Goal: Task Accomplishment & Management: Use online tool/utility

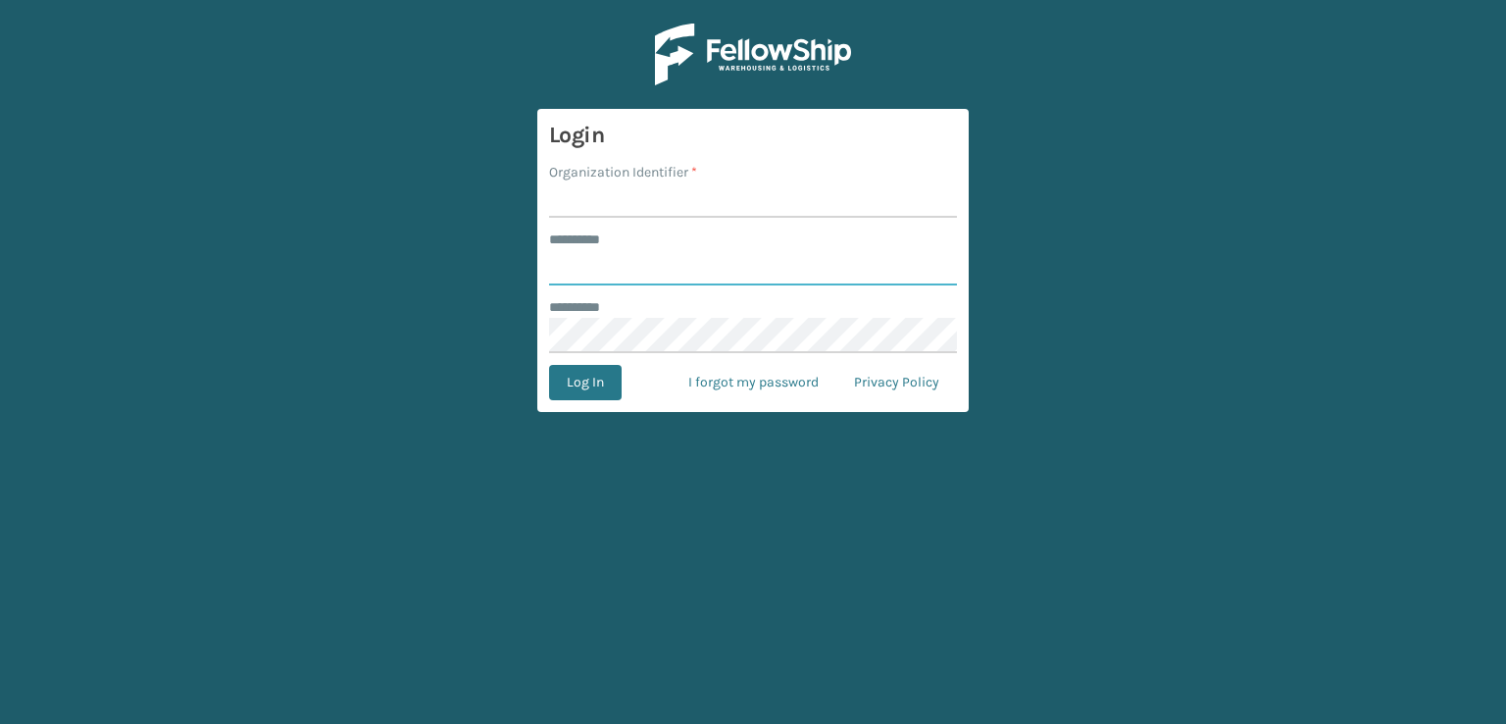
type input "***"
click at [772, 210] on input "Organization Identifier *" at bounding box center [753, 199] width 408 height 35
type input "sleepgeekz warehouse"
click at [608, 390] on button "Log In" at bounding box center [585, 382] width 73 height 35
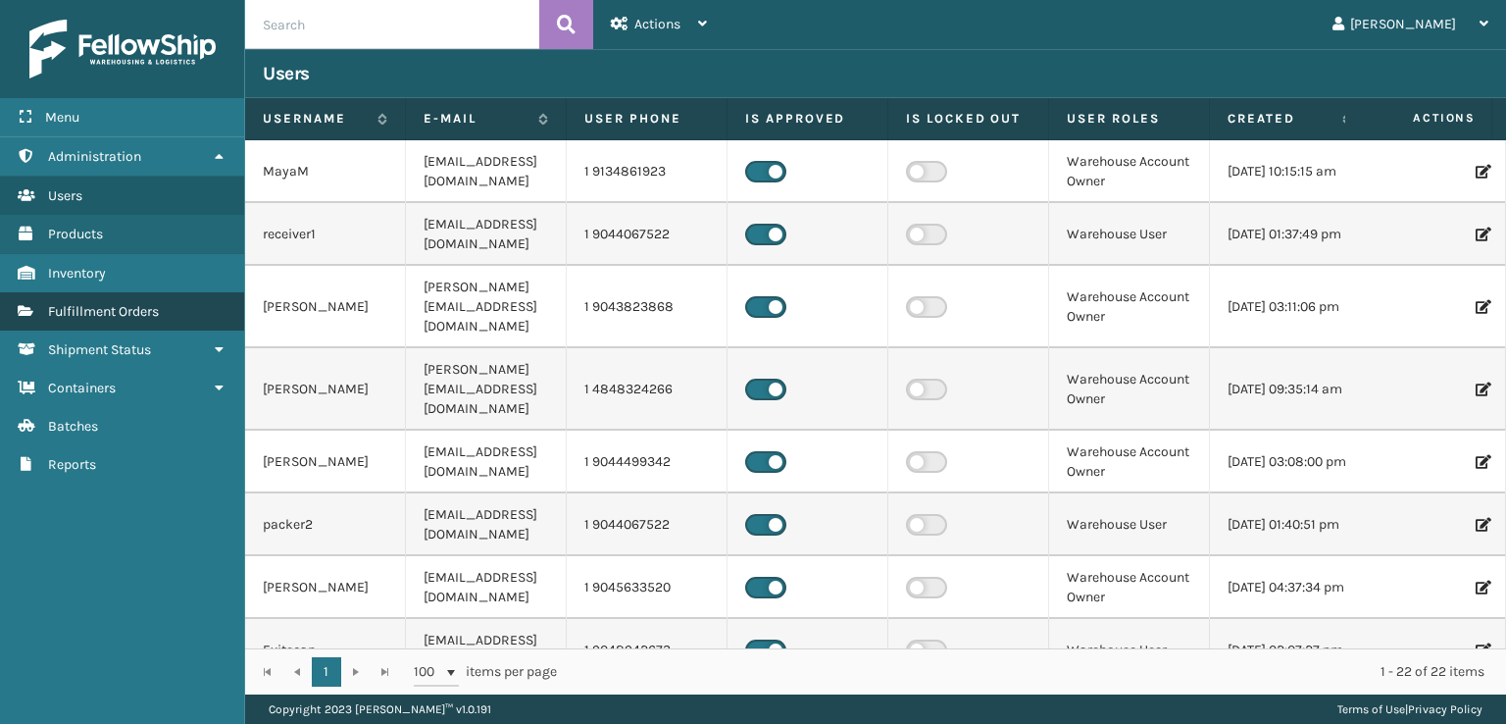
click at [68, 319] on link "Fulfillment Orders" at bounding box center [122, 311] width 244 height 38
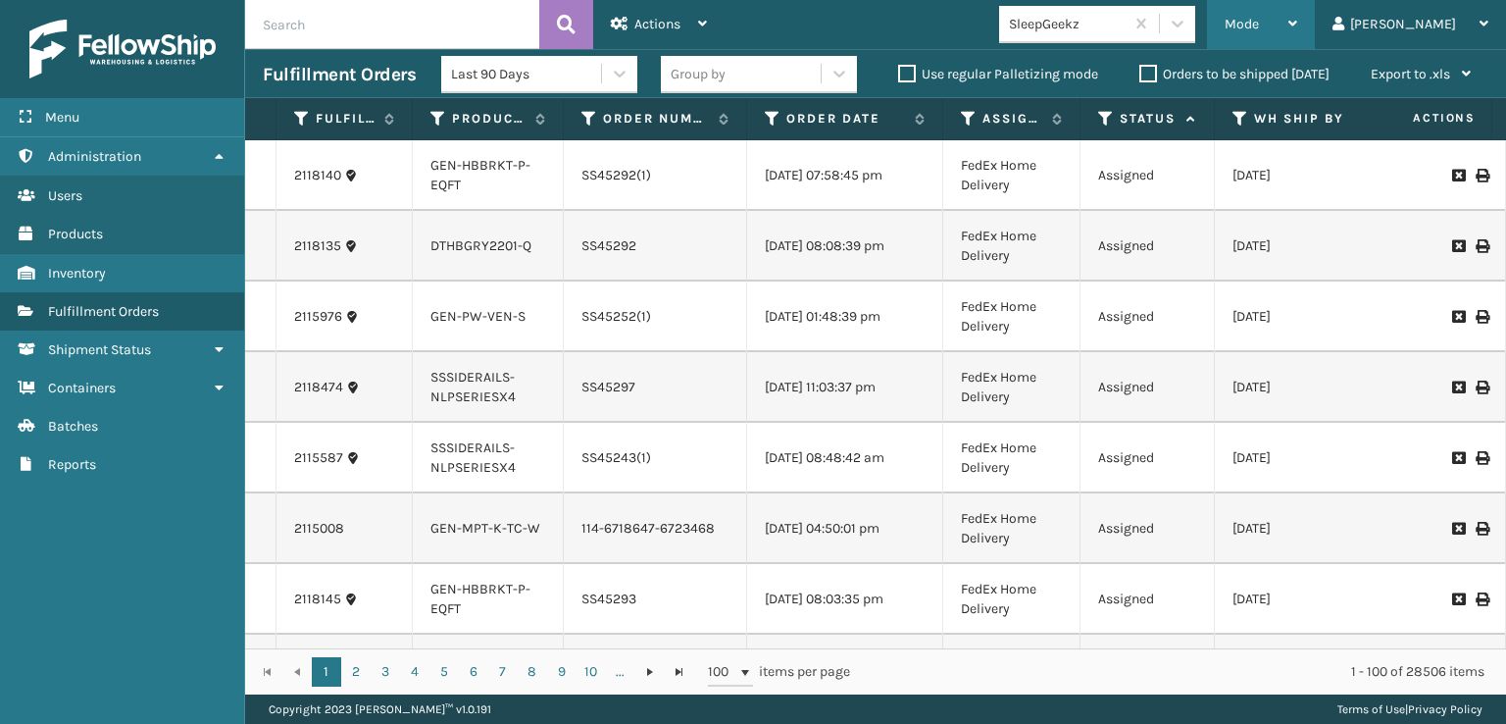
click at [1259, 19] on span "Mode" at bounding box center [1242, 24] width 34 height 17
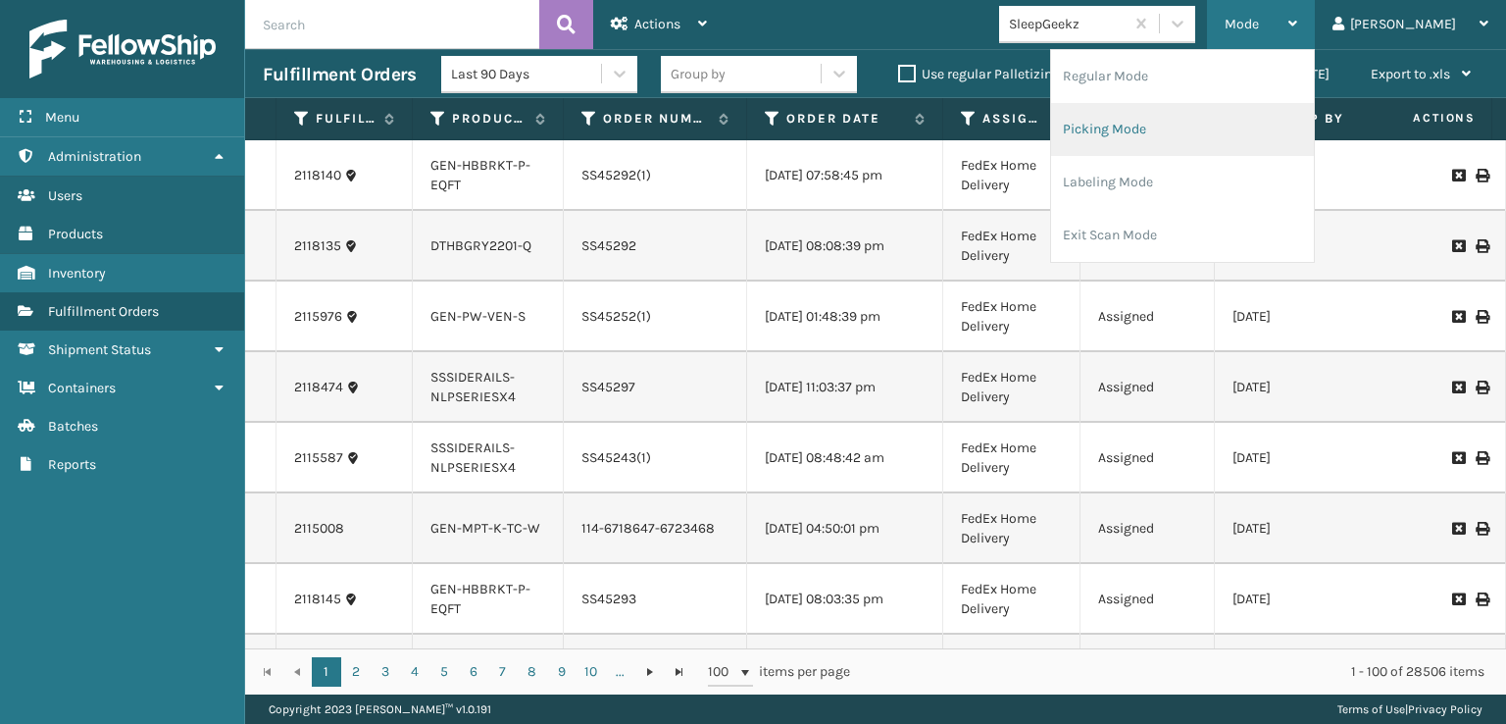
click at [1222, 121] on li "Picking Mode" at bounding box center [1182, 129] width 263 height 53
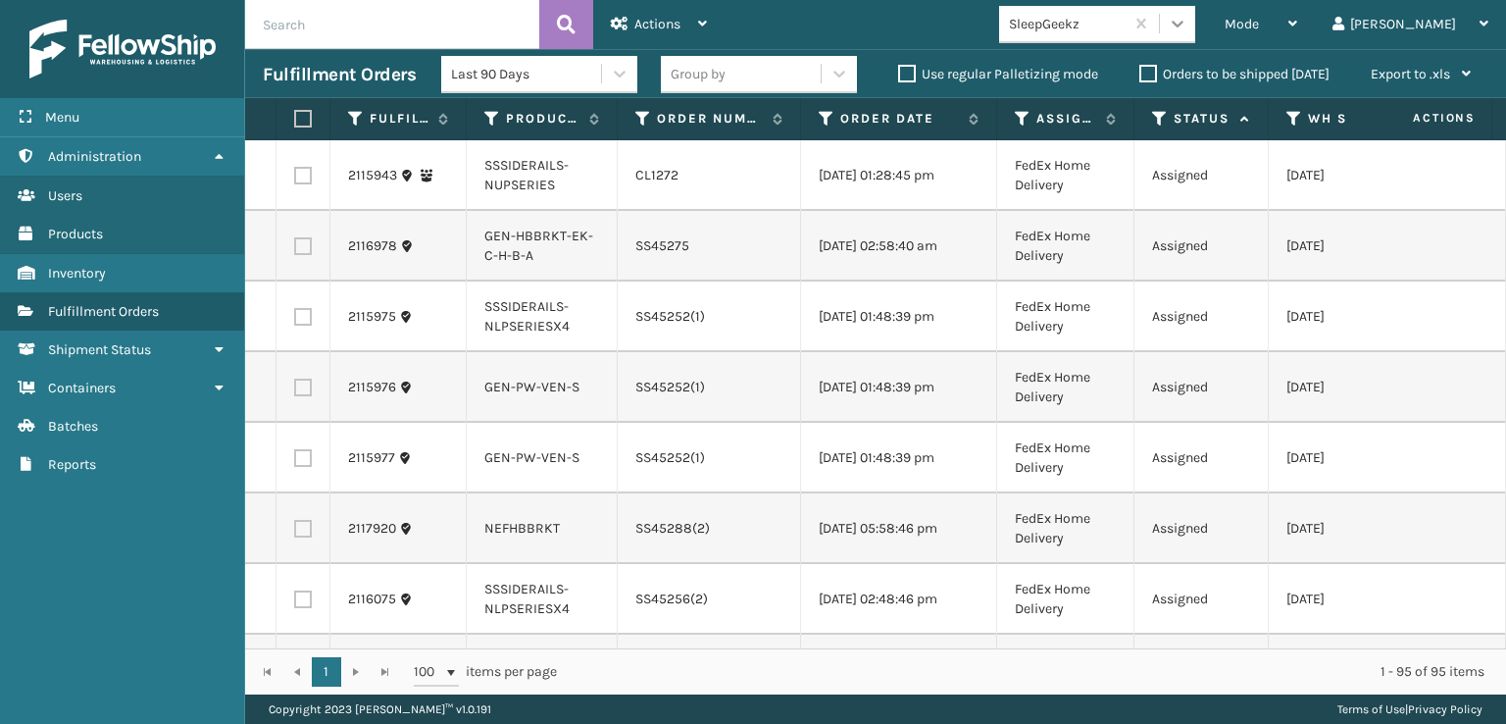
click at [1188, 18] on icon at bounding box center [1178, 24] width 20 height 20
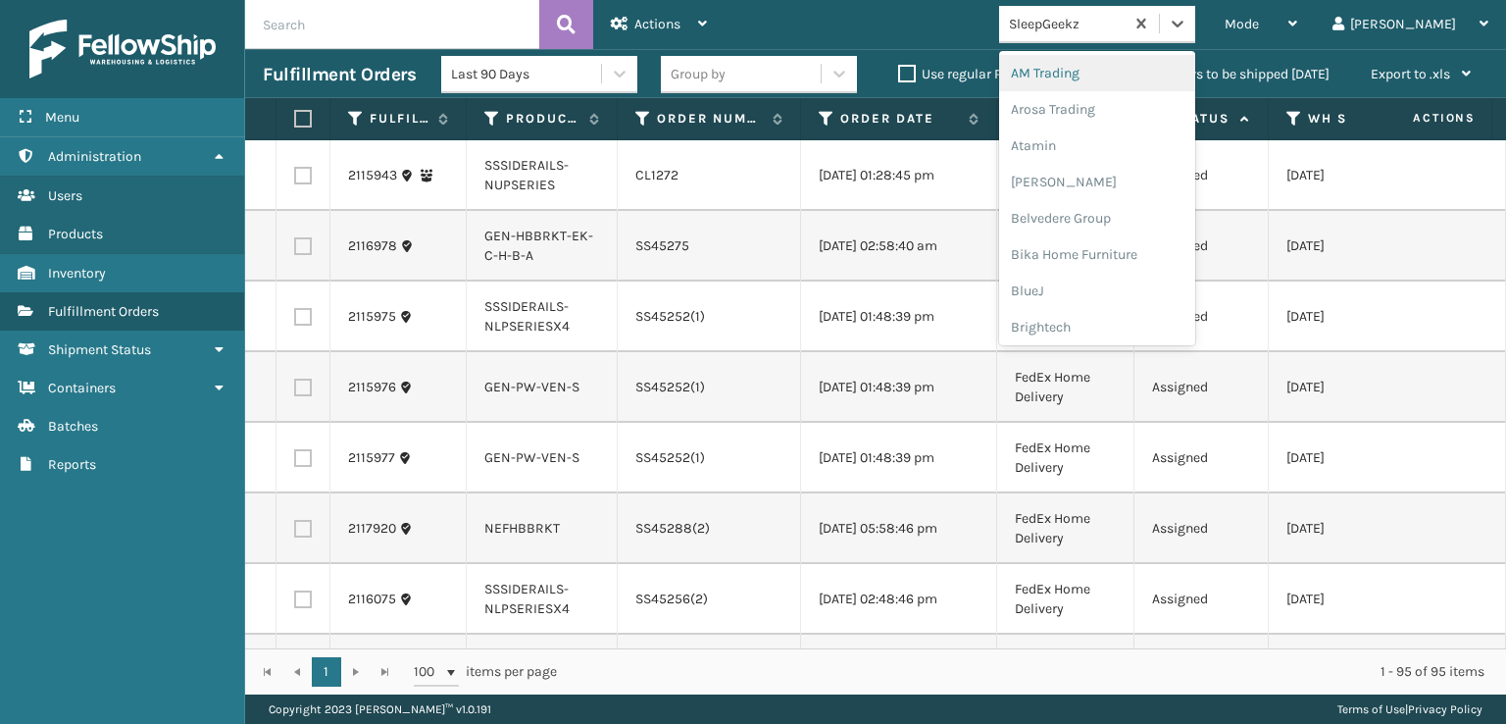
click at [1030, 23] on div "Mode Regular Mode Picking Mode Labeling Mode Exit Scan Mode option AM Trading f…" at bounding box center [1116, 24] width 782 height 49
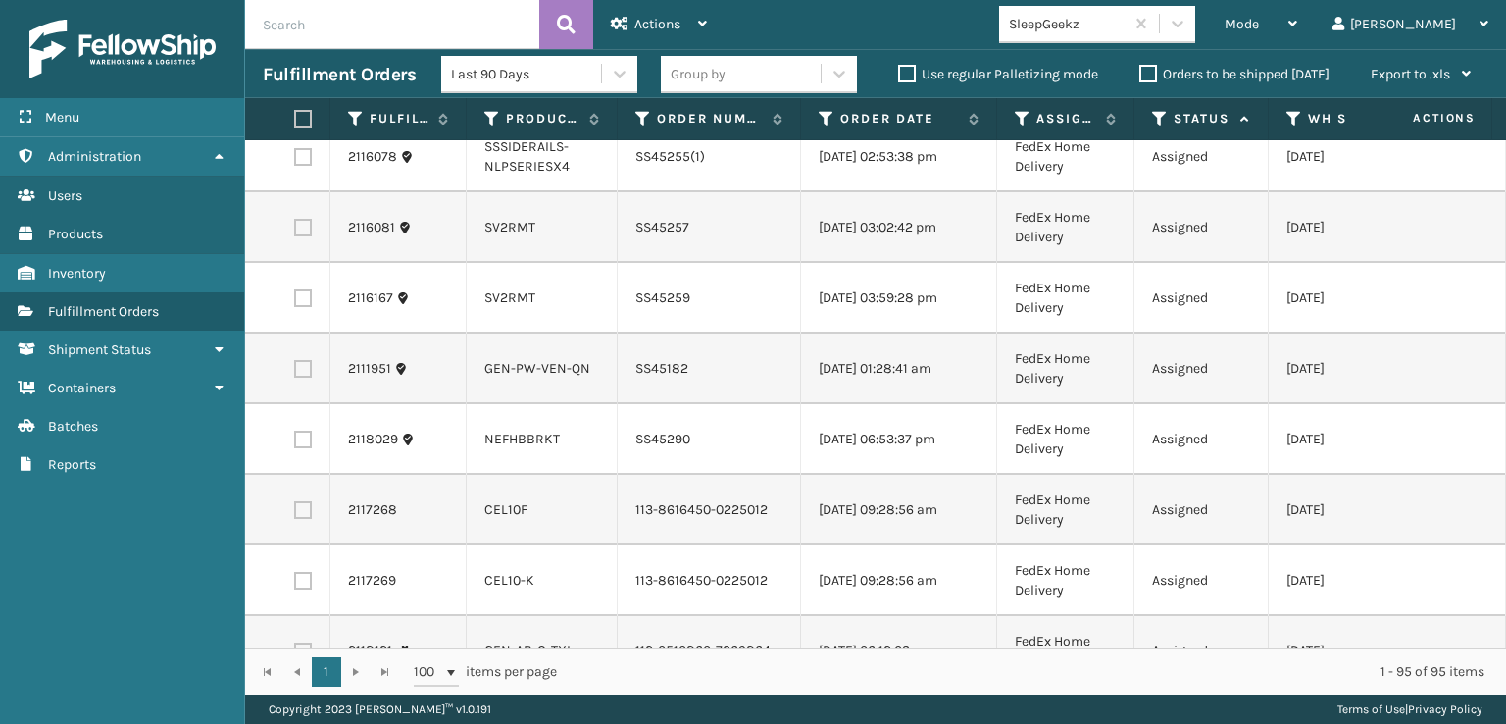
scroll to position [588, 0]
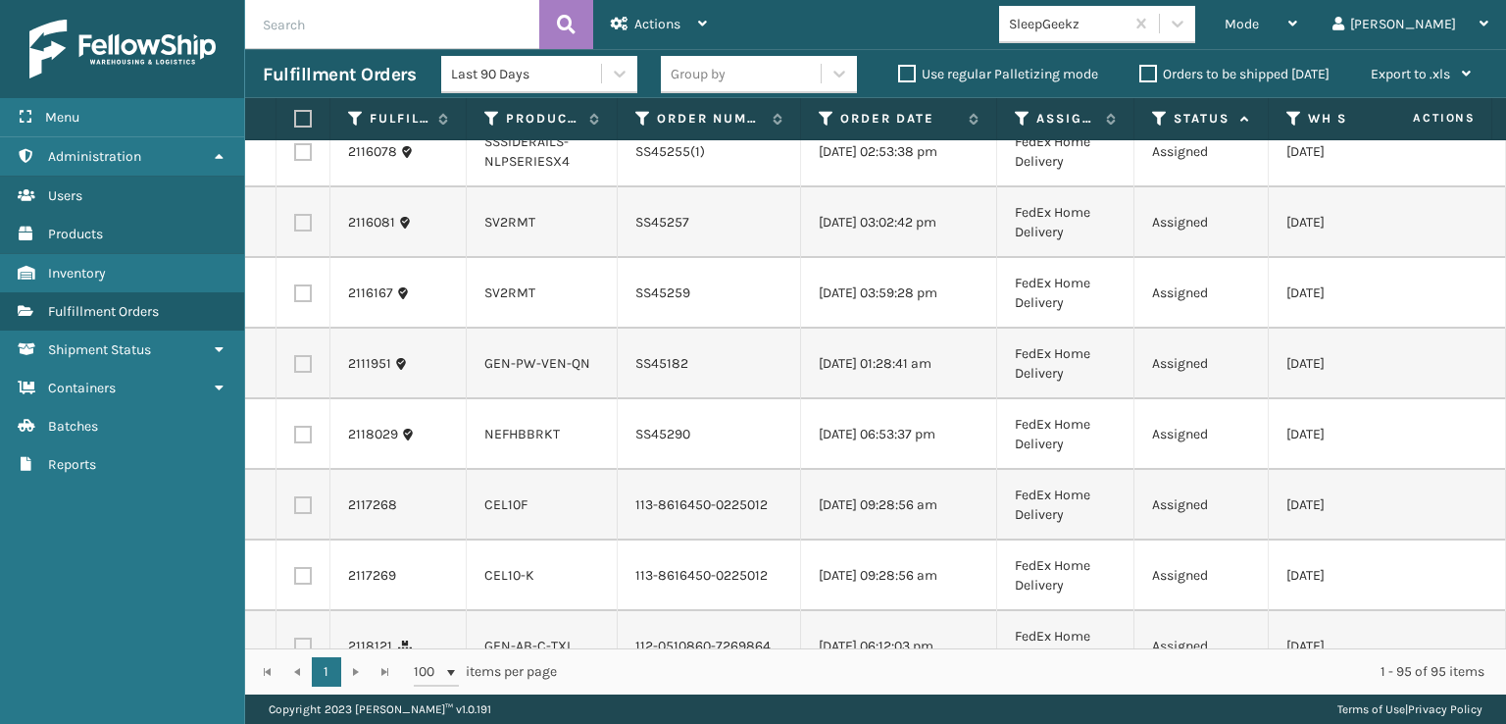
click at [310, 510] on label at bounding box center [303, 505] width 18 height 18
click at [295, 509] on input "checkbox" at bounding box center [294, 502] width 1 height 13
checkbox input "true"
click at [297, 585] on label at bounding box center [303, 576] width 18 height 18
click at [295, 580] on input "checkbox" at bounding box center [294, 573] width 1 height 13
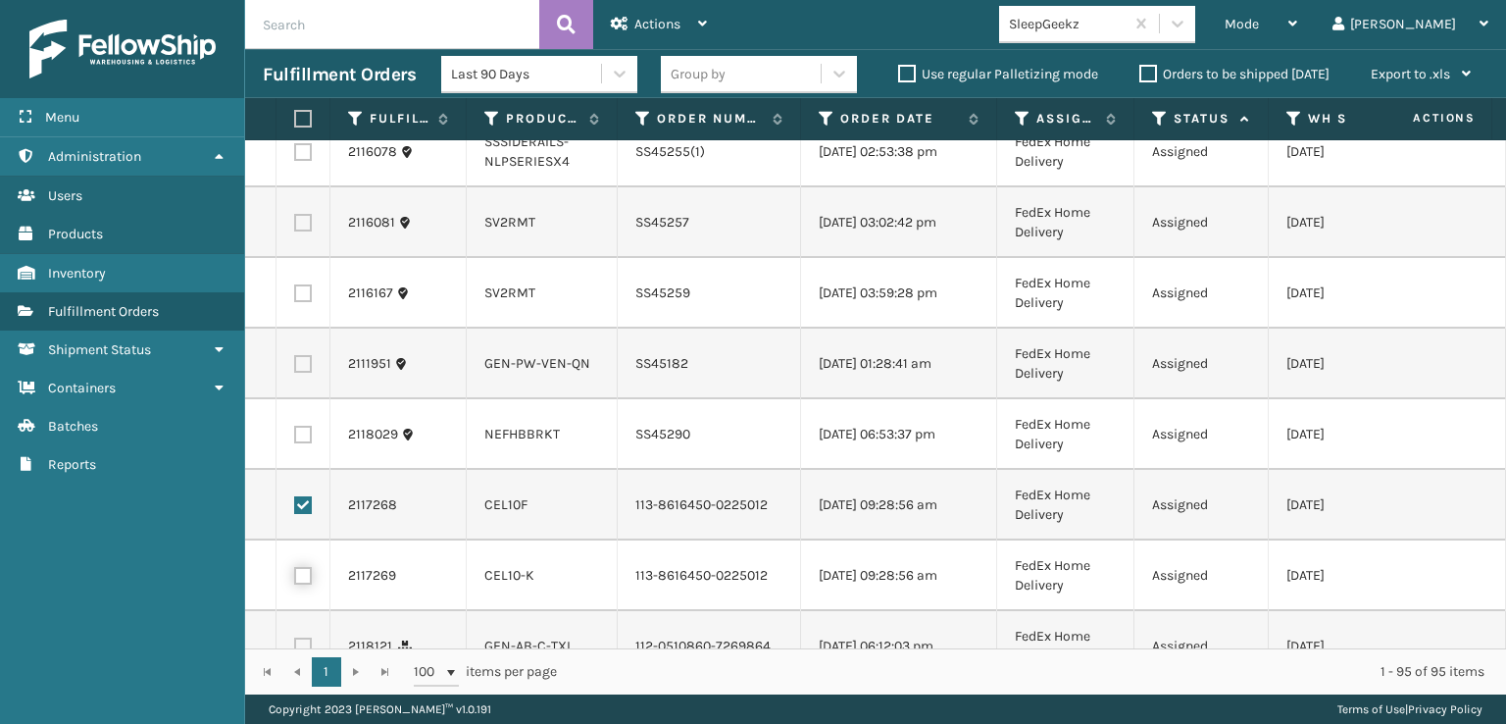
checkbox input "true"
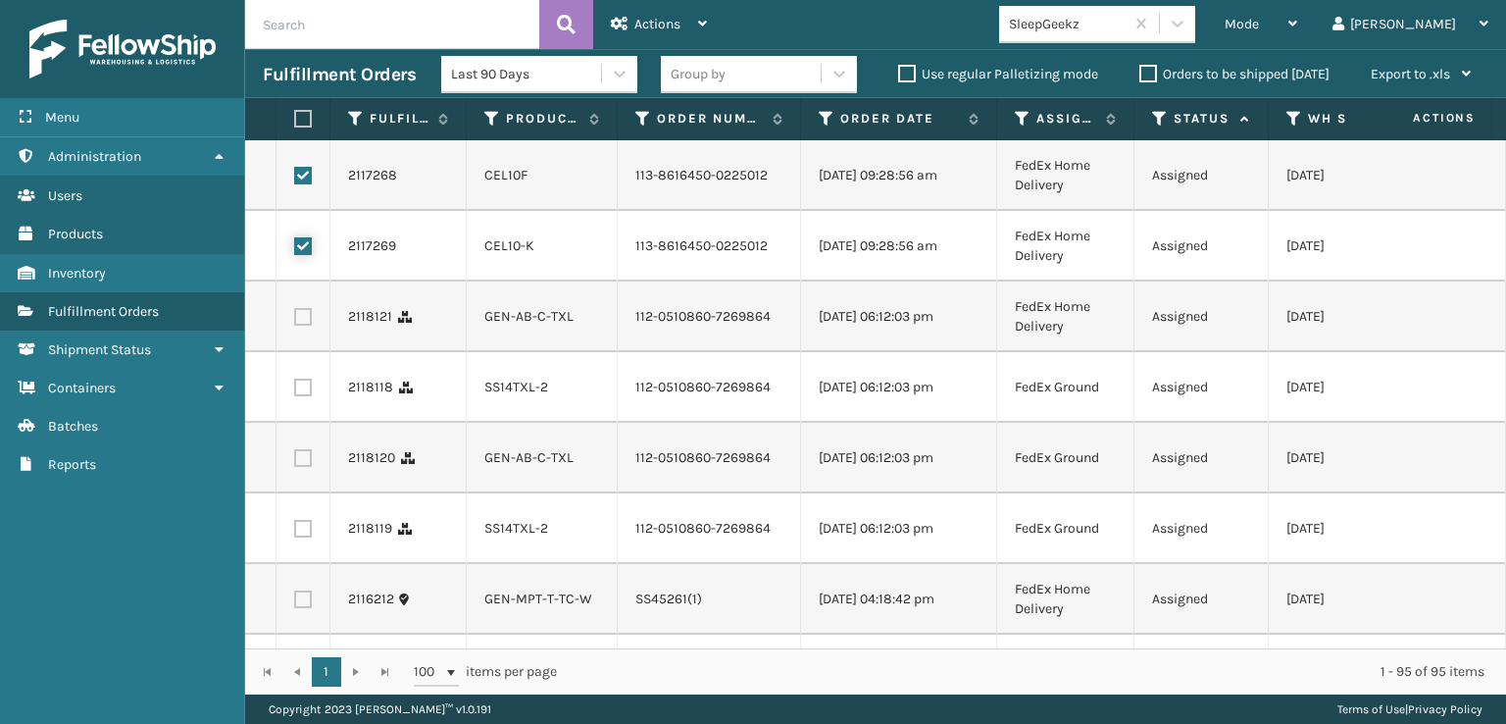
scroll to position [981, 0]
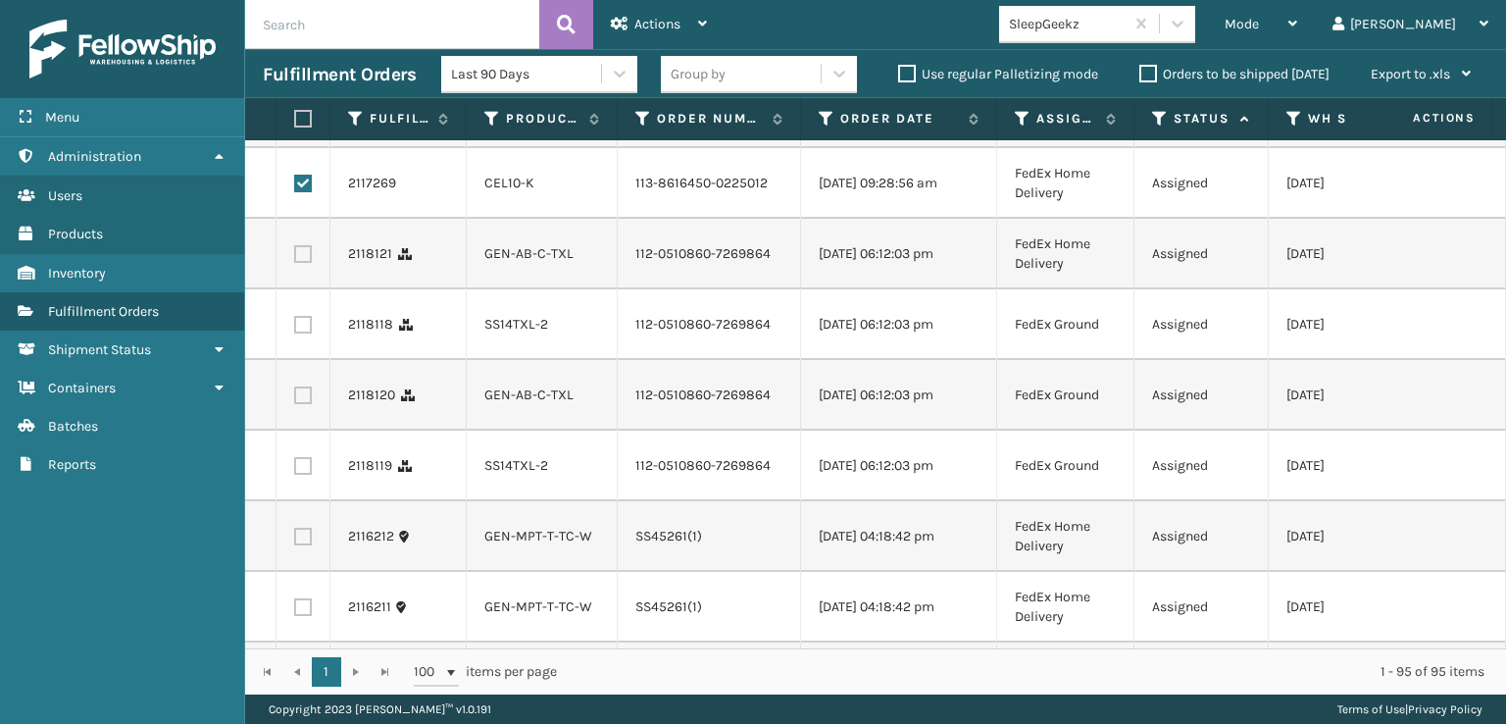
click at [302, 263] on label at bounding box center [303, 254] width 18 height 18
click at [295, 258] on input "checkbox" at bounding box center [294, 251] width 1 height 13
checkbox input "true"
click at [303, 333] on label at bounding box center [303, 325] width 18 height 18
click at [295, 329] on input "checkbox" at bounding box center [294, 322] width 1 height 13
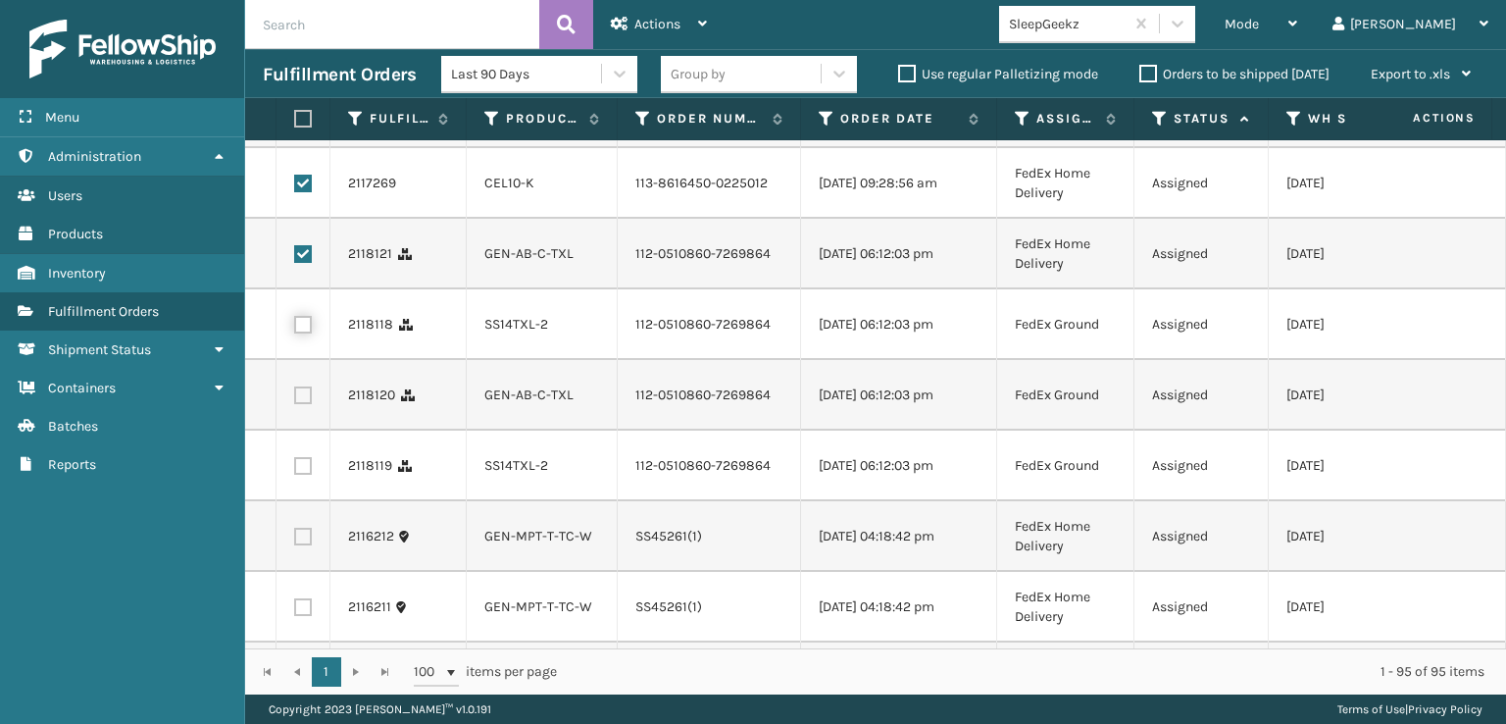
checkbox input "true"
click at [305, 404] on label at bounding box center [303, 395] width 18 height 18
click at [295, 399] on input "checkbox" at bounding box center [294, 392] width 1 height 13
checkbox input "true"
click at [312, 501] on td at bounding box center [304, 466] width 54 height 71
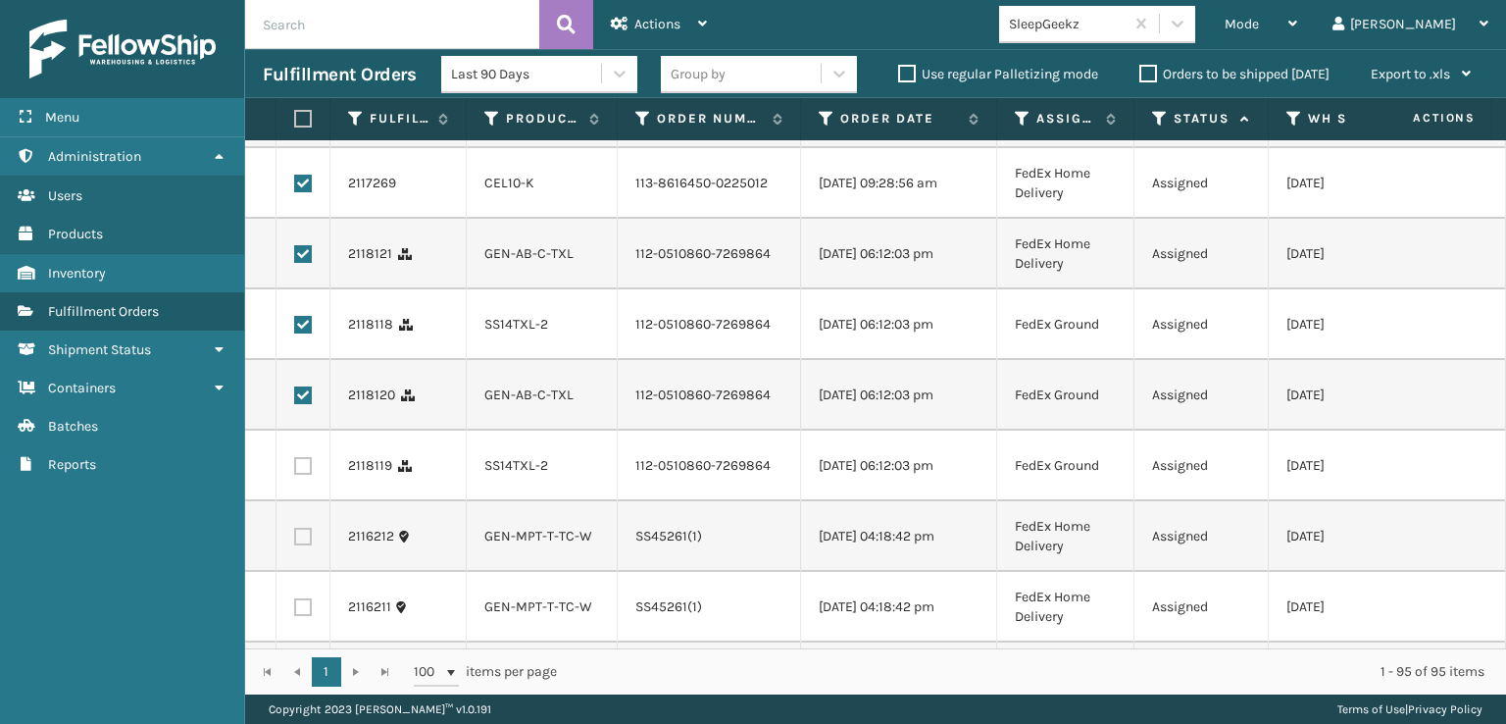
click at [307, 475] on label at bounding box center [303, 466] width 18 height 18
click at [295, 470] on input "checkbox" at bounding box center [294, 463] width 1 height 13
checkbox input "true"
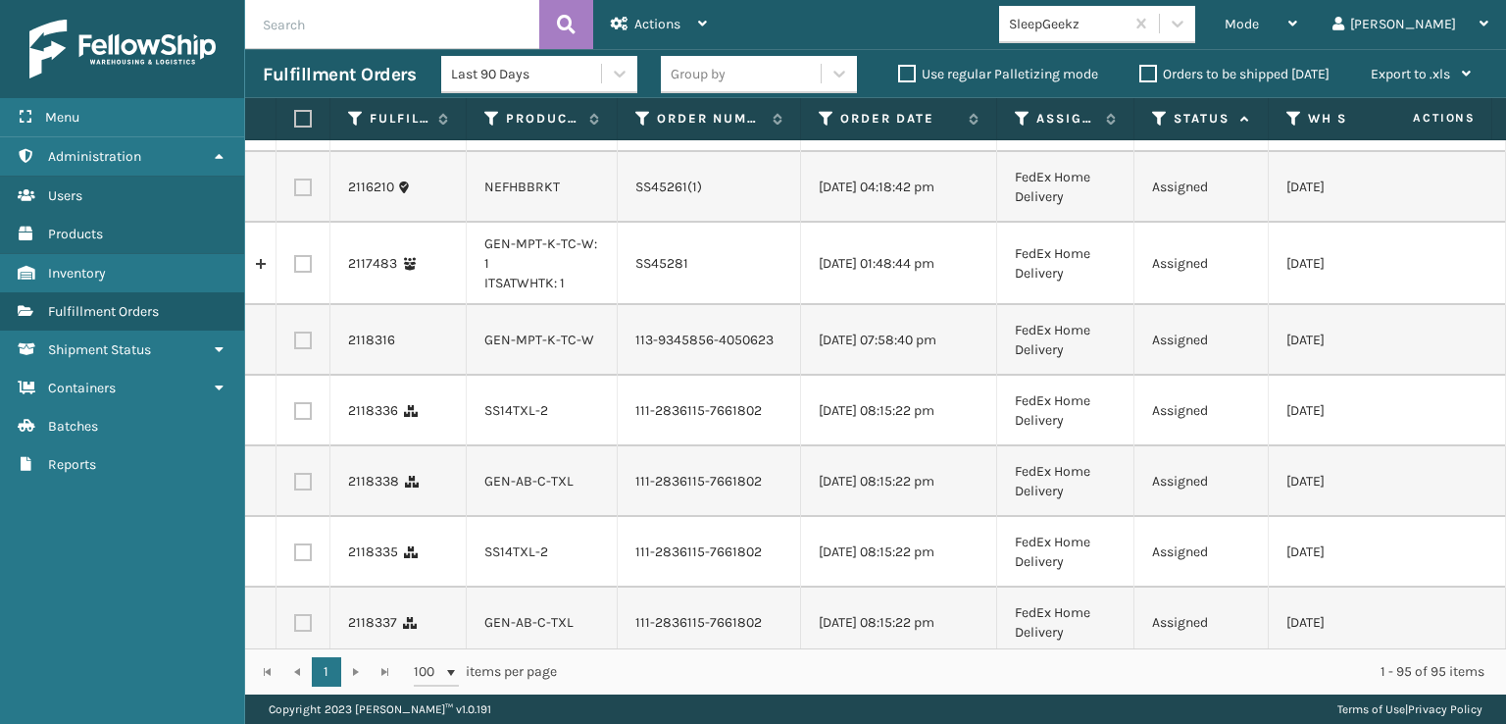
scroll to position [1569, 0]
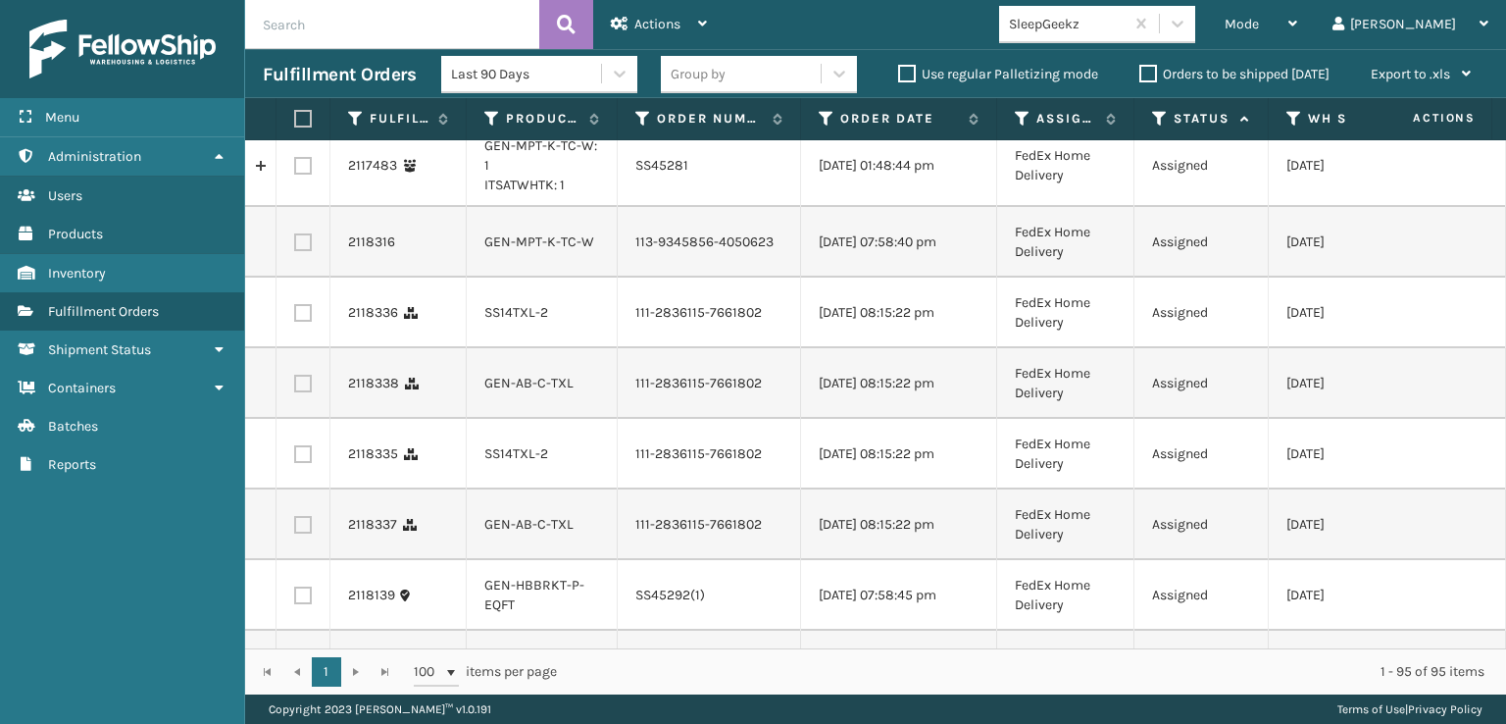
click at [306, 322] on label at bounding box center [303, 313] width 18 height 18
click at [295, 317] on input "checkbox" at bounding box center [294, 310] width 1 height 13
checkbox input "true"
click at [304, 392] on label at bounding box center [303, 384] width 18 height 18
click at [295, 387] on input "checkbox" at bounding box center [294, 381] width 1 height 13
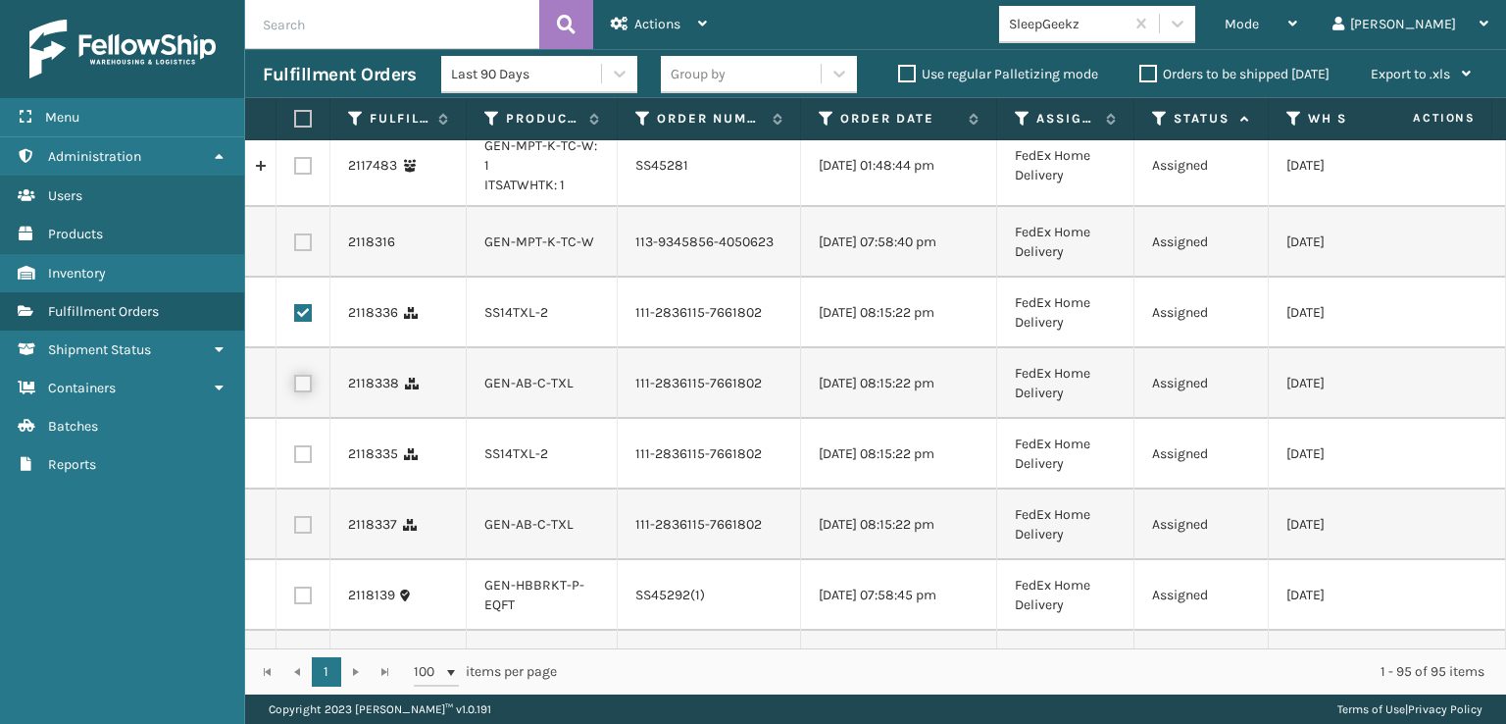
checkbox input "true"
click at [310, 489] on td at bounding box center [304, 454] width 54 height 71
click at [298, 463] on label at bounding box center [303, 454] width 18 height 18
click at [295, 458] on input "checkbox" at bounding box center [294, 451] width 1 height 13
checkbox input "true"
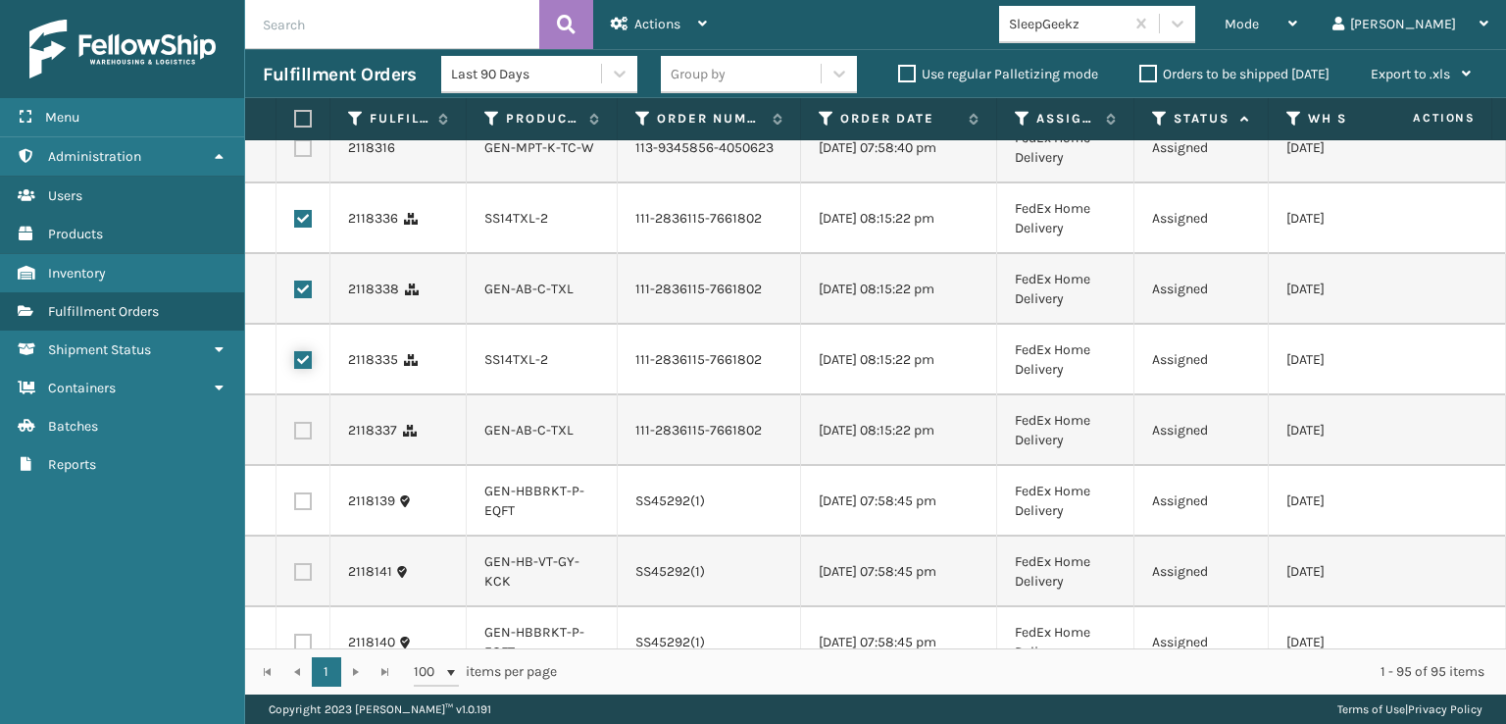
scroll to position [1765, 0]
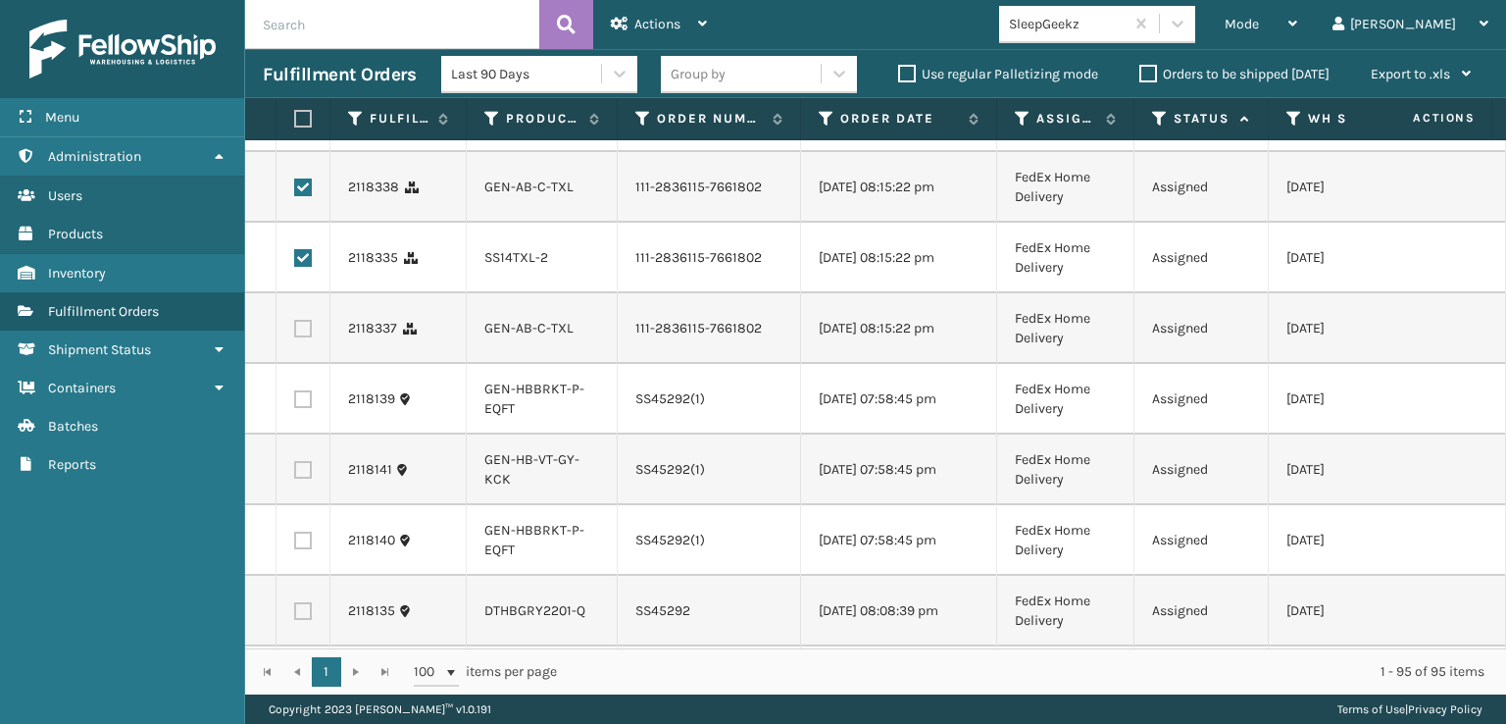
click at [298, 337] on label at bounding box center [303, 329] width 18 height 18
click at [295, 332] on input "checkbox" at bounding box center [294, 326] width 1 height 13
checkbox input "true"
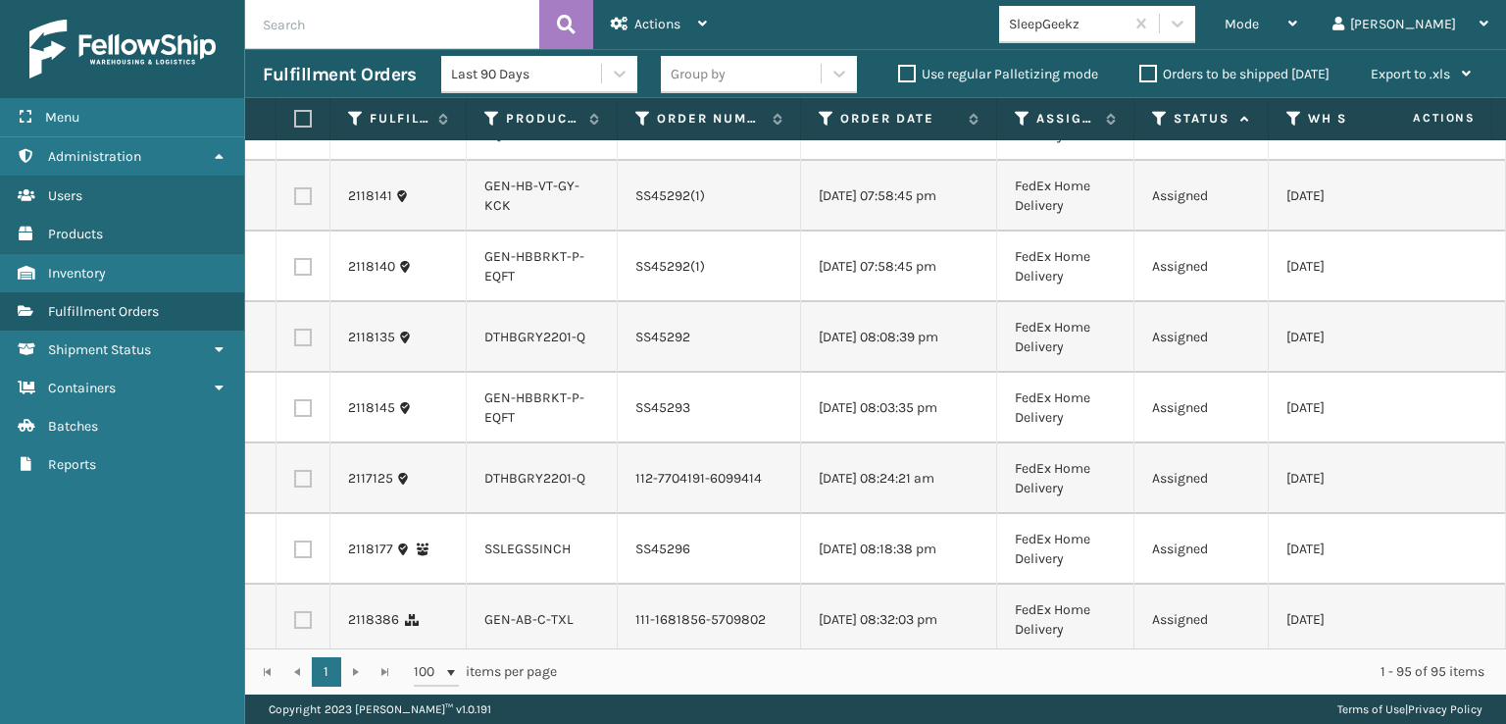
scroll to position [2059, 0]
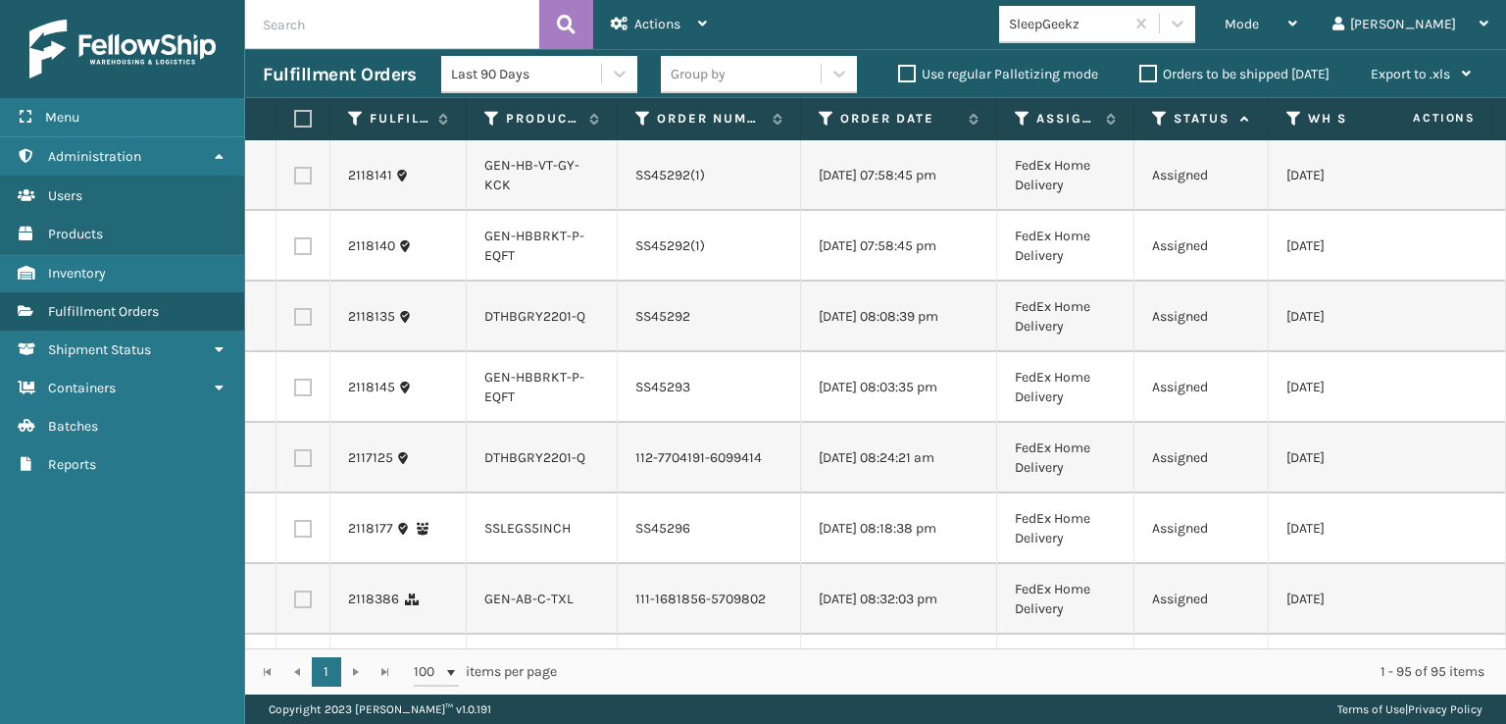
click at [298, 184] on label at bounding box center [303, 176] width 18 height 18
click at [295, 179] on input "checkbox" at bounding box center [294, 173] width 1 height 13
checkbox input "true"
click at [300, 326] on label at bounding box center [303, 317] width 18 height 18
click at [295, 321] on input "checkbox" at bounding box center [294, 314] width 1 height 13
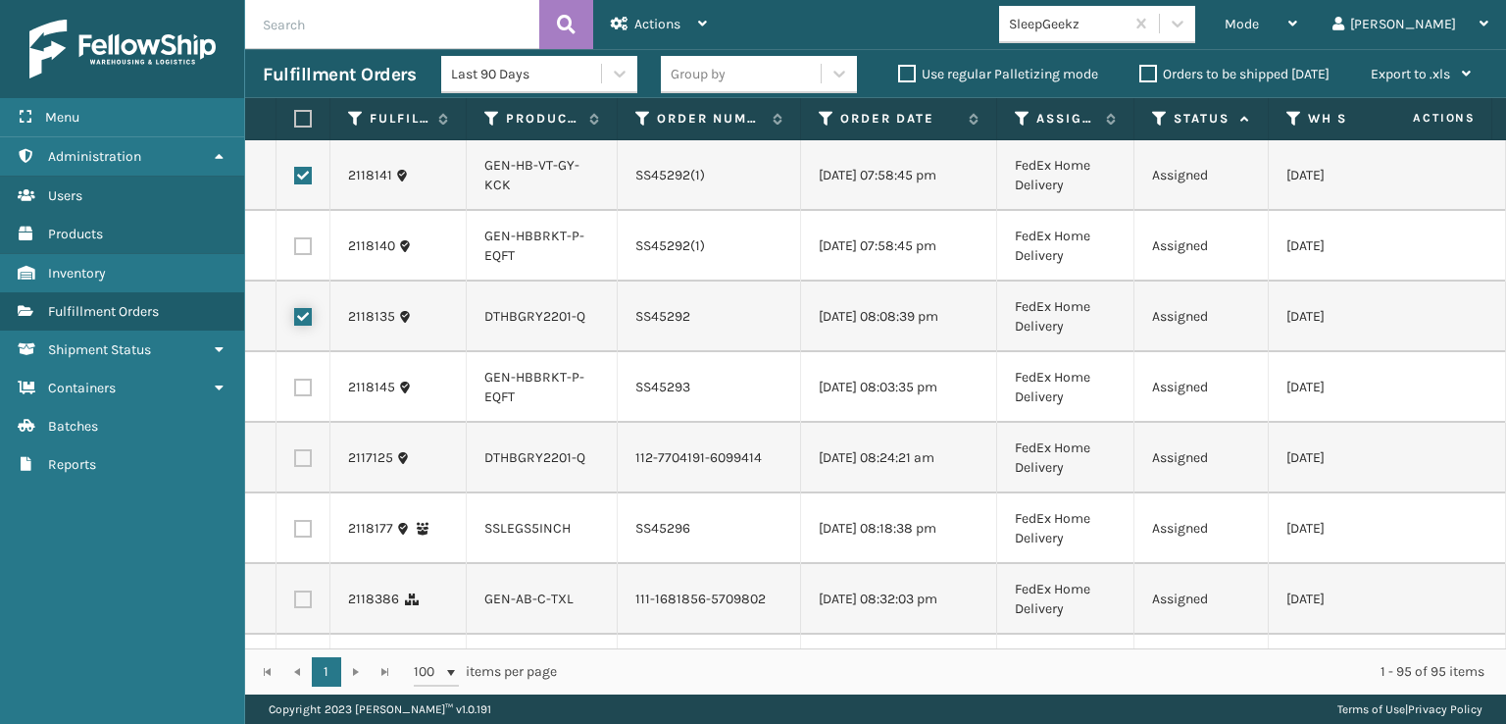
checkbox input "true"
click at [304, 467] on label at bounding box center [303, 458] width 18 height 18
click at [295, 462] on input "checkbox" at bounding box center [294, 455] width 1 height 13
checkbox input "true"
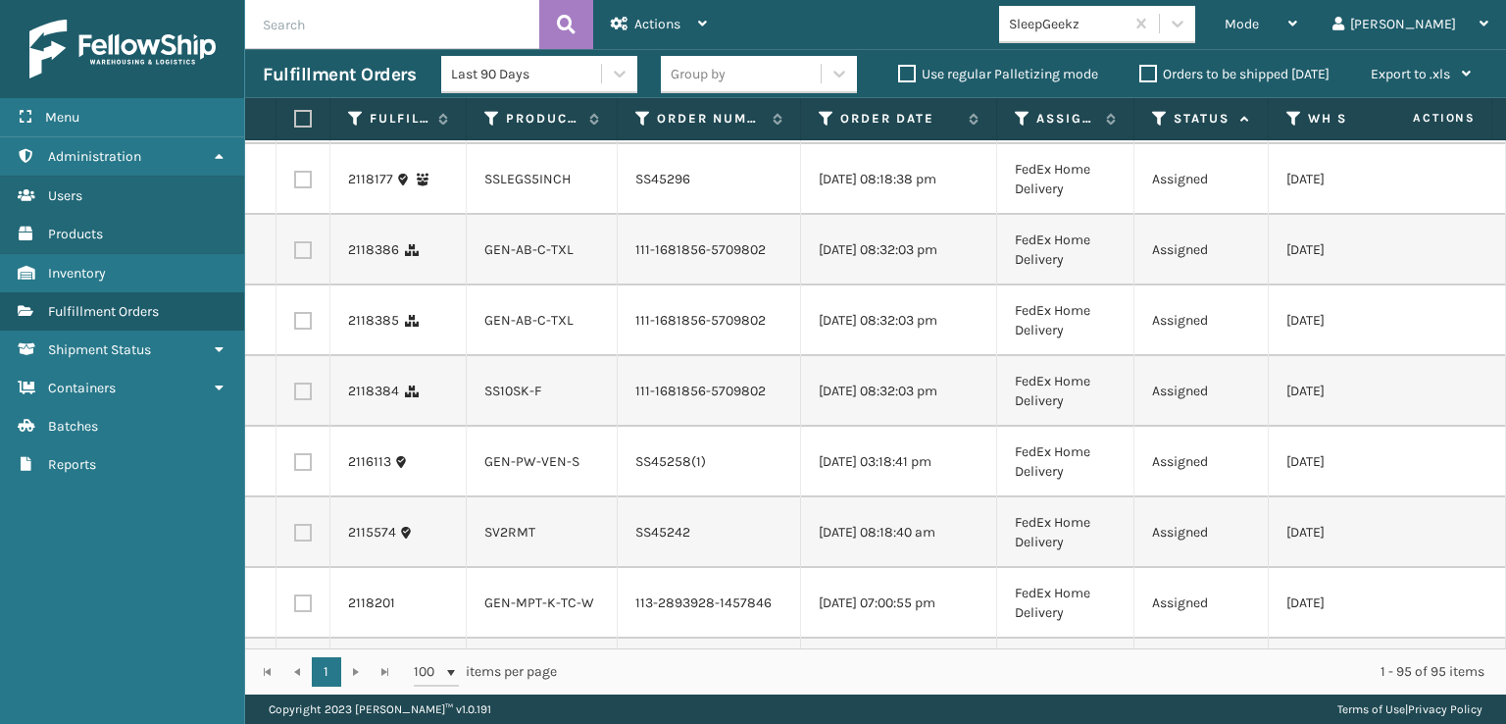
scroll to position [2452, 0]
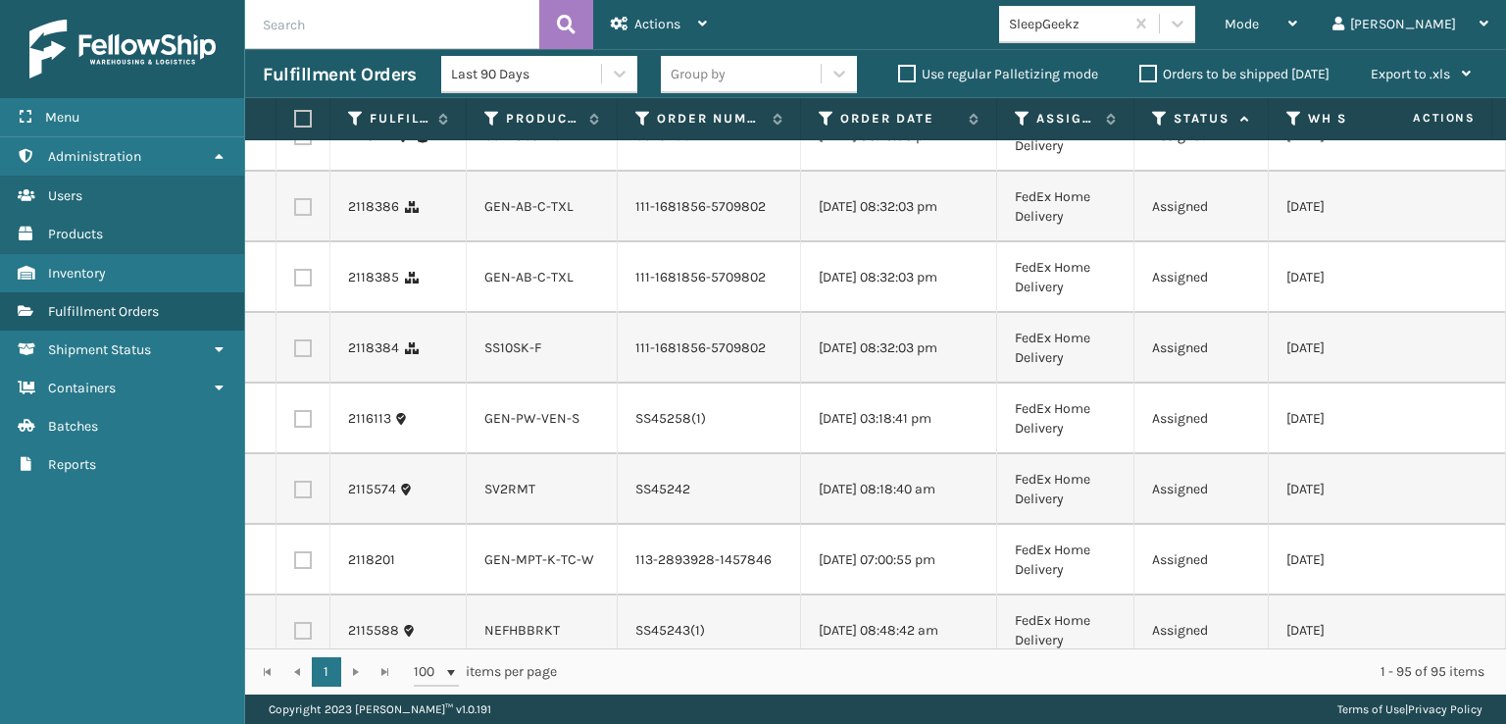
click at [298, 242] on td at bounding box center [304, 207] width 54 height 71
click at [302, 242] on td at bounding box center [304, 207] width 54 height 71
click at [300, 286] on label at bounding box center [303, 278] width 18 height 18
click at [295, 281] on input "checkbox" at bounding box center [294, 275] width 1 height 13
checkbox input "true"
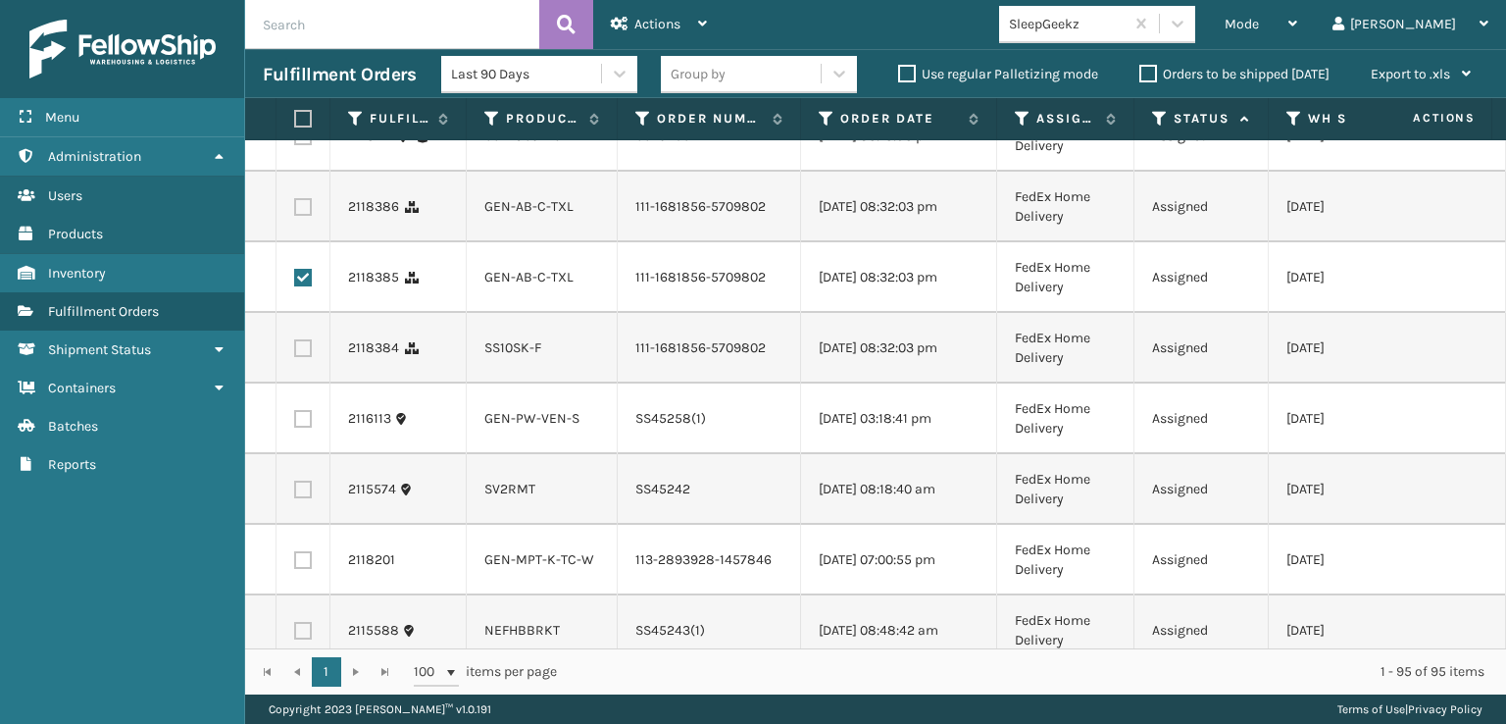
click at [304, 216] on label at bounding box center [303, 207] width 18 height 18
click at [295, 211] on input "checkbox" at bounding box center [294, 204] width 1 height 13
checkbox input "true"
click at [301, 357] on label at bounding box center [303, 348] width 18 height 18
click at [295, 352] on input "checkbox" at bounding box center [294, 345] width 1 height 13
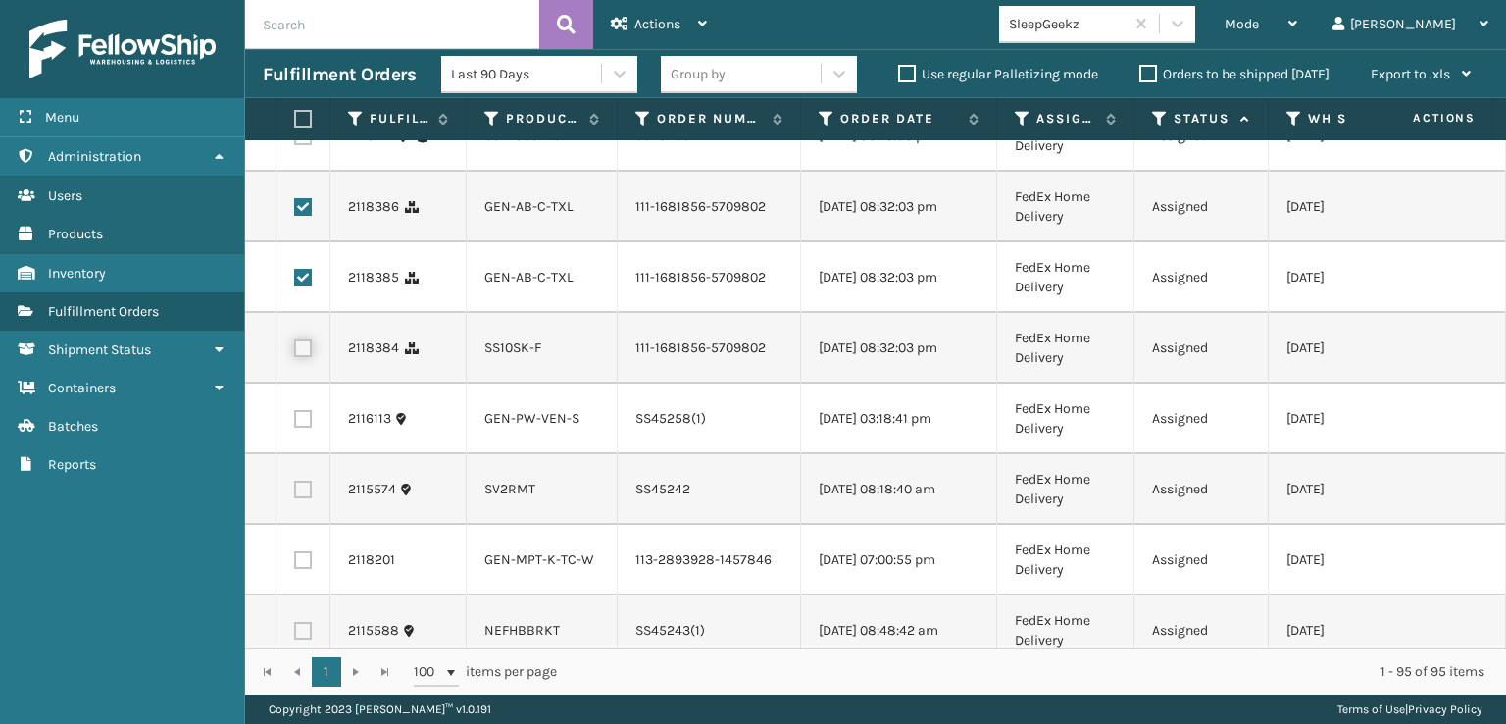
checkbox input "true"
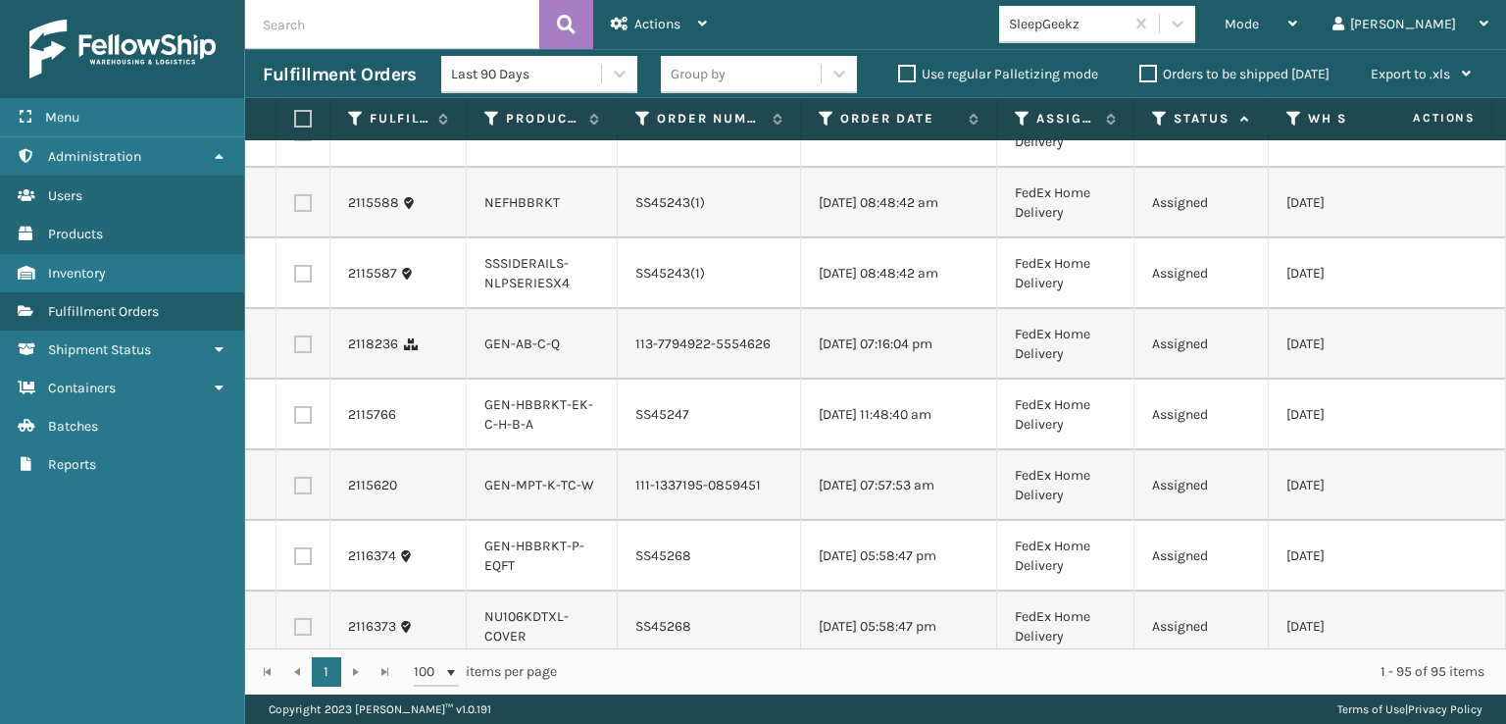
scroll to position [2942, 0]
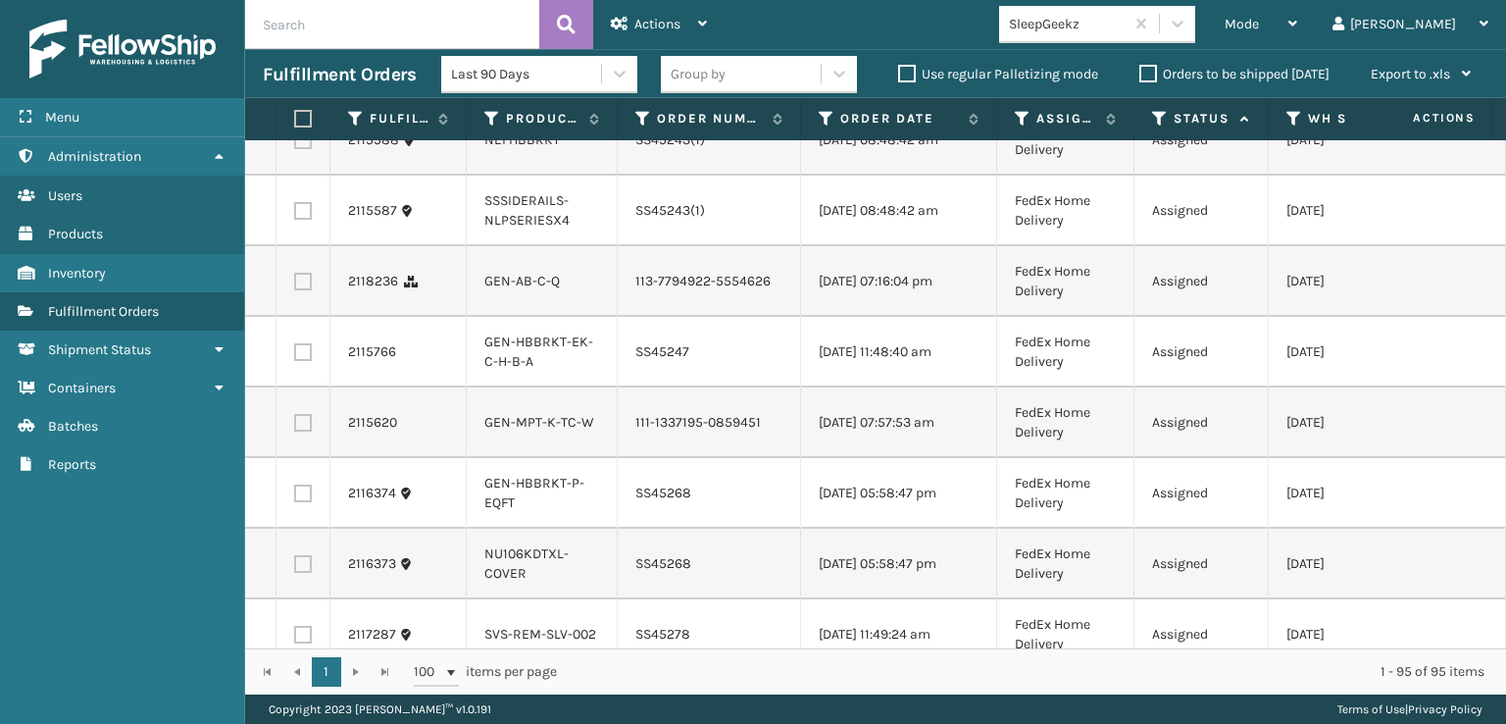
click at [298, 290] on label at bounding box center [303, 282] width 18 height 18
click at [295, 285] on input "checkbox" at bounding box center [294, 279] width 1 height 13
checkbox input "true"
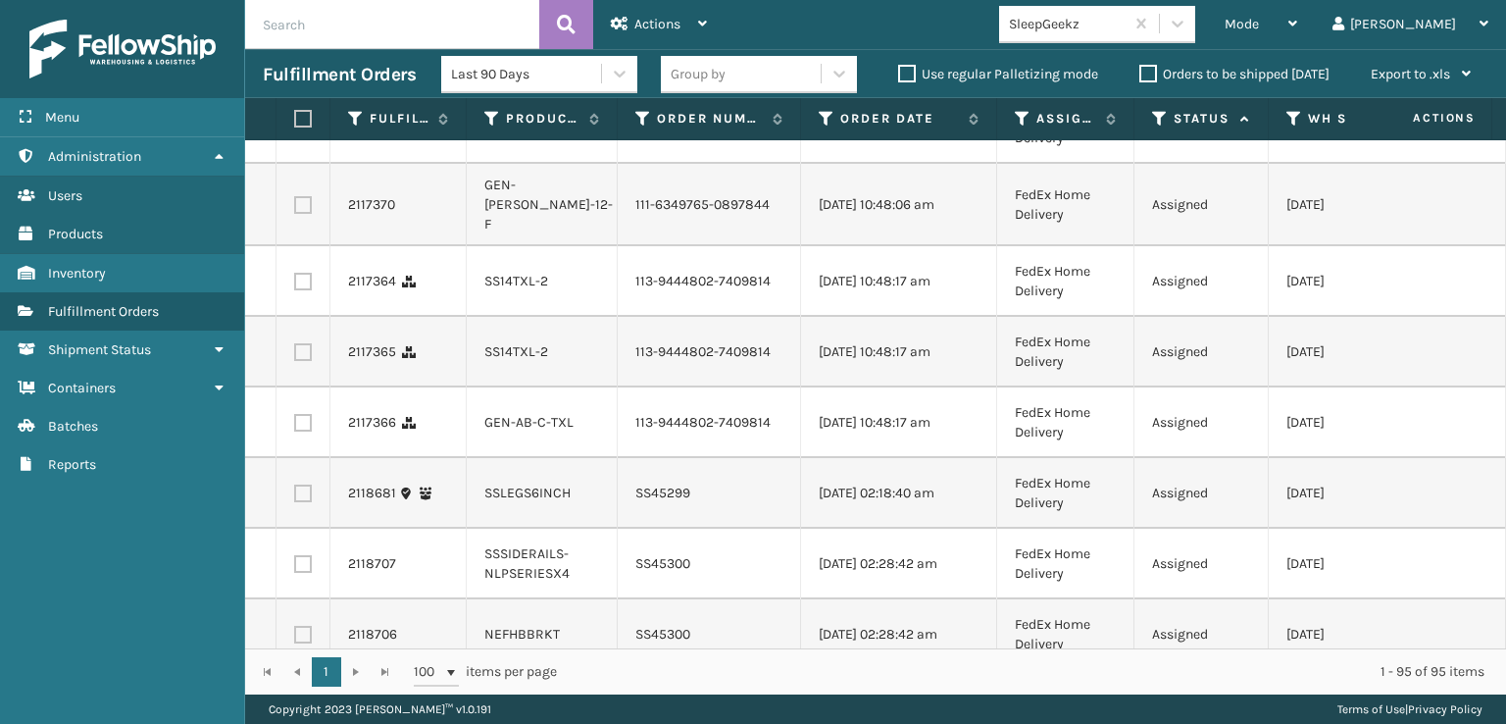
scroll to position [5100, 0]
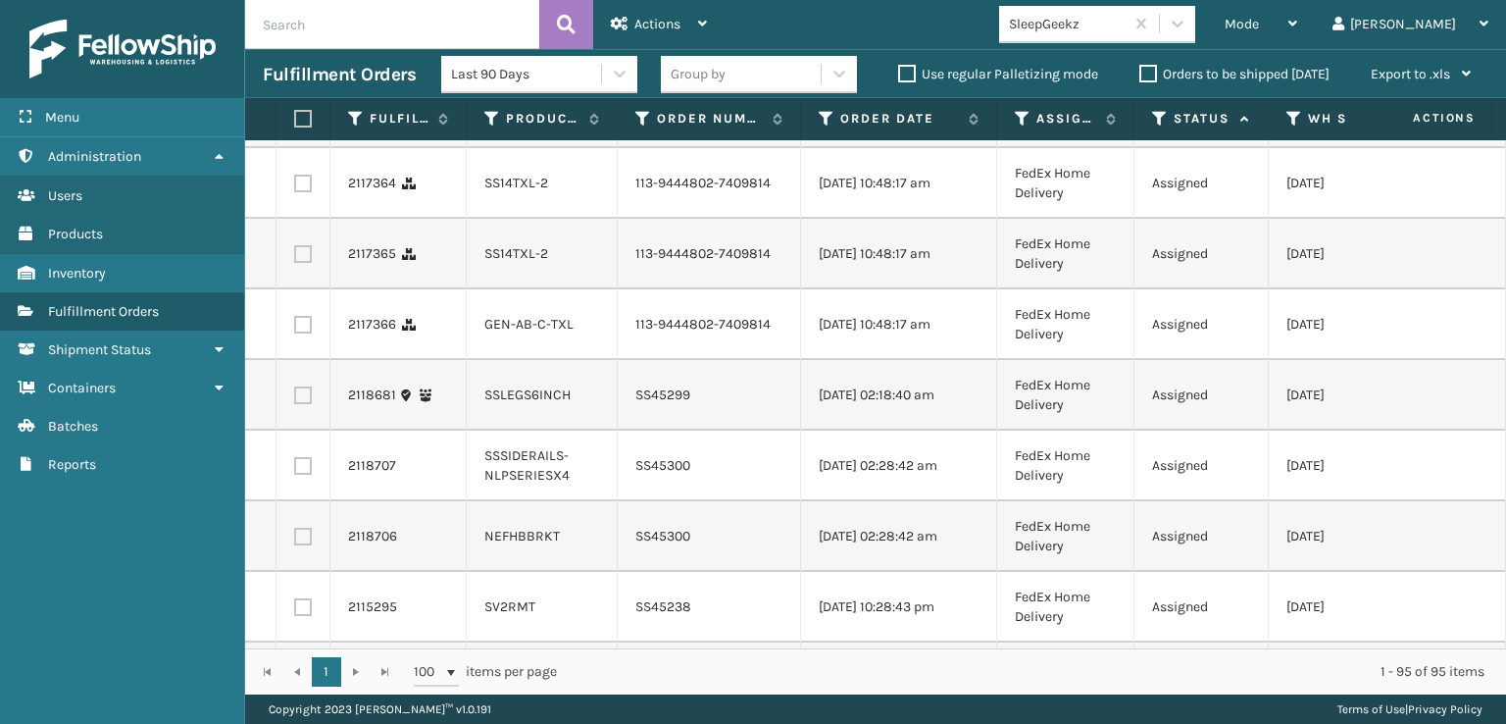
click at [304, 66] on td at bounding box center [304, 30] width 54 height 71
click at [304, 39] on label at bounding box center [303, 31] width 18 height 18
click at [295, 34] on input "checkbox" at bounding box center [294, 28] width 1 height 13
checkbox input "true"
click at [304, 116] on label at bounding box center [303, 107] width 18 height 18
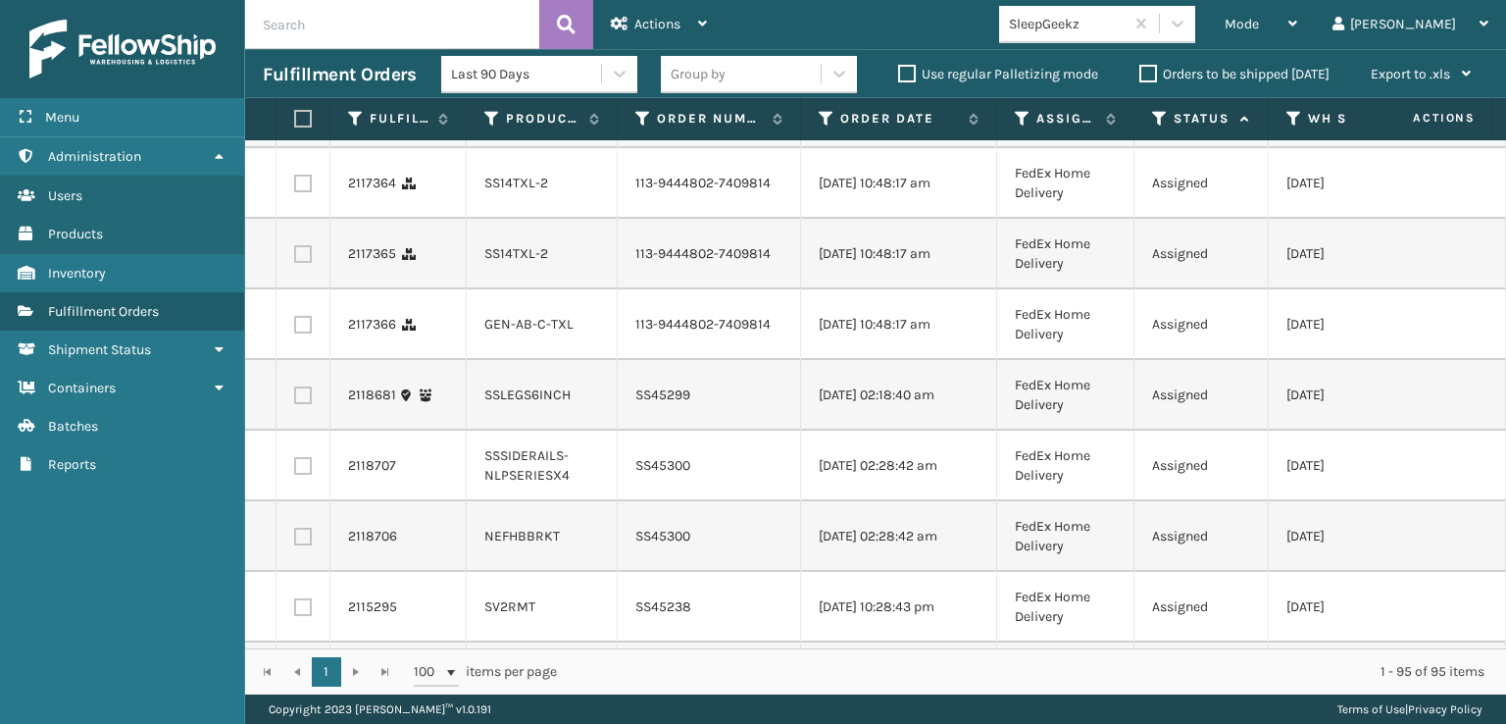
click at [295, 111] on input "checkbox" at bounding box center [294, 104] width 1 height 13
checkbox input "true"
click at [299, 192] on label at bounding box center [303, 184] width 18 height 18
click at [295, 187] on input "checkbox" at bounding box center [294, 181] width 1 height 13
checkbox input "true"
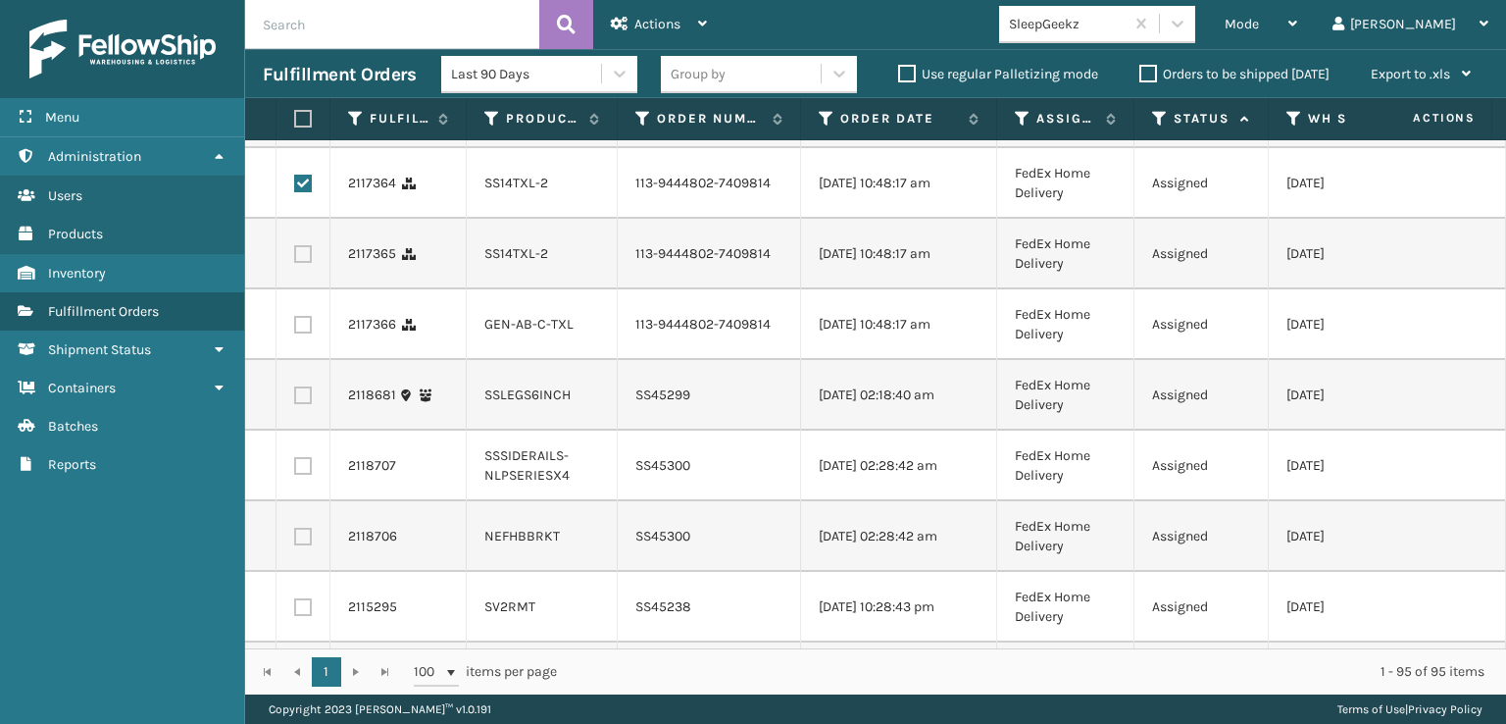
click at [298, 263] on label at bounding box center [303, 254] width 18 height 18
click at [295, 258] on input "checkbox" at bounding box center [294, 251] width 1 height 13
checkbox input "true"
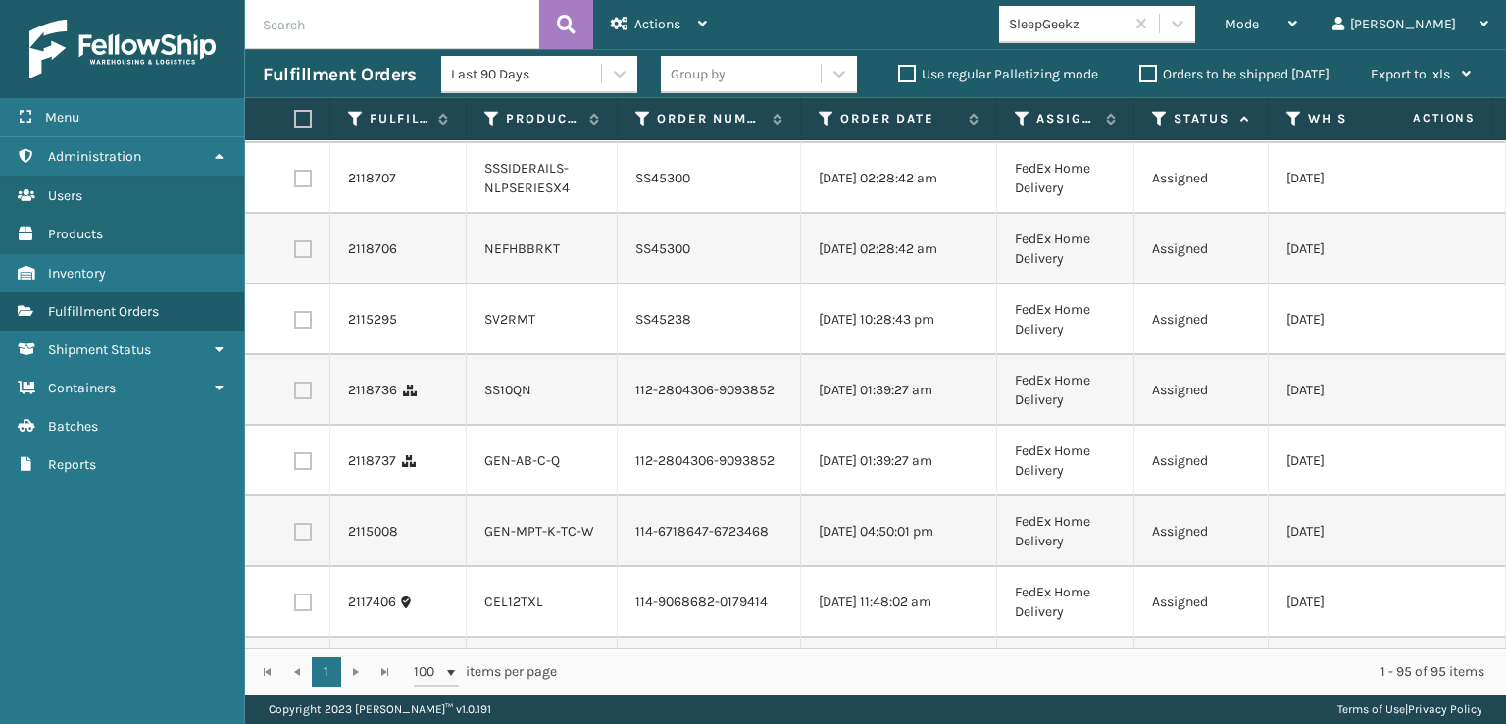
scroll to position [5394, 0]
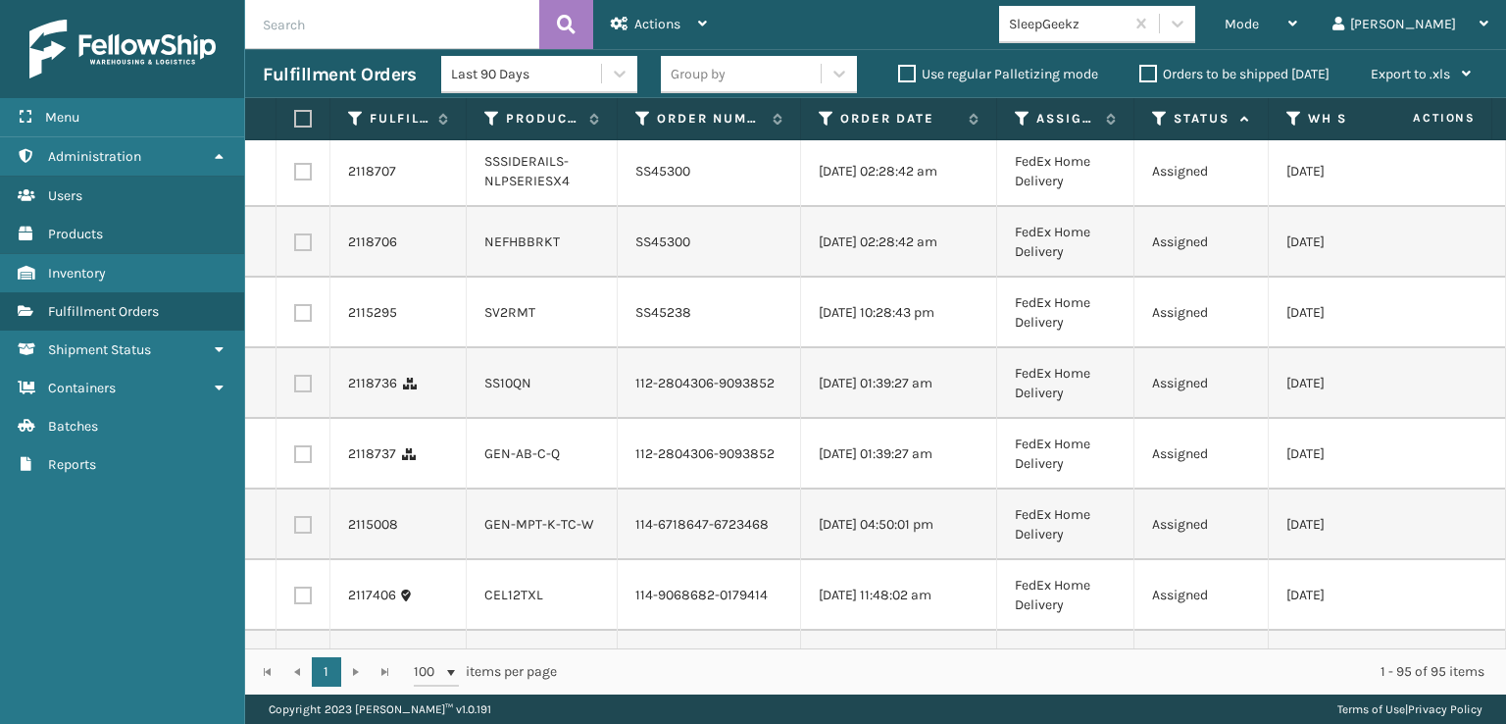
click at [304, 39] on label at bounding box center [303, 31] width 18 height 18
click at [295, 34] on input "checkbox" at bounding box center [294, 28] width 1 height 13
checkbox input "true"
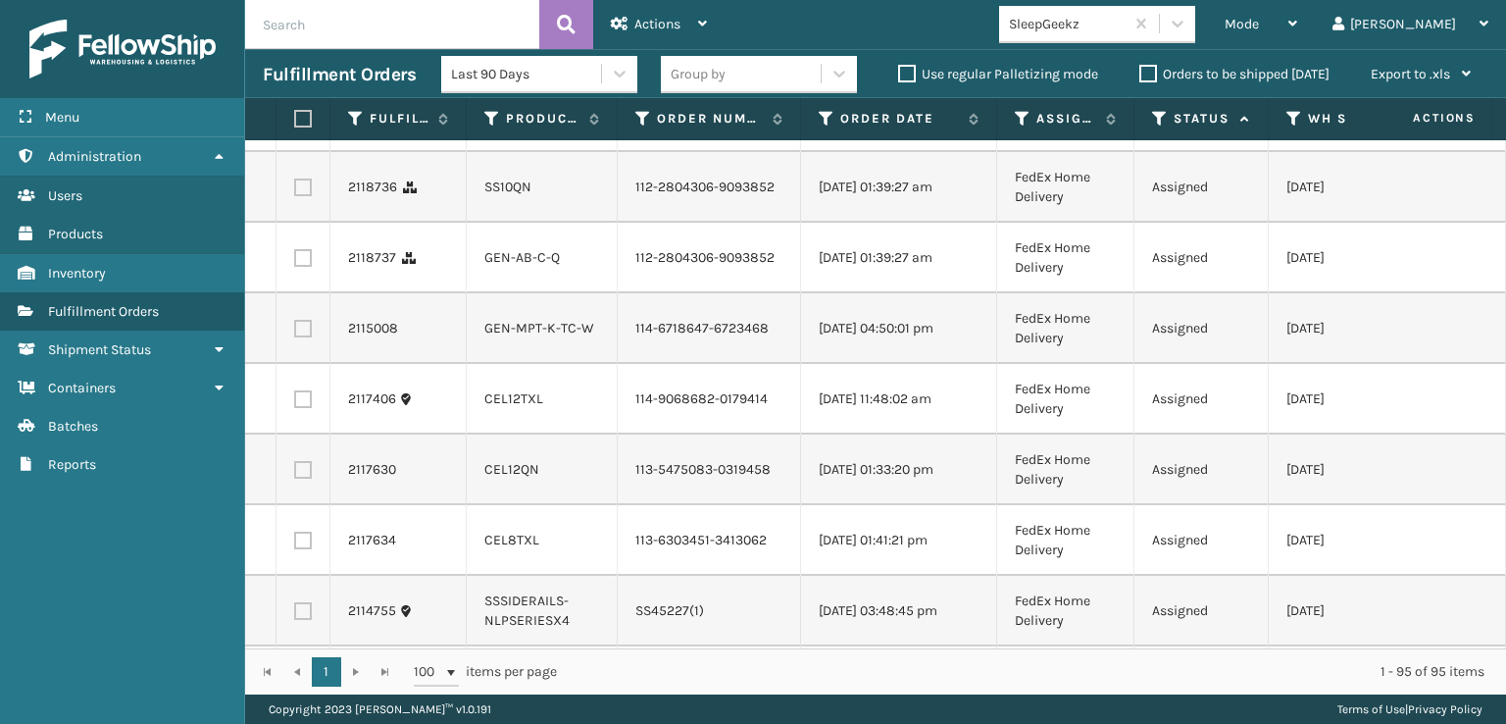
scroll to position [5688, 0]
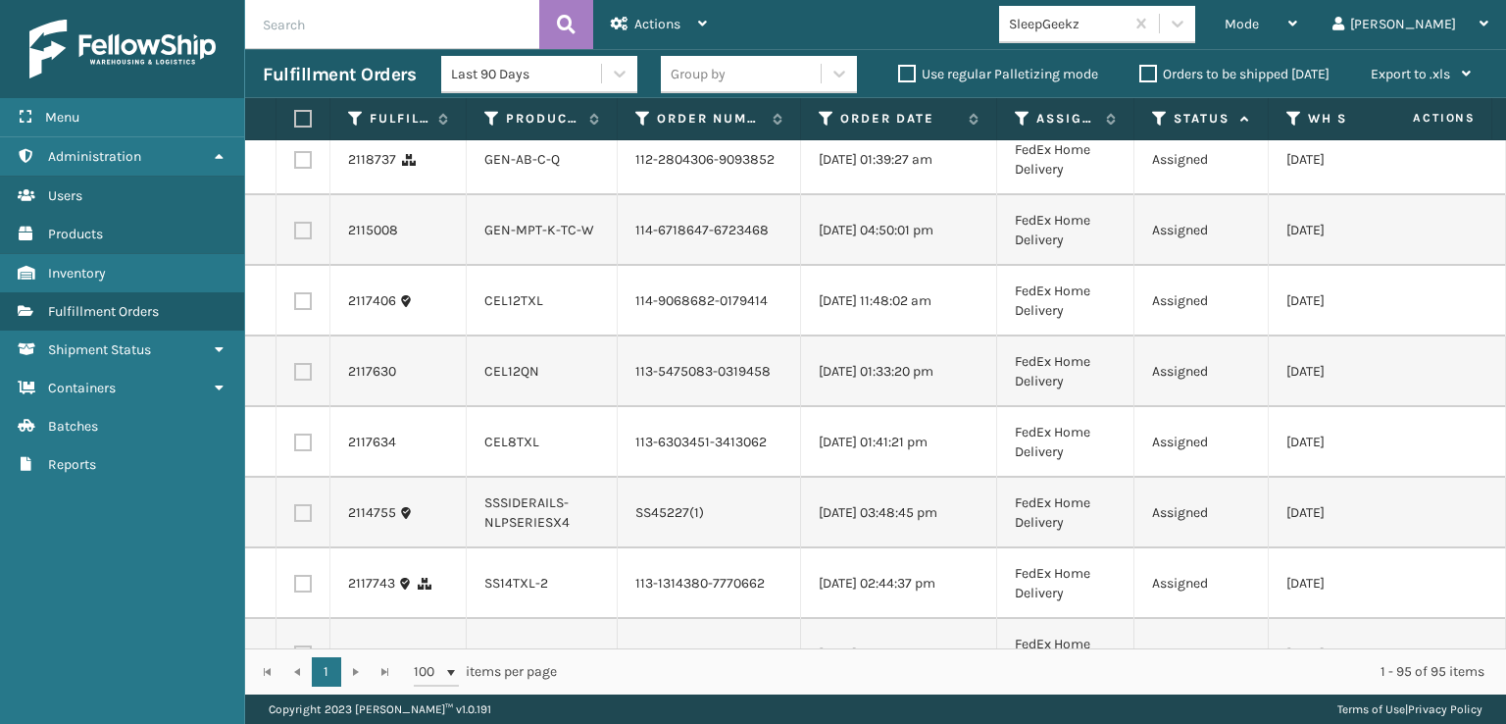
click at [298, 98] on label at bounding box center [303, 89] width 18 height 18
click at [295, 93] on input "checkbox" at bounding box center [294, 86] width 1 height 13
checkbox input "true"
click at [302, 169] on label at bounding box center [303, 160] width 18 height 18
click at [295, 164] on input "checkbox" at bounding box center [294, 157] width 1 height 13
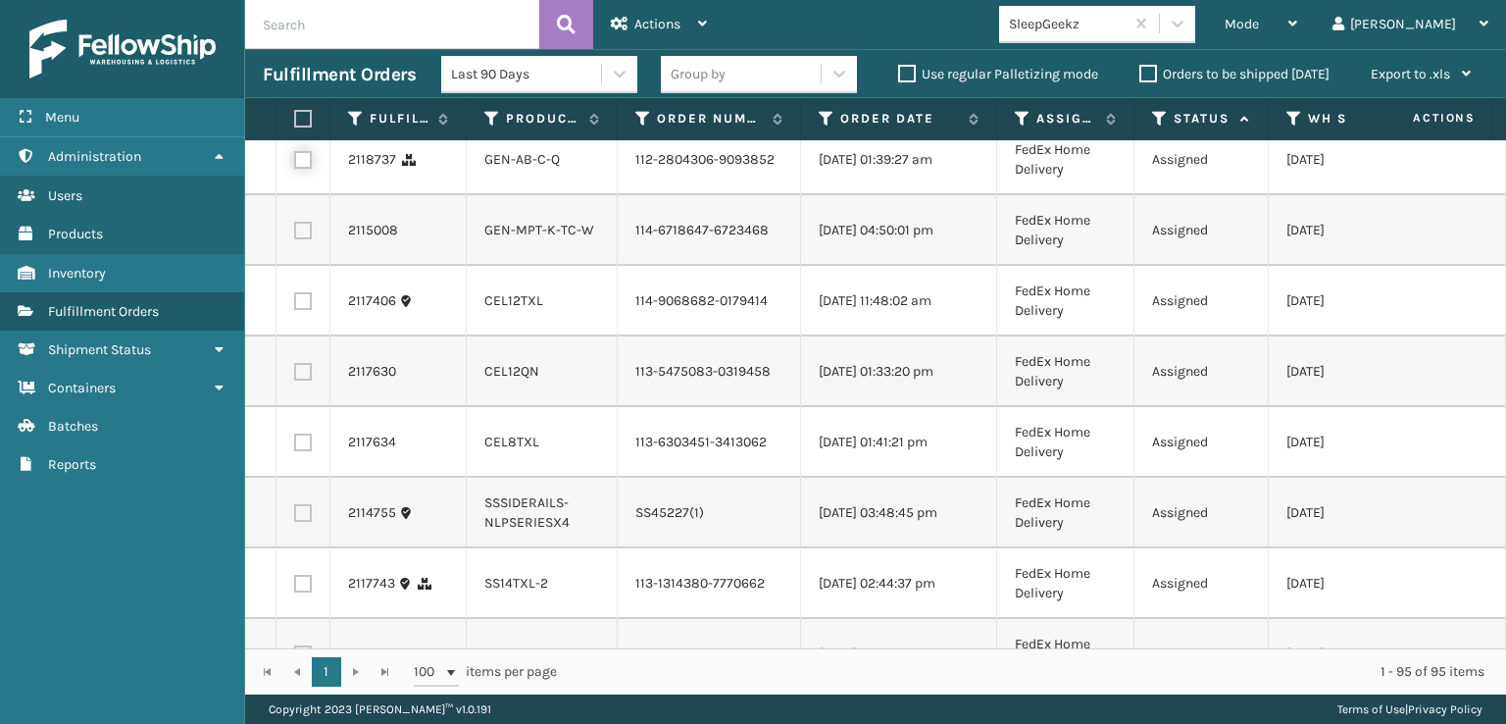
checkbox input "true"
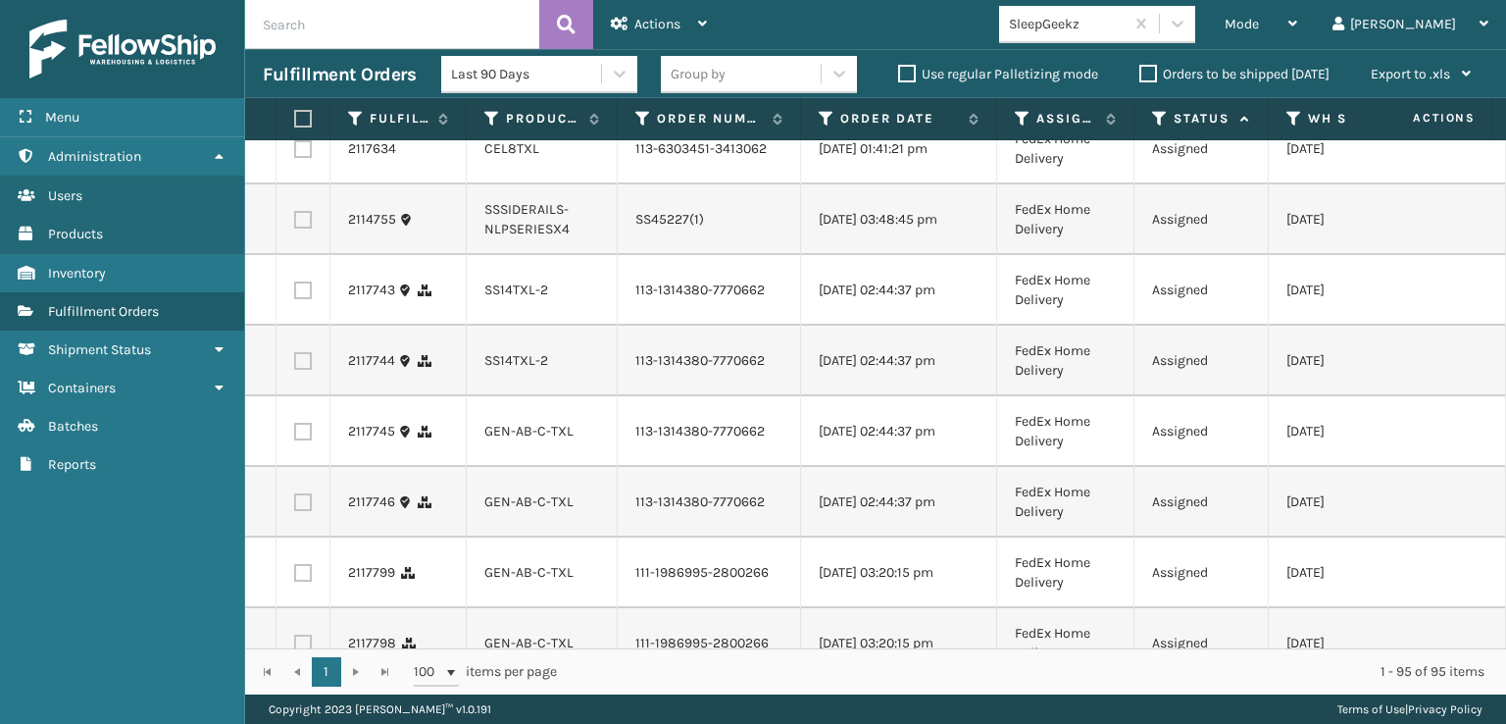
scroll to position [5982, 0]
click at [301, 16] on label at bounding box center [303, 7] width 18 height 18
click at [295, 11] on input "checkbox" at bounding box center [294, 4] width 1 height 13
click at [301, 16] on label at bounding box center [303, 7] width 18 height 18
click at [295, 11] on input "checkbox" at bounding box center [294, 4] width 1 height 13
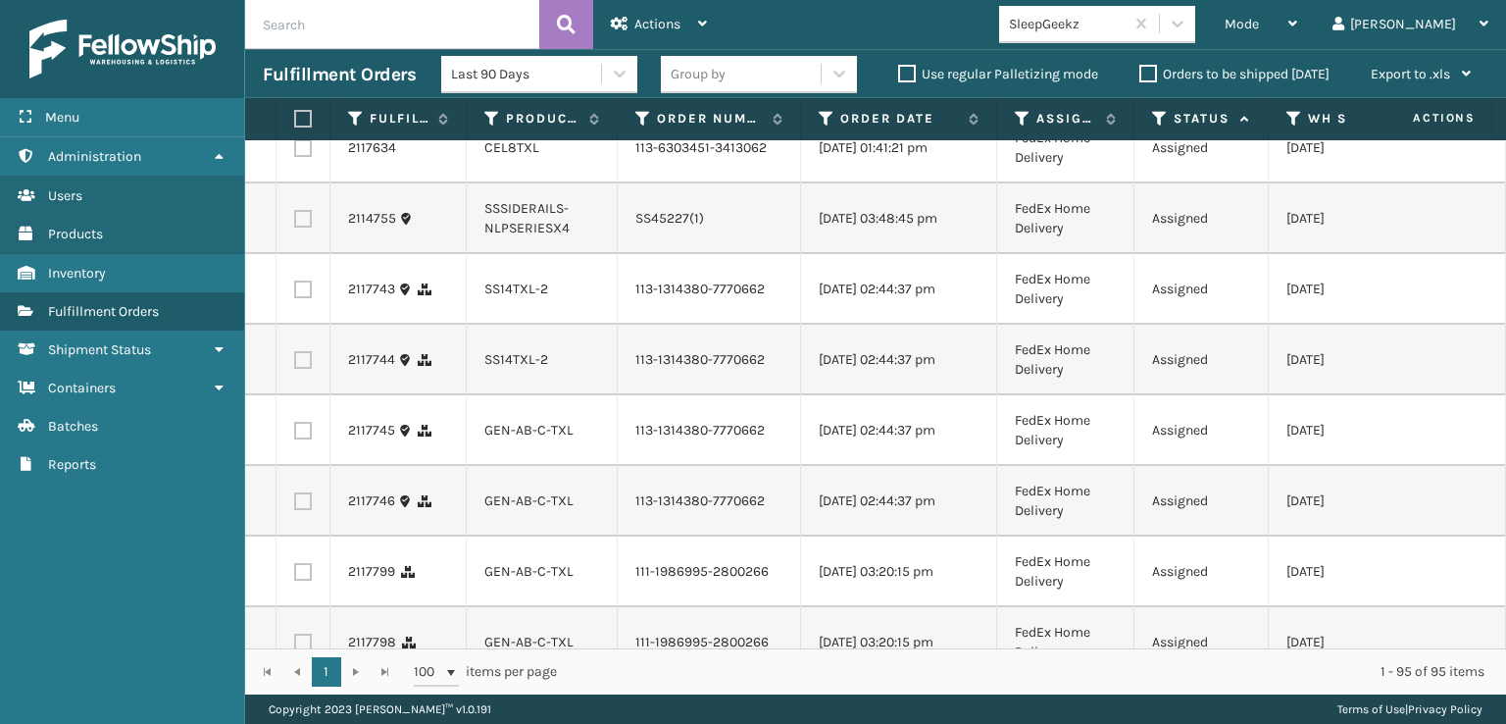
click at [301, 16] on label at bounding box center [303, 7] width 18 height 18
click at [295, 11] on input "checkbox" at bounding box center [294, 4] width 1 height 13
checkbox input "true"
click at [304, 86] on label at bounding box center [303, 78] width 18 height 18
click at [295, 81] on input "checkbox" at bounding box center [294, 75] width 1 height 13
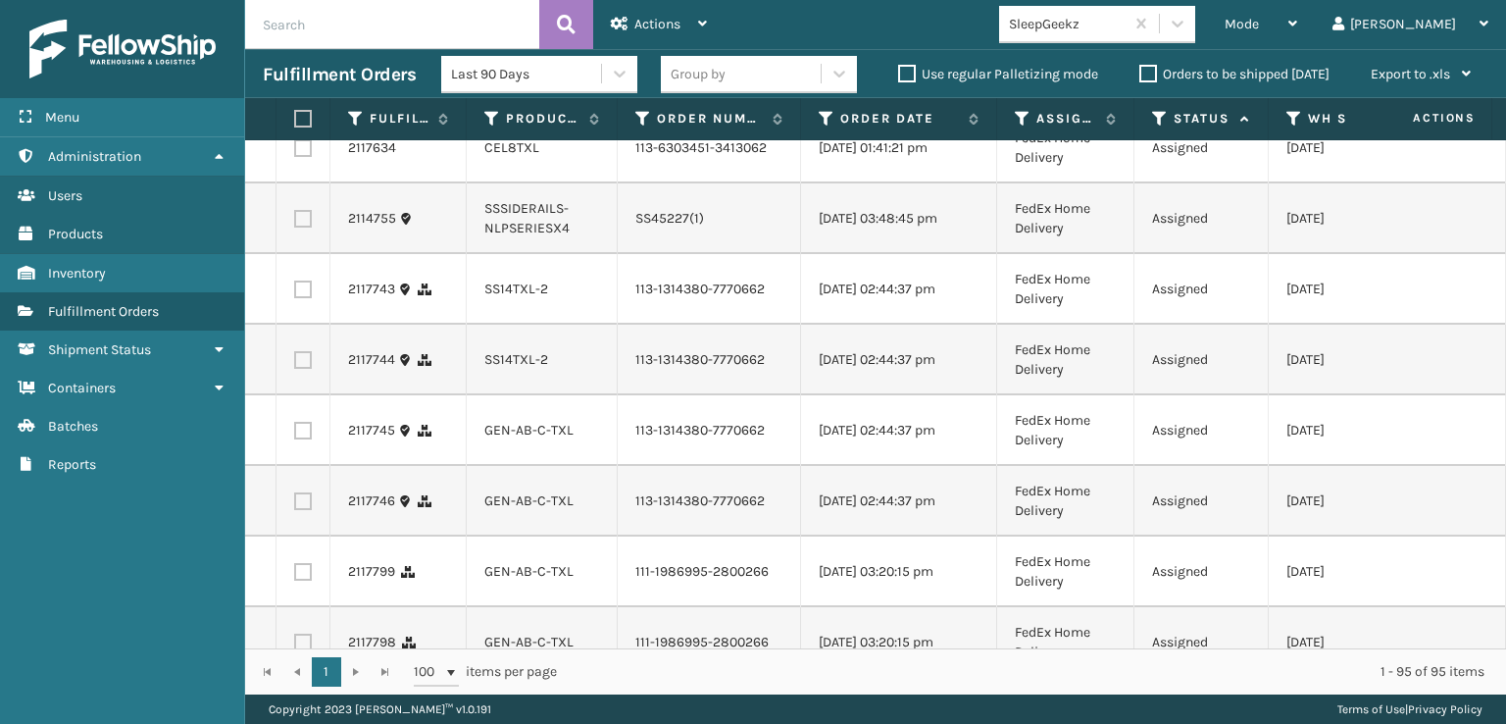
checkbox input "true"
click at [297, 157] on label at bounding box center [303, 148] width 18 height 18
click at [295, 152] on input "checkbox" at bounding box center [294, 145] width 1 height 13
checkbox input "true"
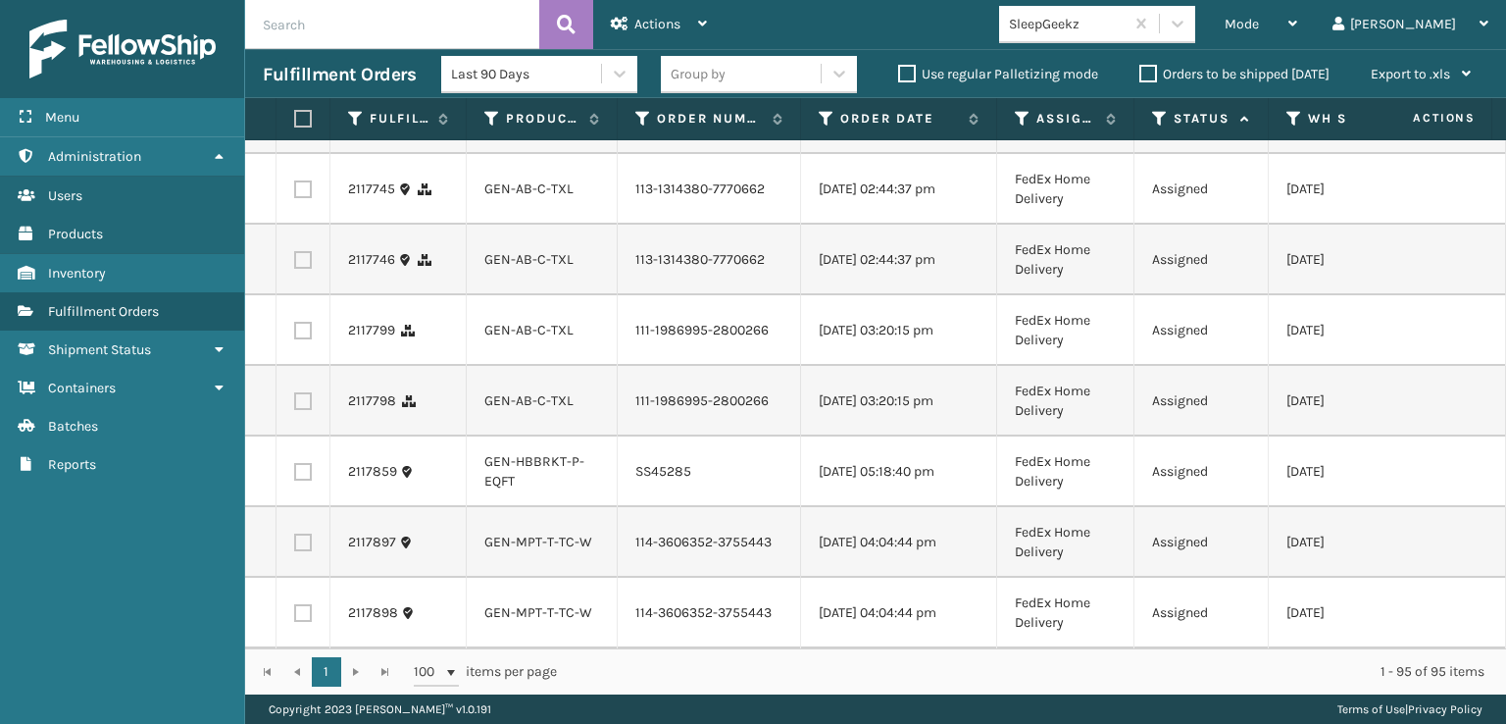
scroll to position [6277, 0]
click at [310, 57] on label at bounding box center [303, 48] width 18 height 18
click at [295, 52] on input "checkbox" at bounding box center [294, 45] width 1 height 13
checkbox input "true"
click at [302, 127] on label at bounding box center [303, 119] width 18 height 18
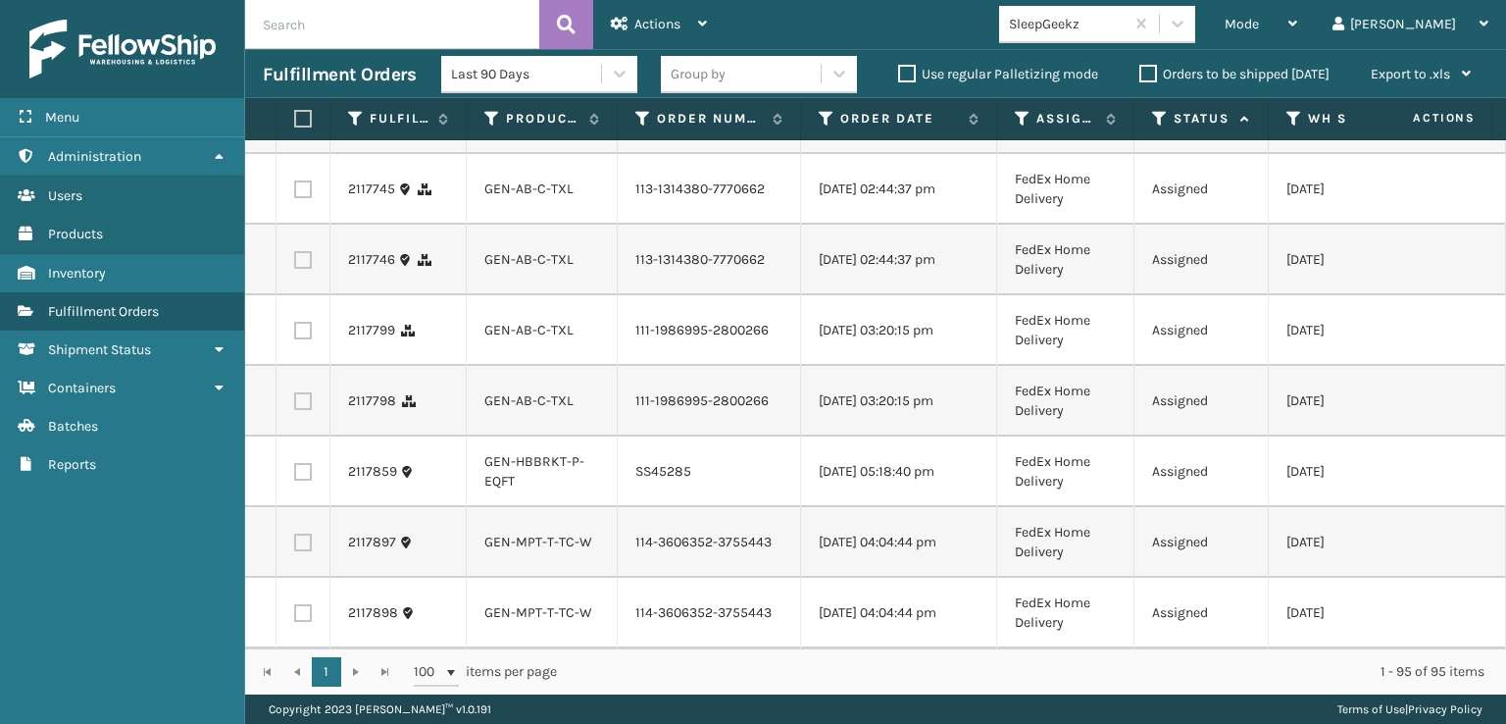
click at [295, 123] on input "checkbox" at bounding box center [294, 116] width 1 height 13
checkbox input "true"
click at [302, 198] on label at bounding box center [303, 189] width 18 height 18
click at [295, 193] on input "checkbox" at bounding box center [294, 186] width 1 height 13
checkbox input "true"
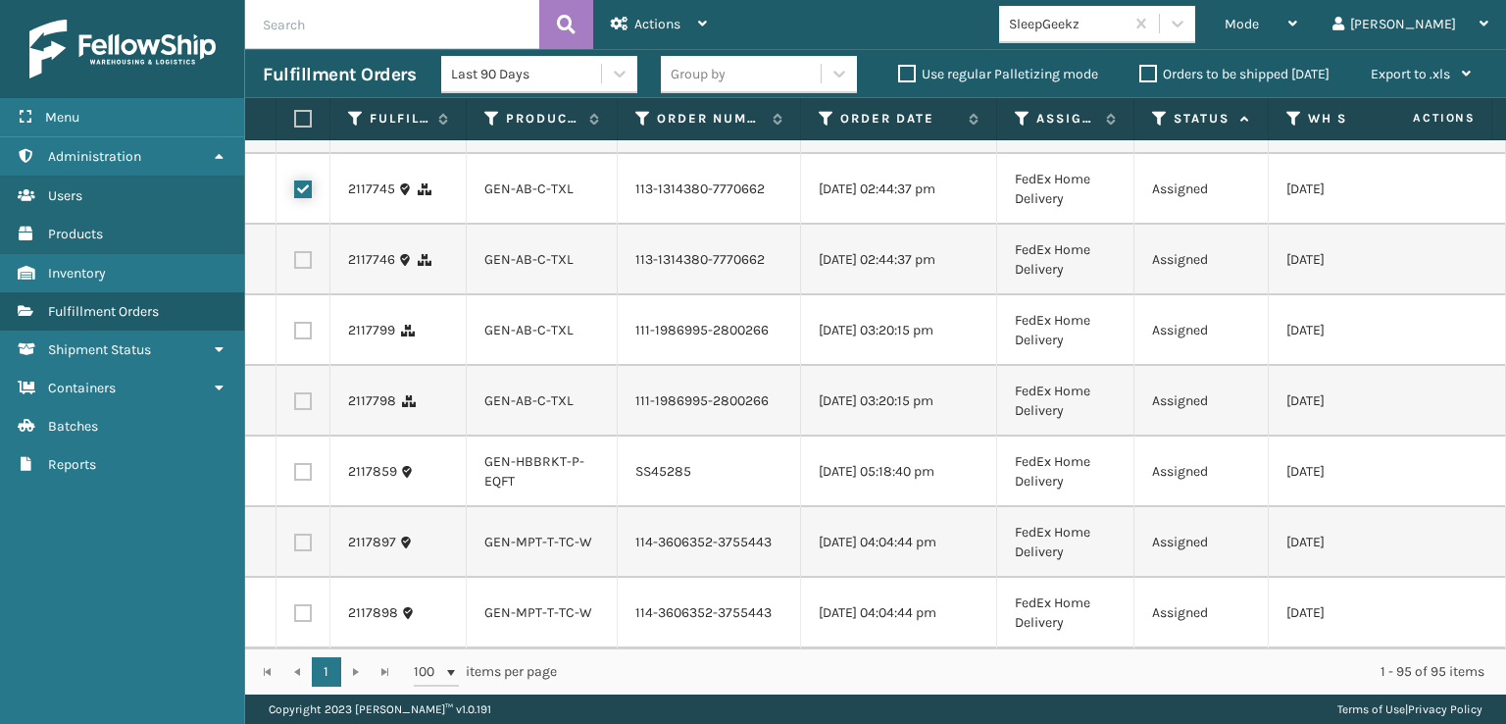
scroll to position [6571, 0]
click at [296, 269] on label at bounding box center [303, 260] width 18 height 18
click at [295, 264] on input "checkbox" at bounding box center [294, 257] width 1 height 13
checkbox input "true"
click at [306, 339] on label at bounding box center [303, 331] width 18 height 18
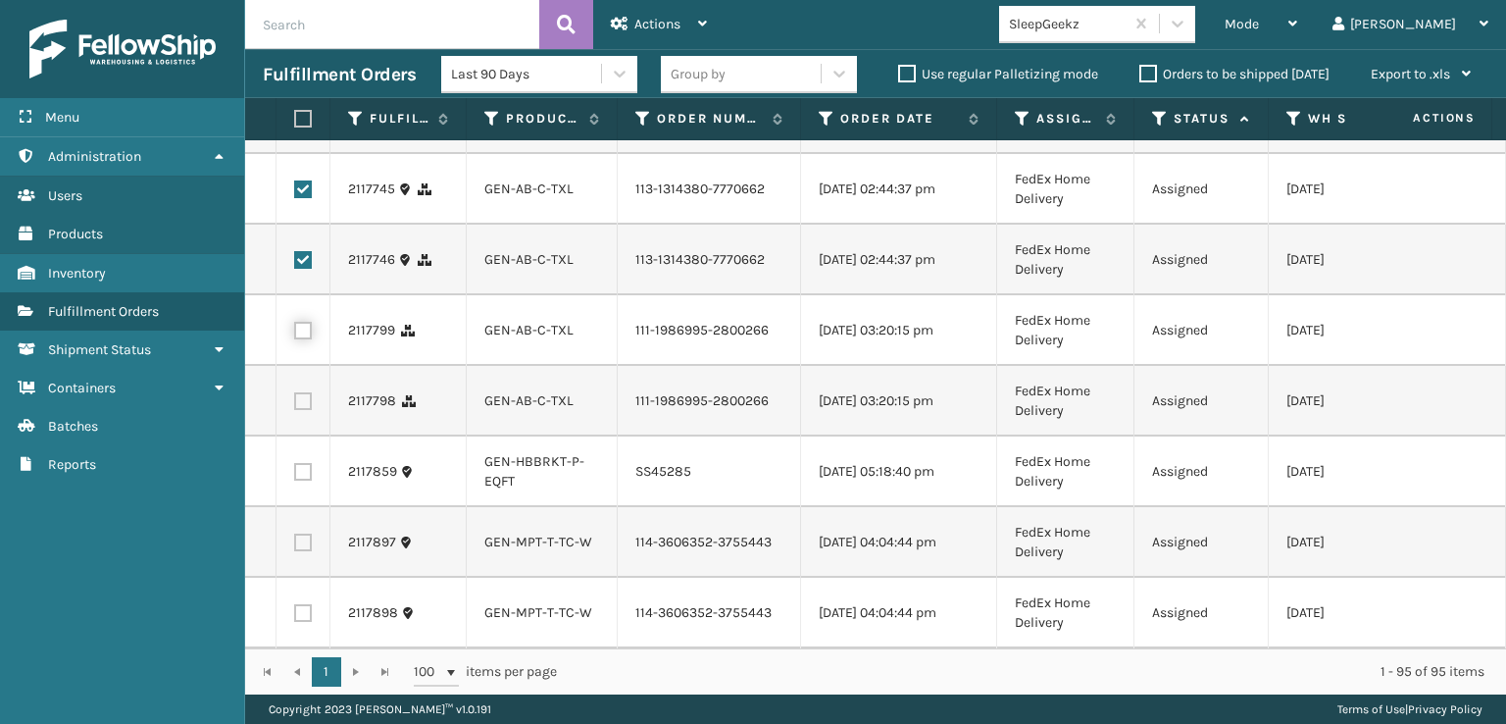
click at [295, 334] on input "checkbox" at bounding box center [294, 328] width 1 height 13
checkbox input "true"
click at [308, 436] on td at bounding box center [304, 401] width 54 height 71
click at [301, 410] on label at bounding box center [303, 401] width 18 height 18
click at [295, 405] on input "checkbox" at bounding box center [294, 398] width 1 height 13
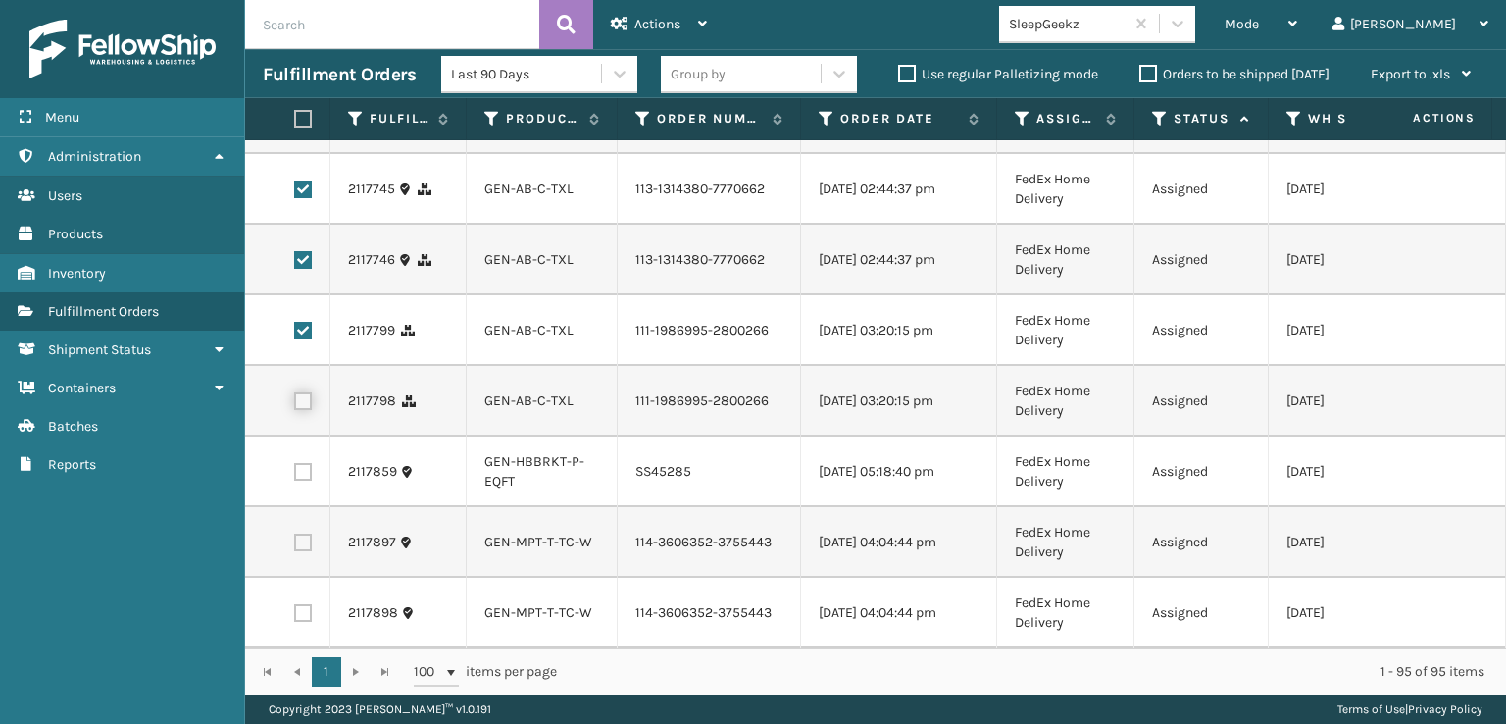
checkbox input "true"
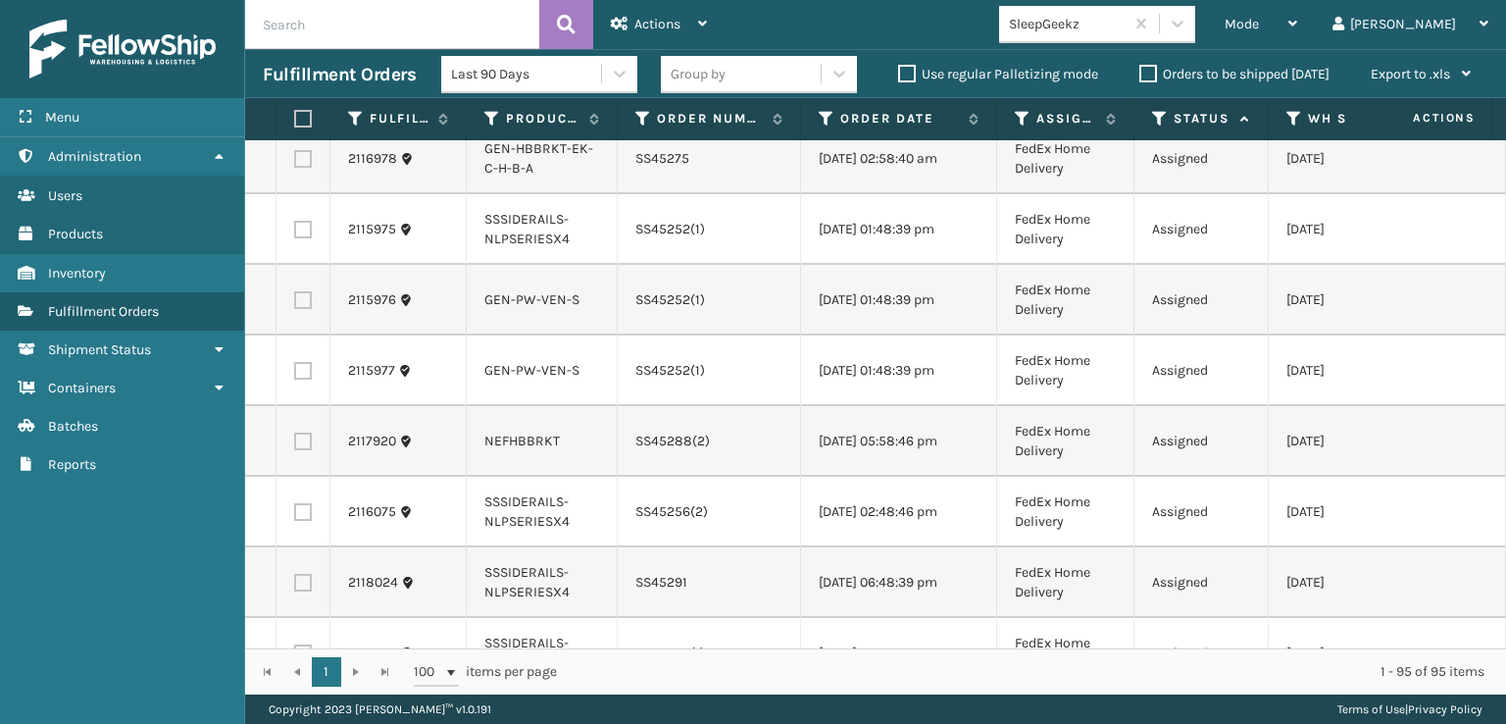
scroll to position [0, 0]
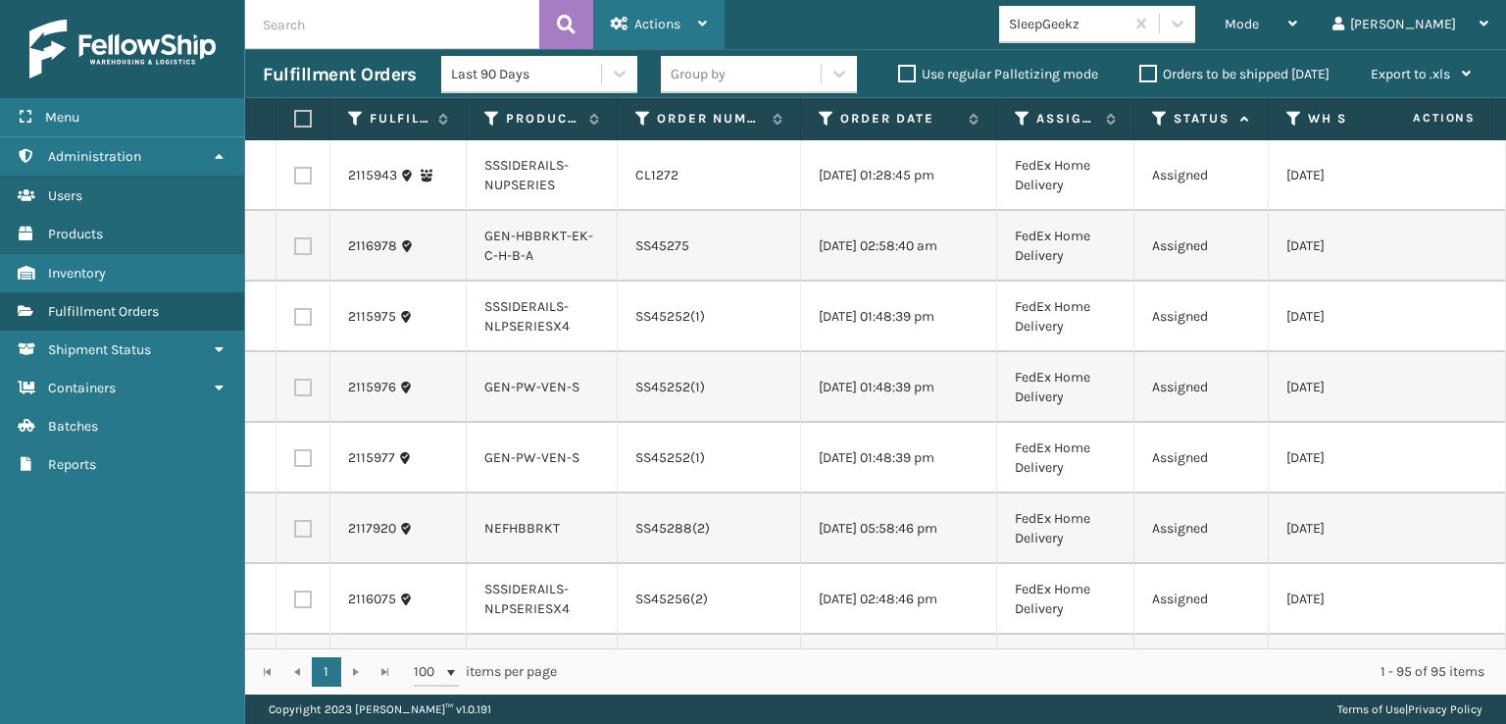
click at [639, 16] on span "Actions" at bounding box center [658, 24] width 46 height 17
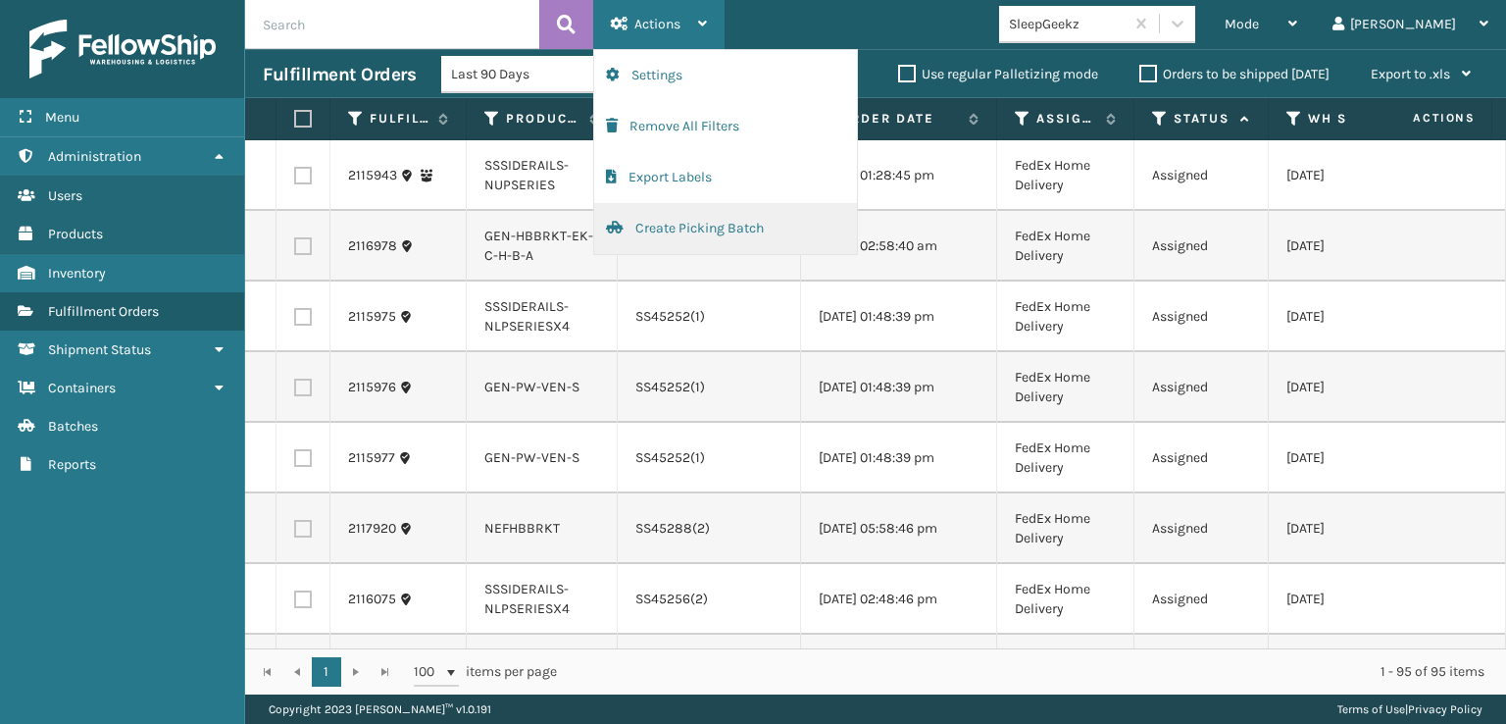
click at [662, 221] on button "Create Picking Batch" at bounding box center [725, 228] width 263 height 51
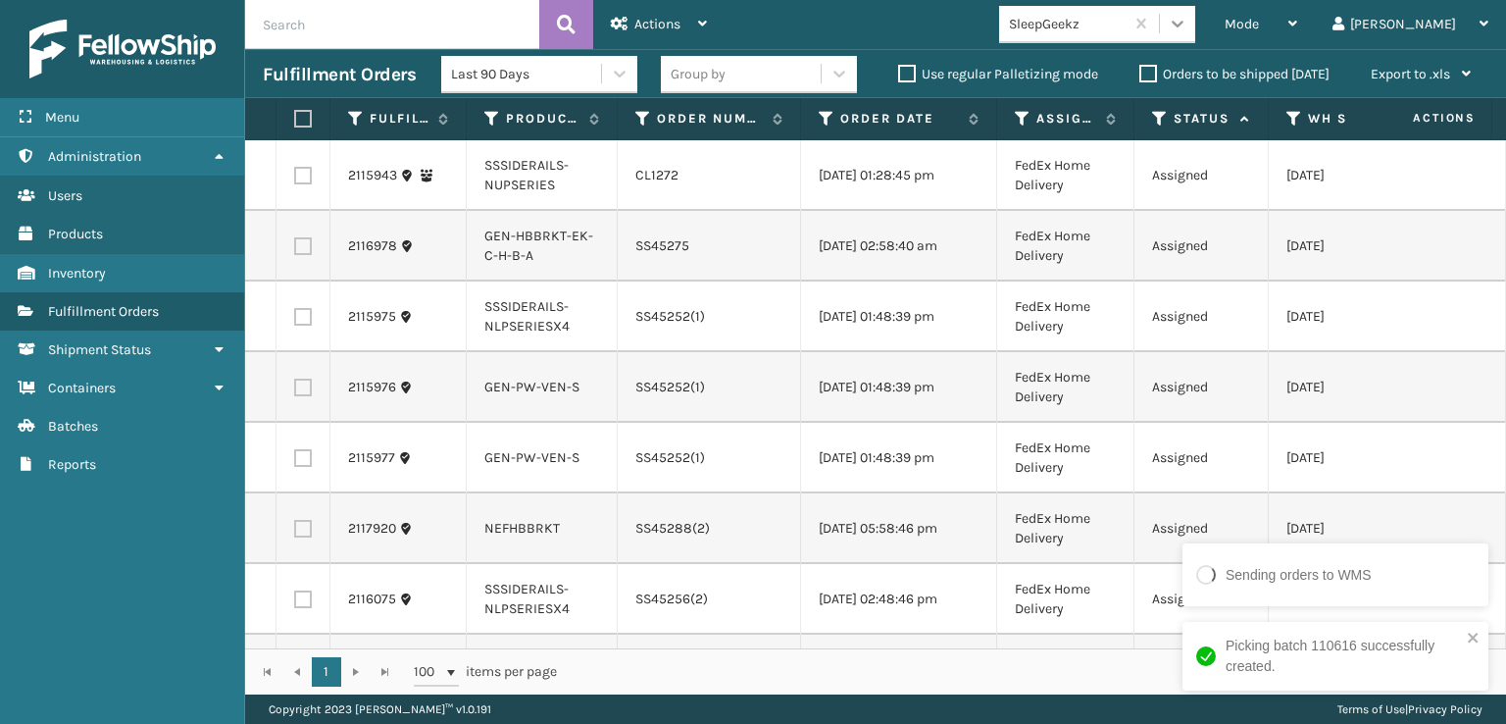
click at [1184, 24] on icon at bounding box center [1178, 24] width 12 height 7
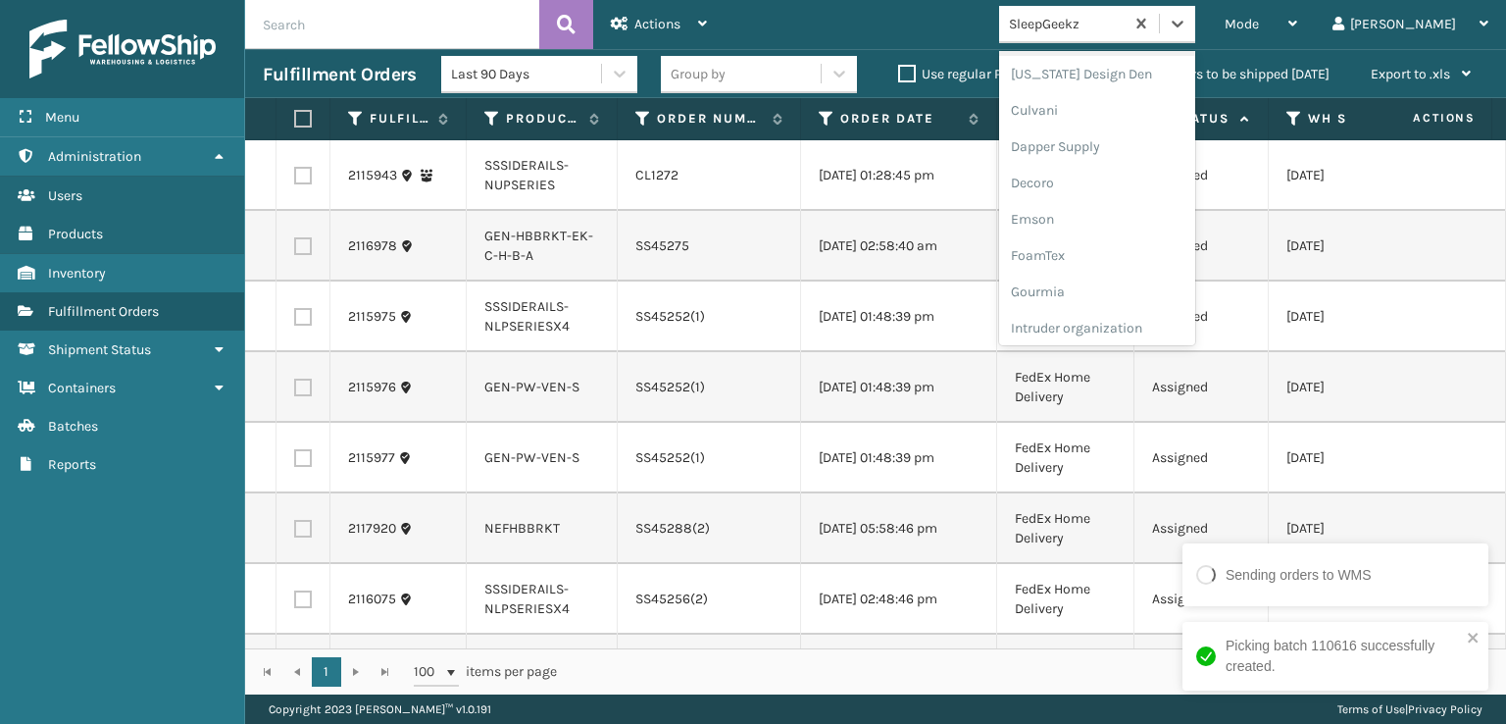
scroll to position [294, 0]
click at [1147, 247] on div "FoamTex" at bounding box center [1097, 250] width 196 height 36
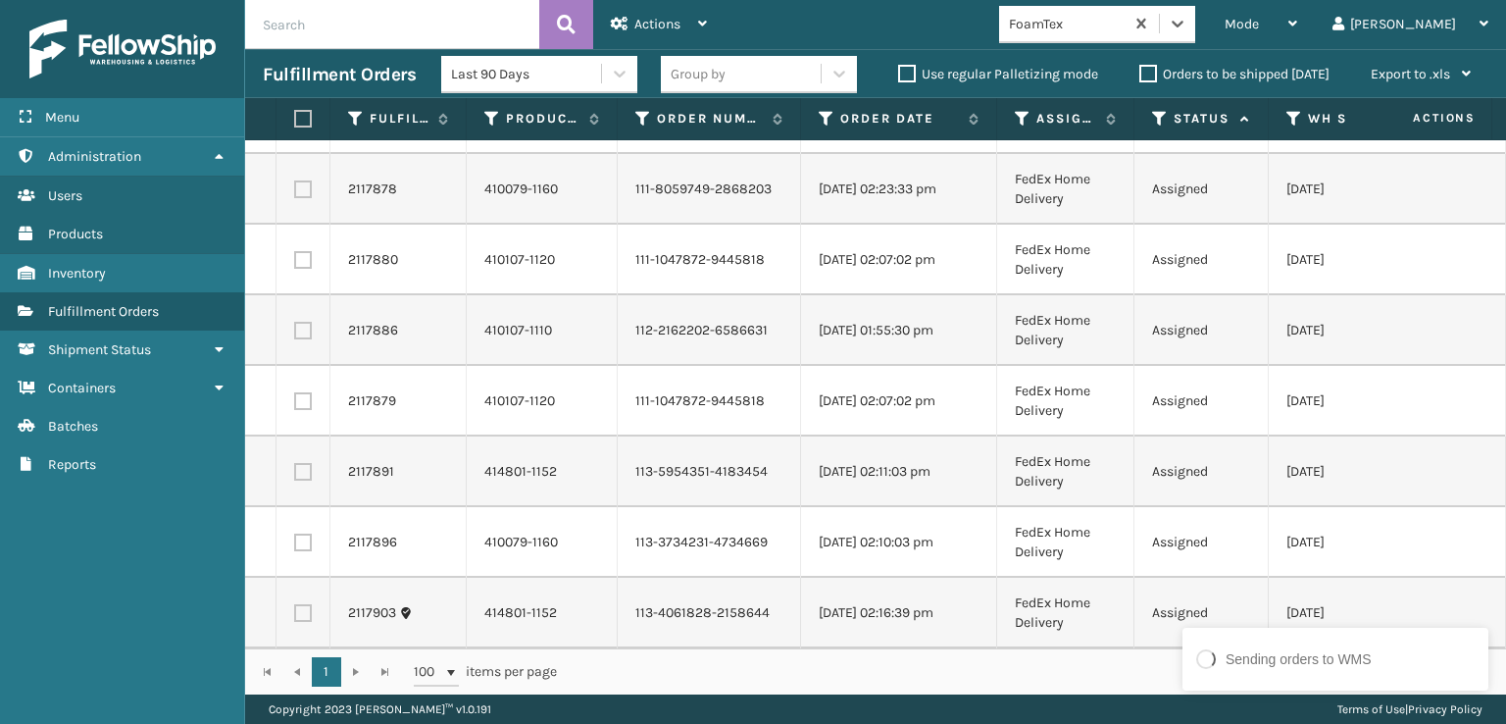
scroll to position [5437, 0]
click at [303, 115] on label at bounding box center [300, 119] width 12 height 18
click at [295, 115] on input "checkbox" at bounding box center [294, 119] width 1 height 13
checkbox input "true"
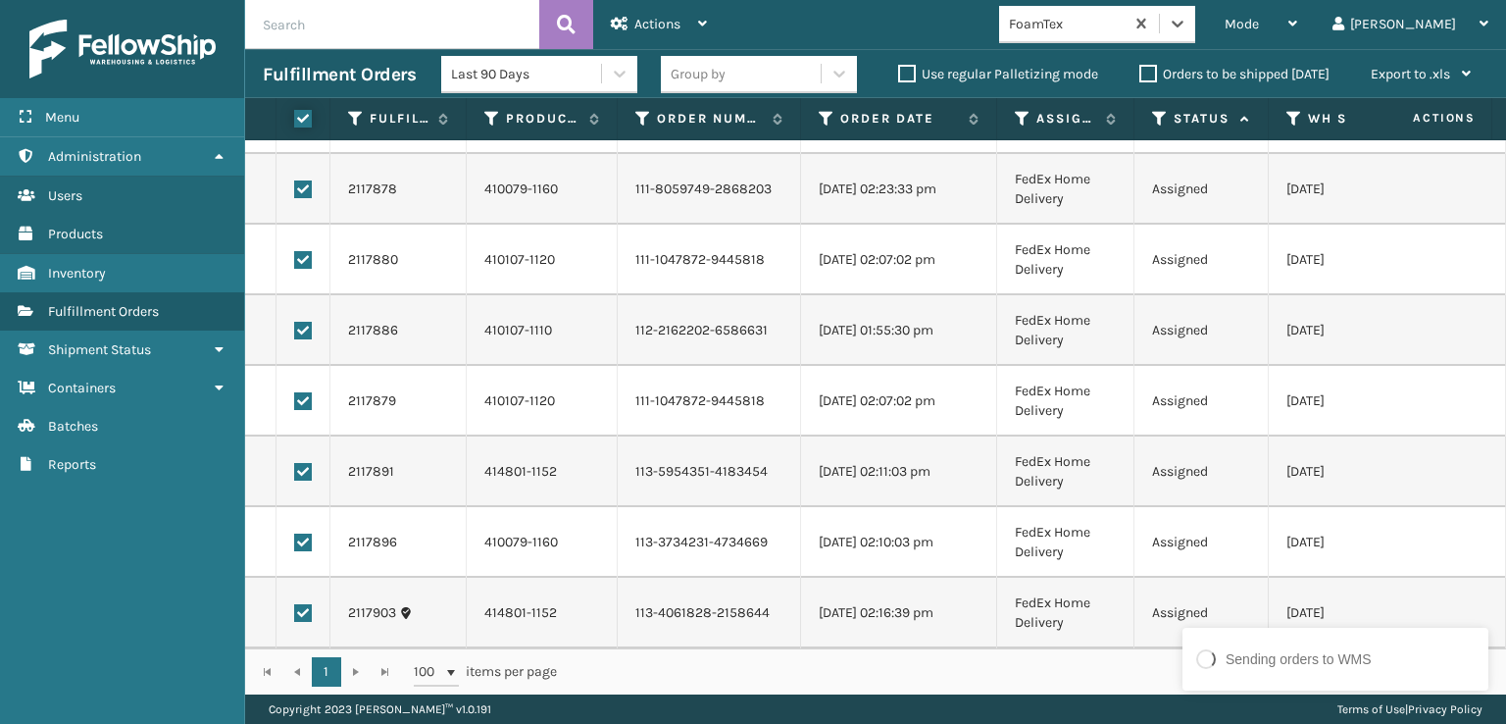
checkbox input "true"
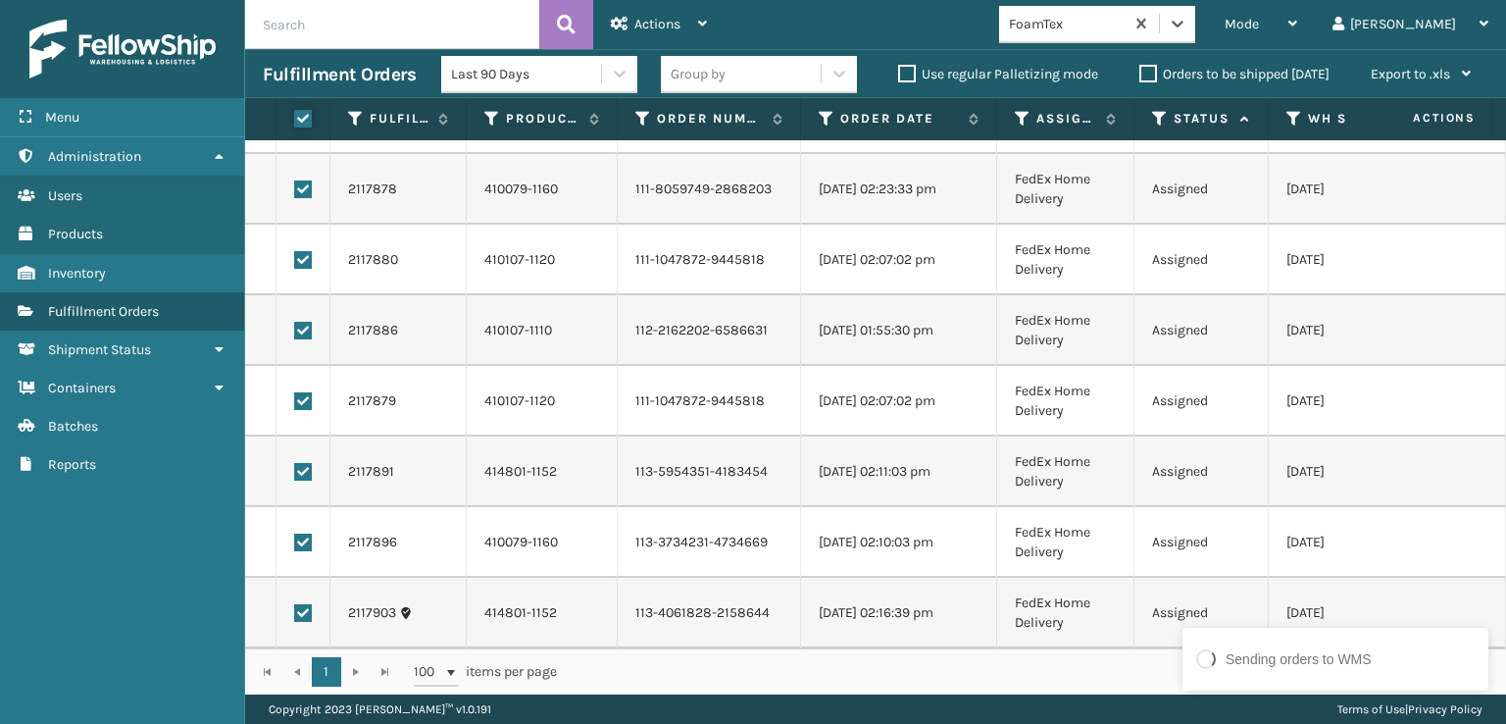
checkbox input "true"
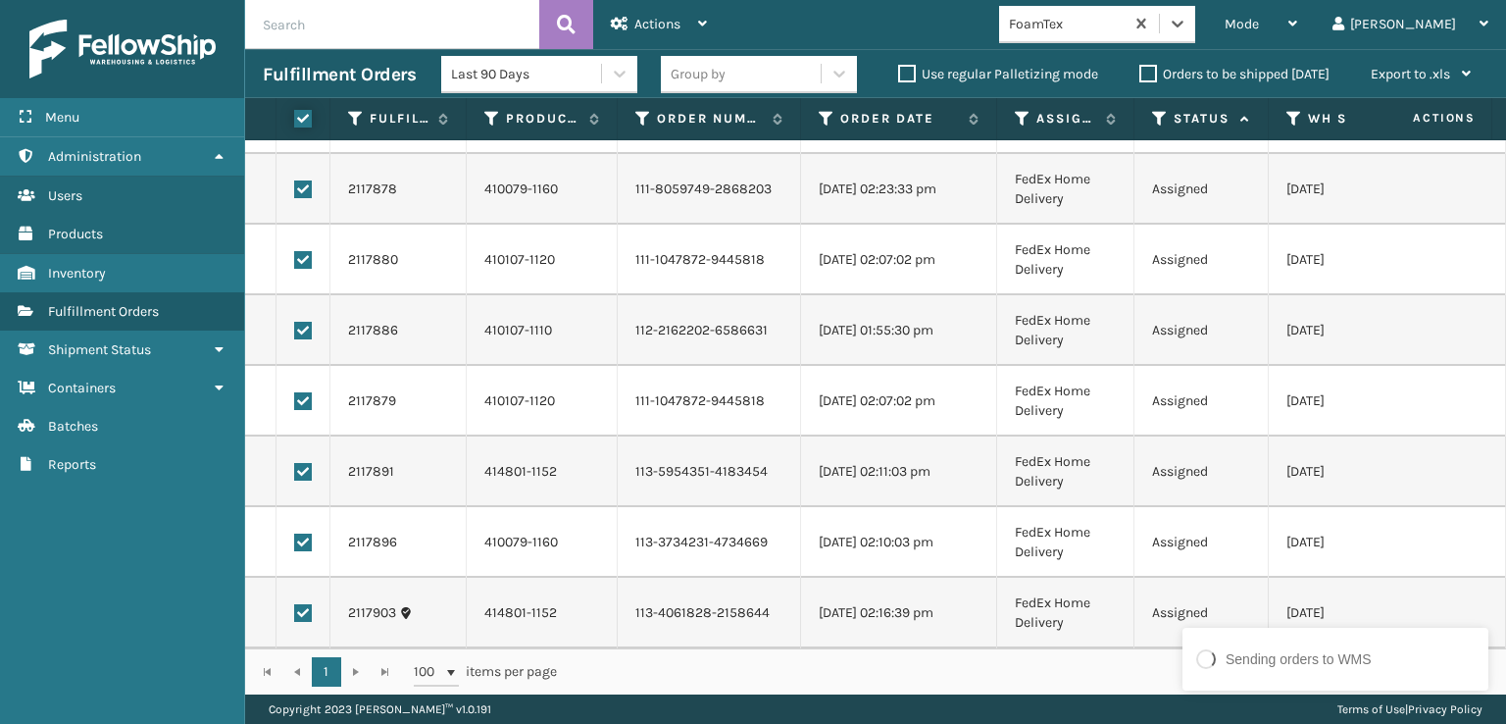
checkbox input "true"
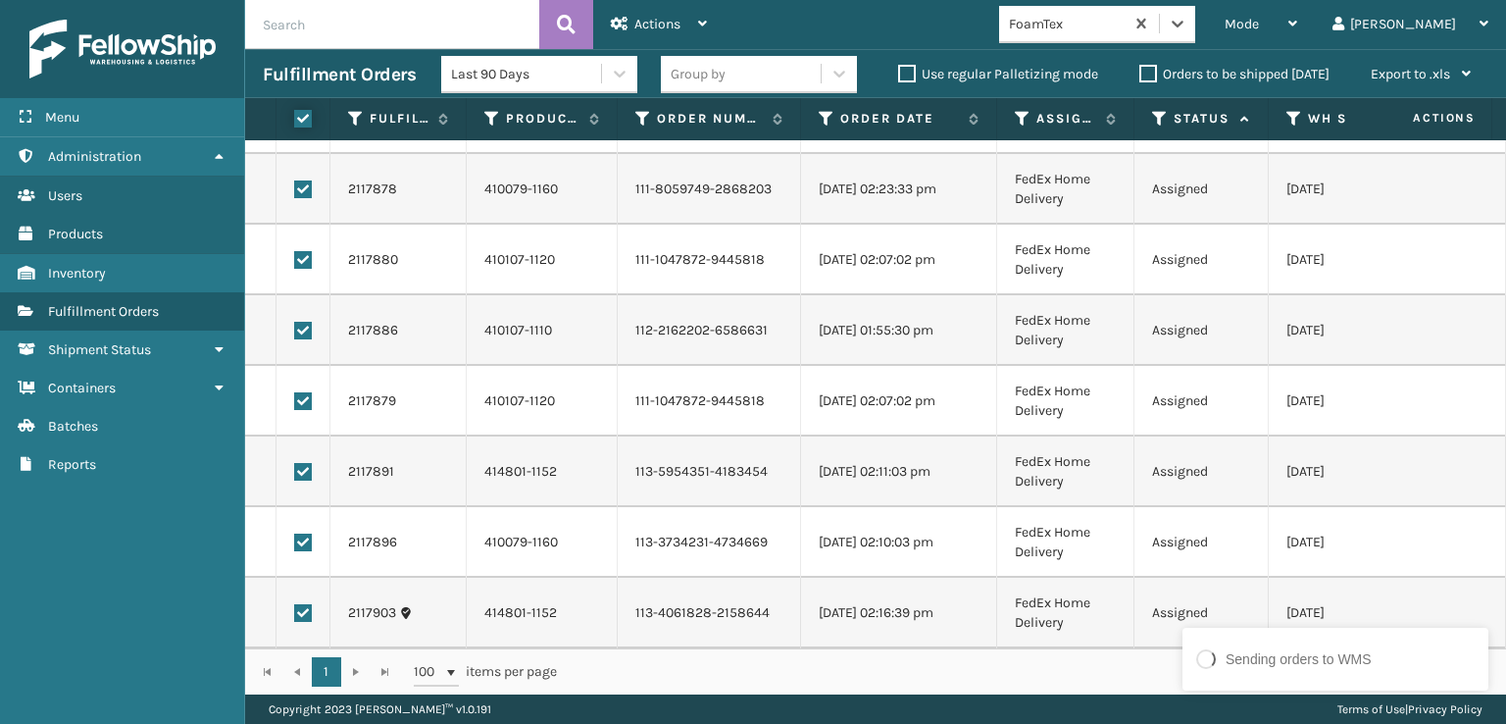
checkbox input "true"
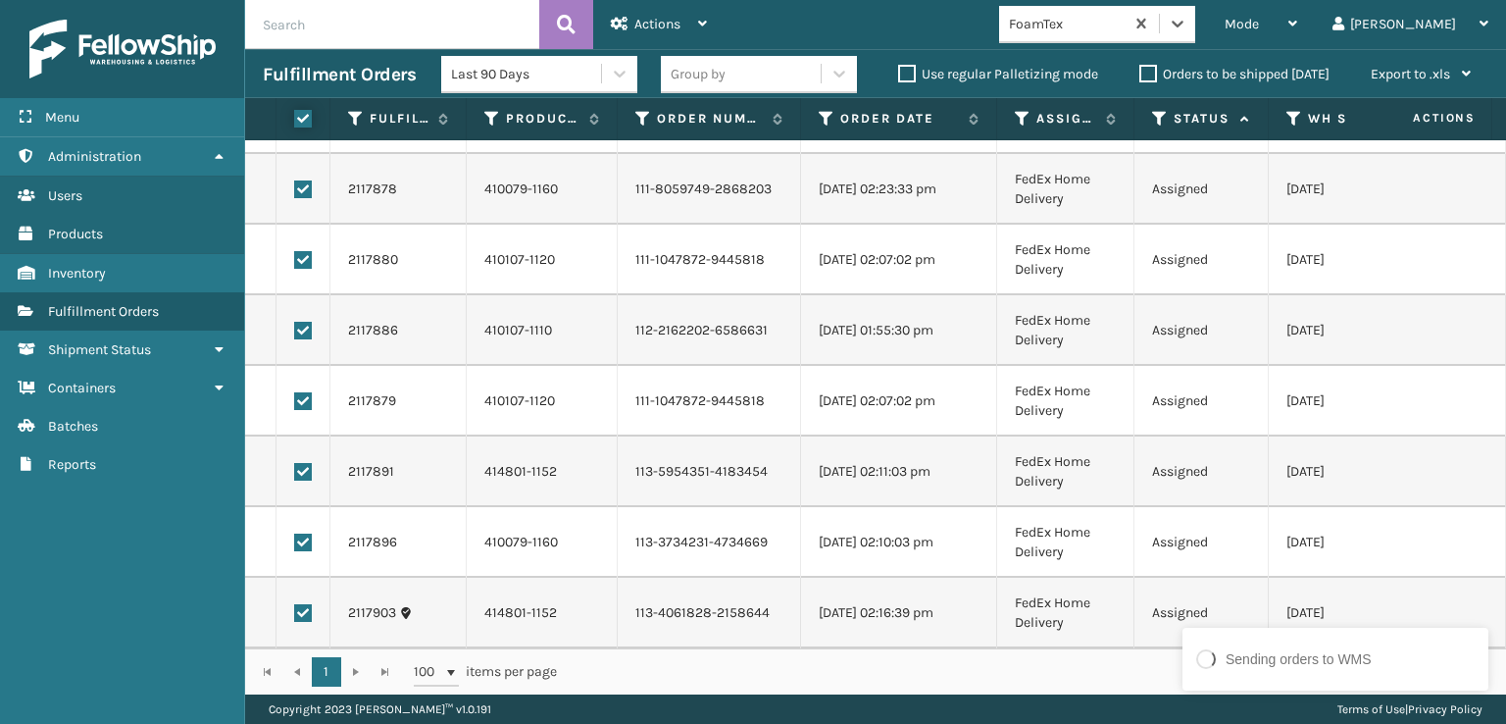
checkbox input "true"
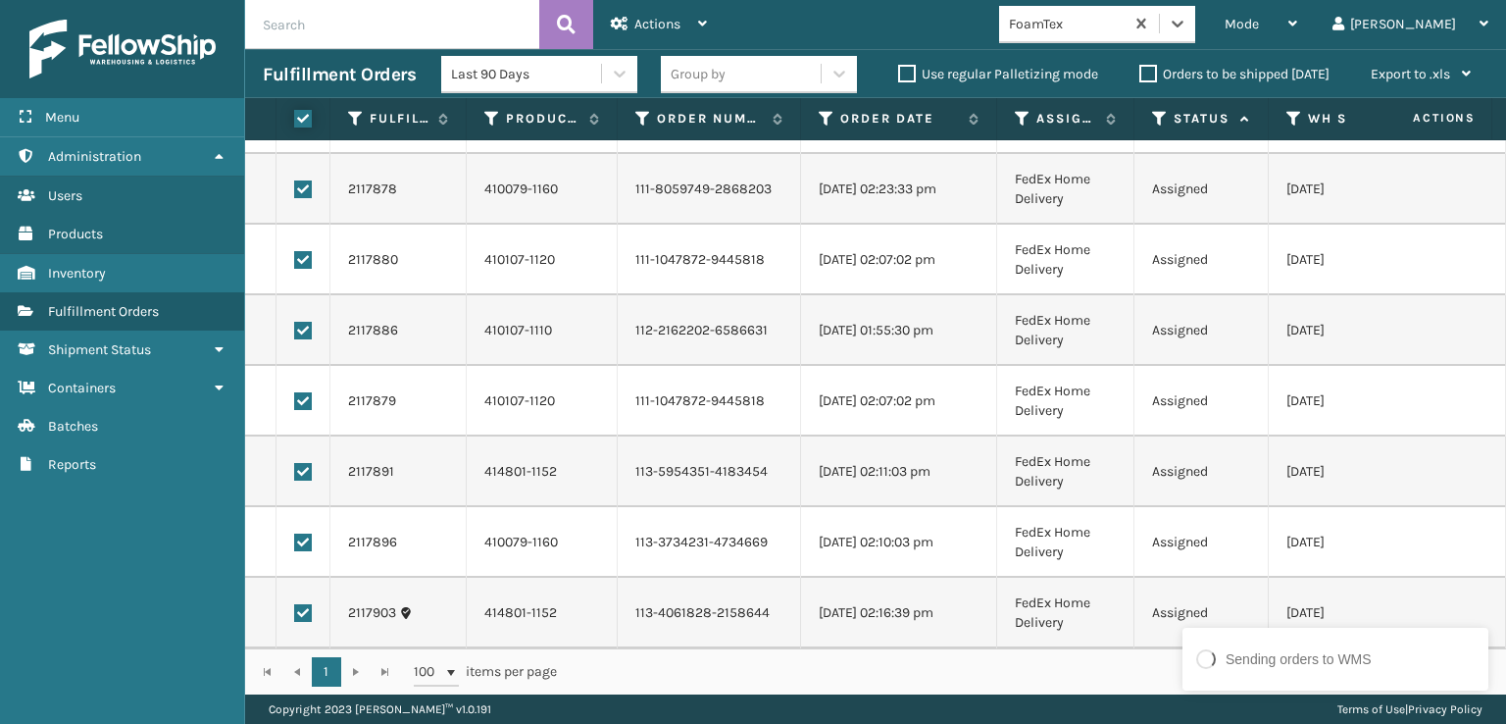
checkbox input "true"
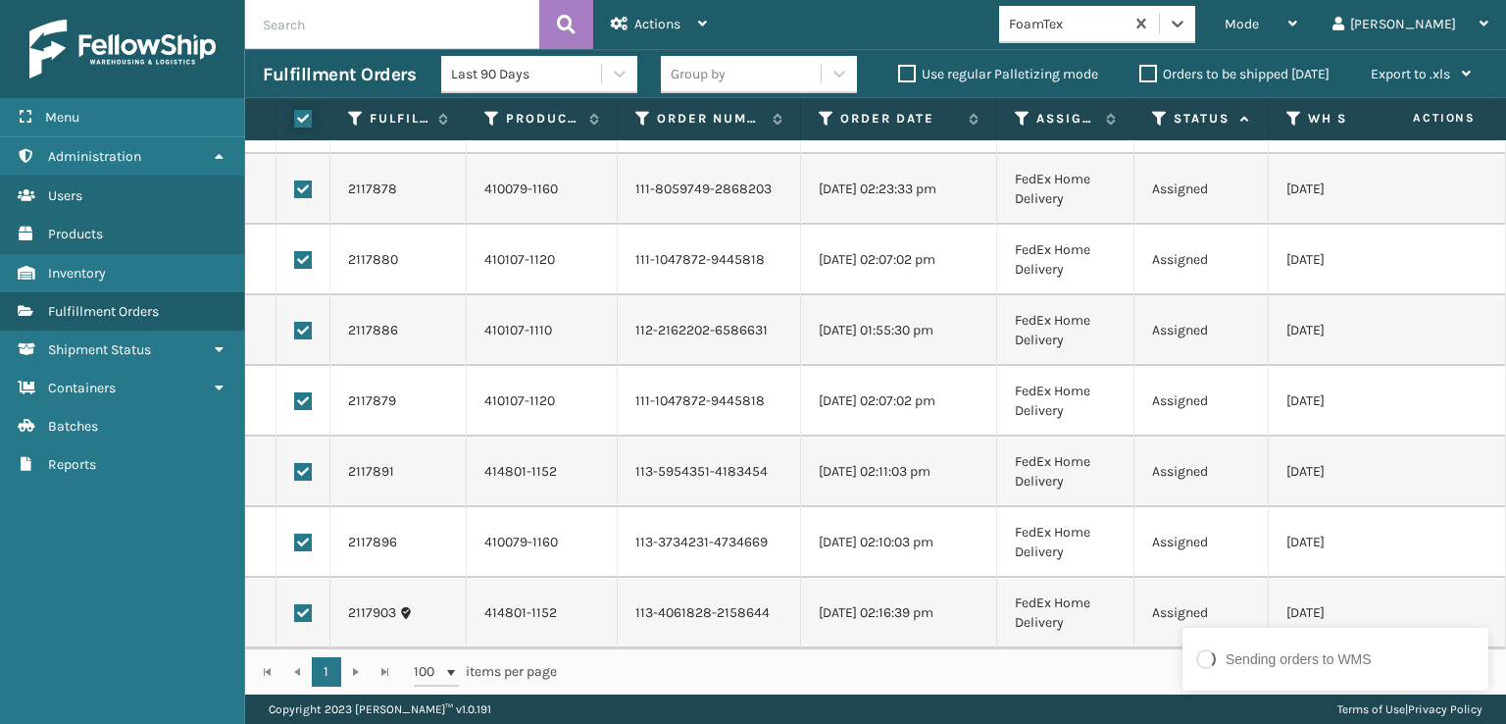
checkbox input "true"
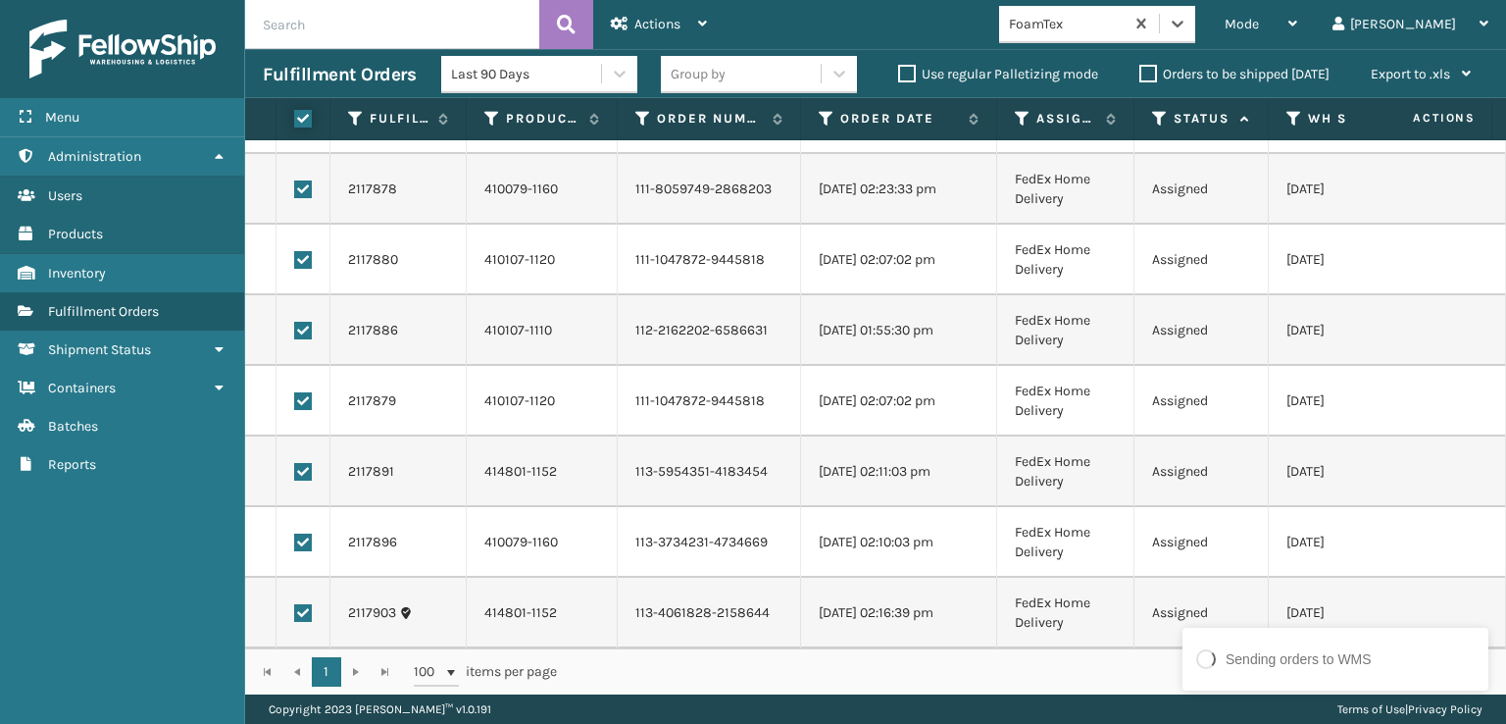
checkbox input "true"
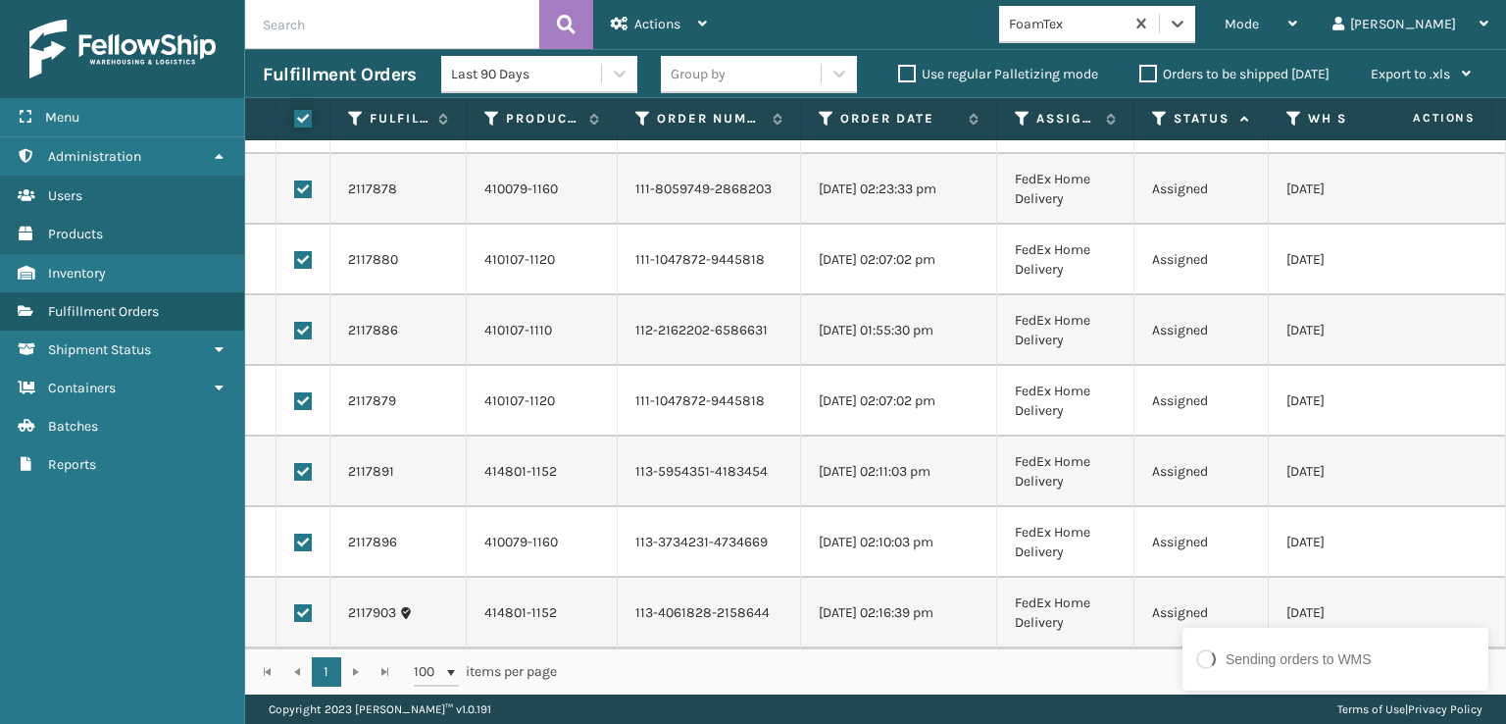
checkbox input "true"
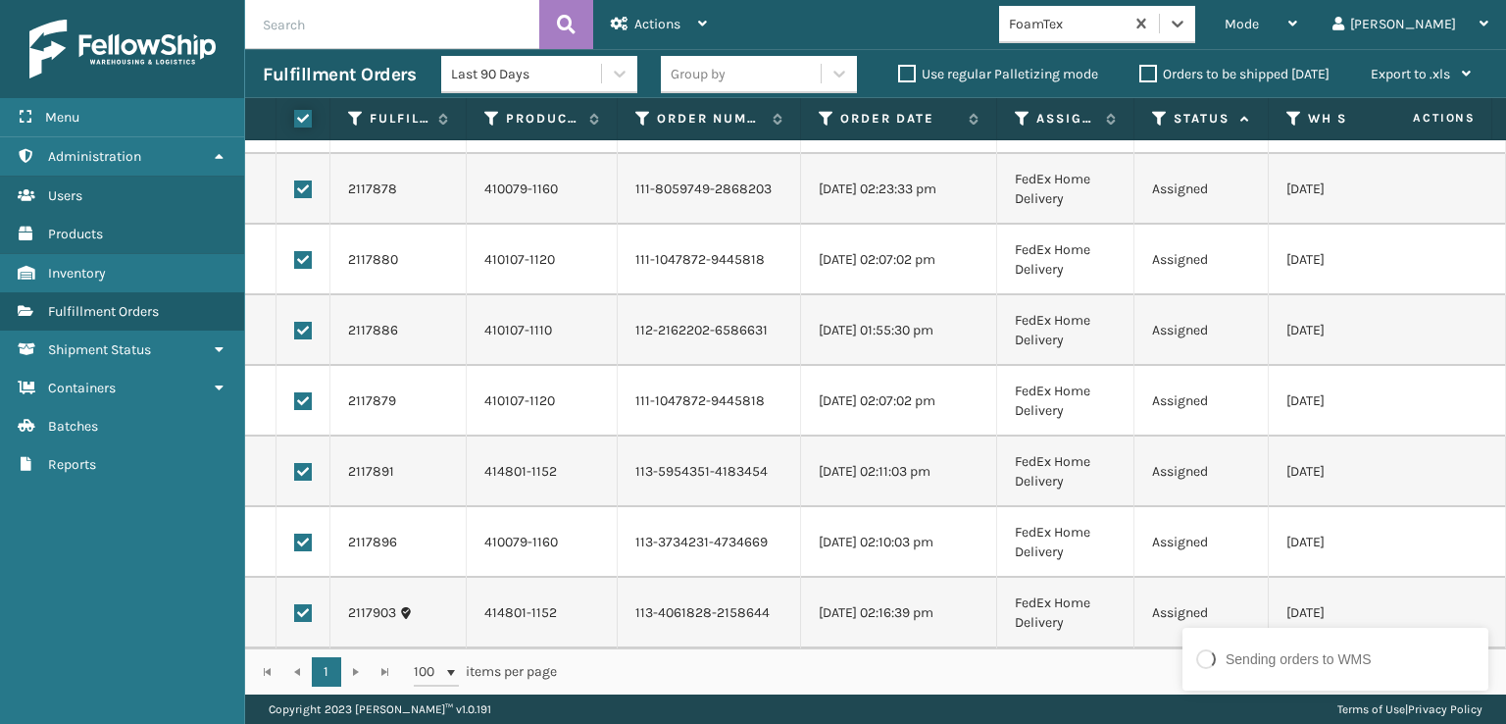
checkbox input "true"
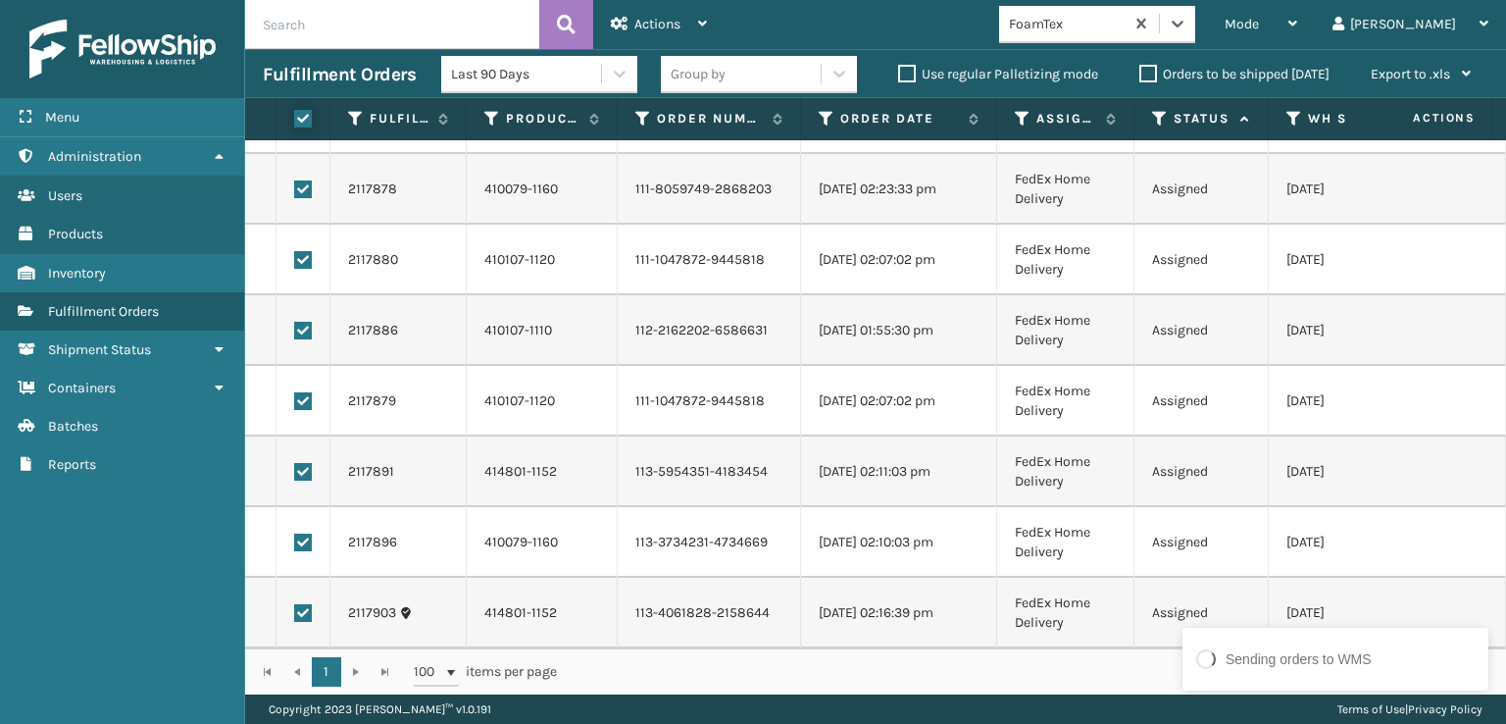
checkbox input "true"
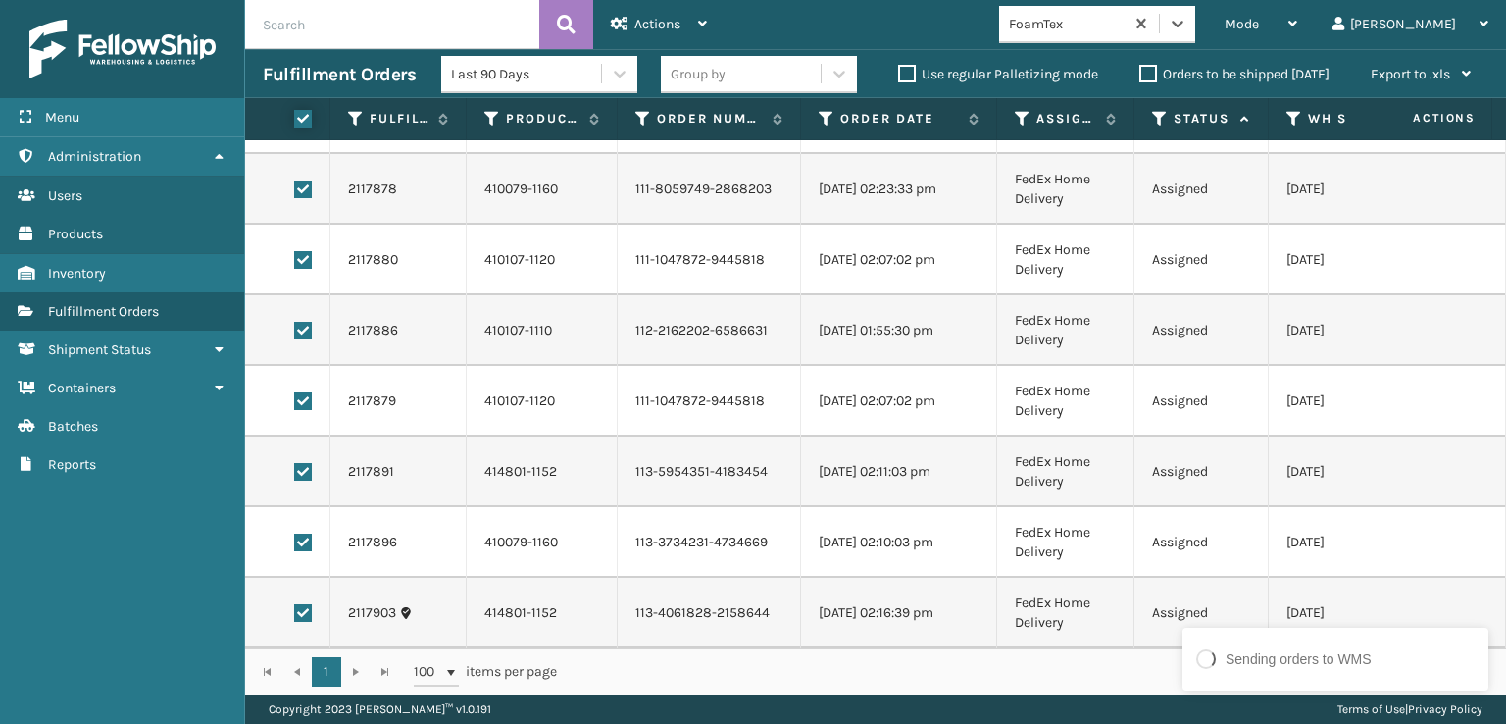
checkbox input "true"
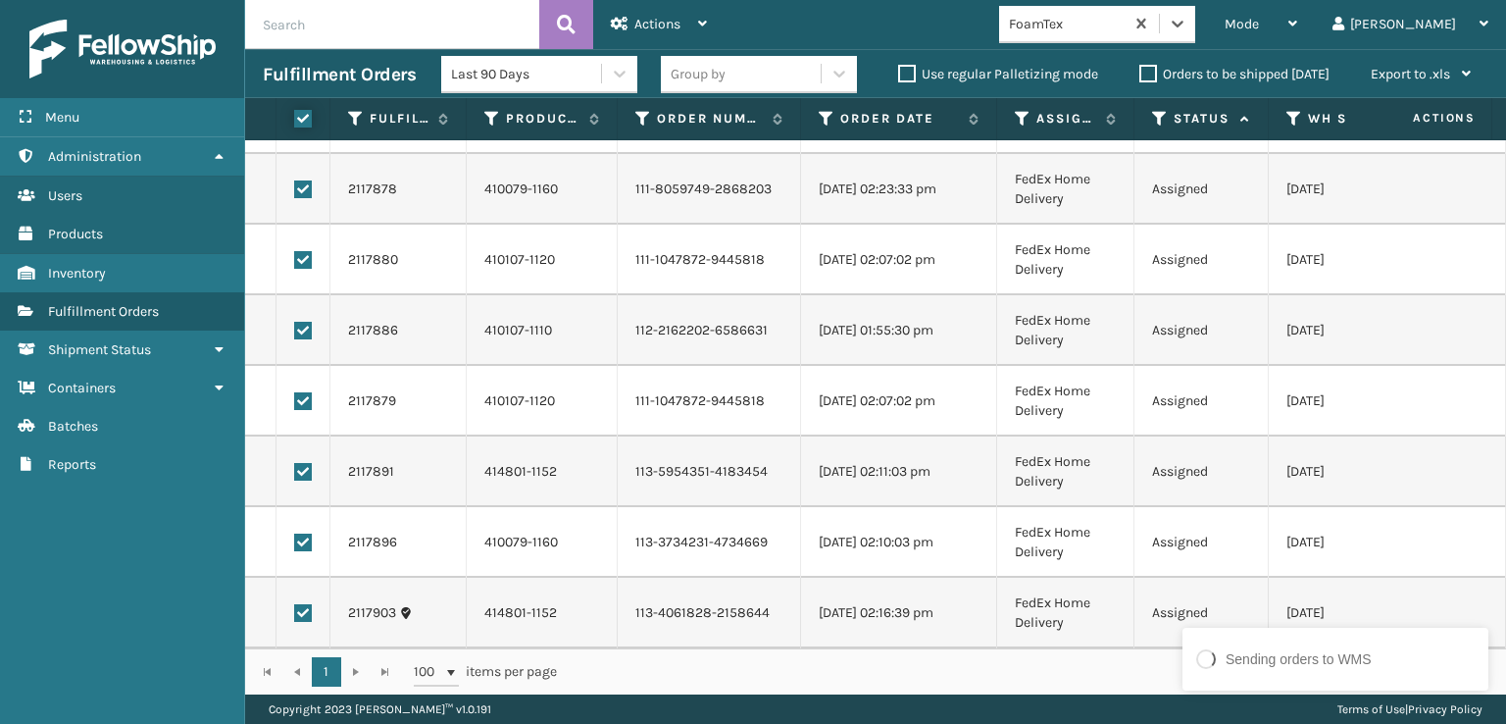
checkbox input "true"
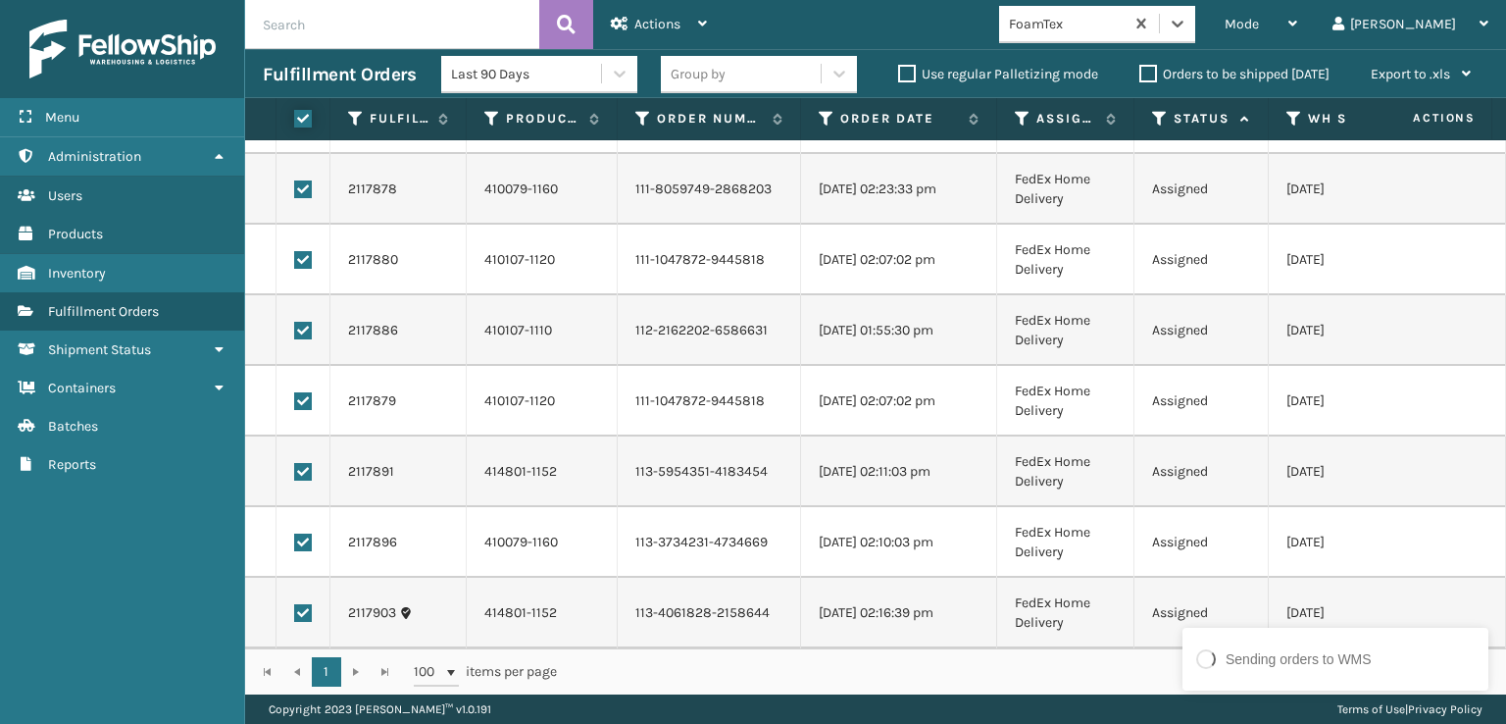
checkbox input "true"
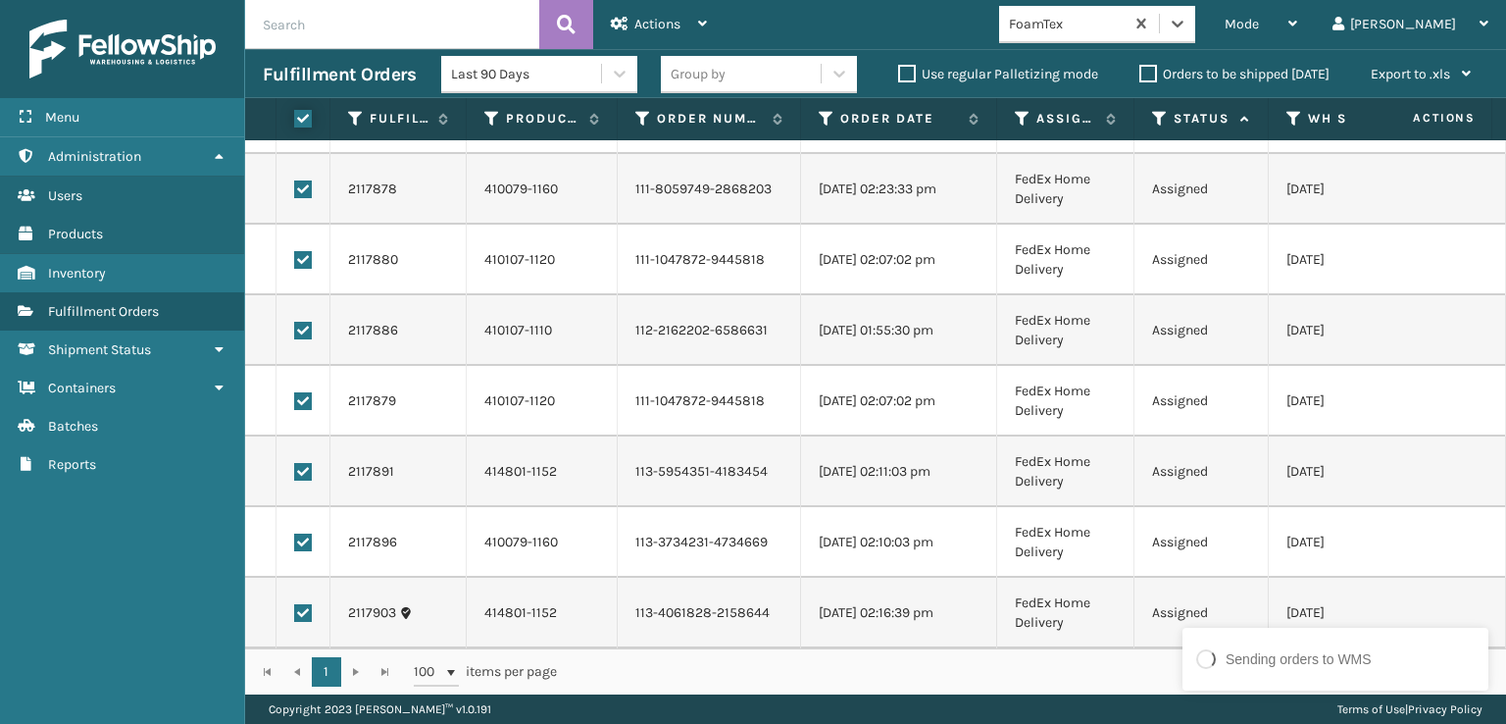
checkbox input "true"
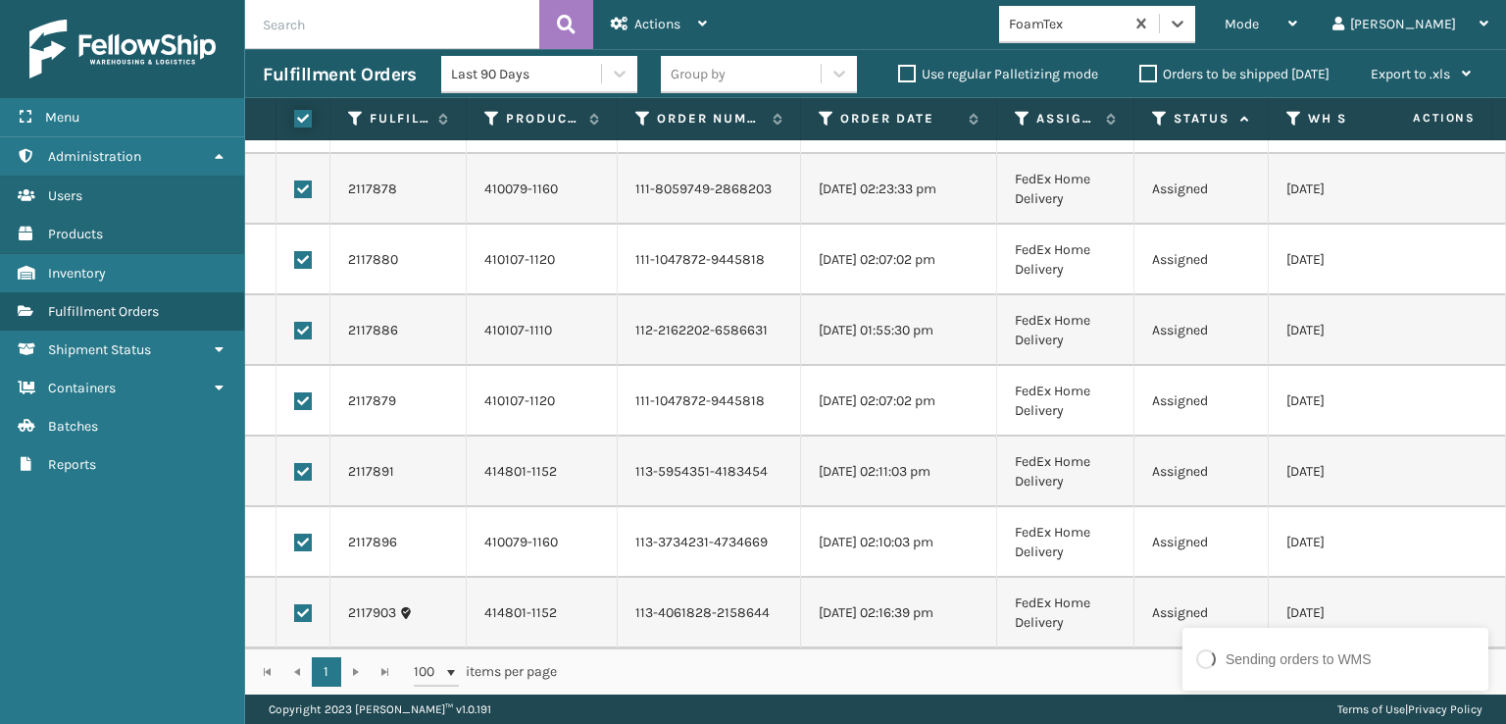
checkbox input "true"
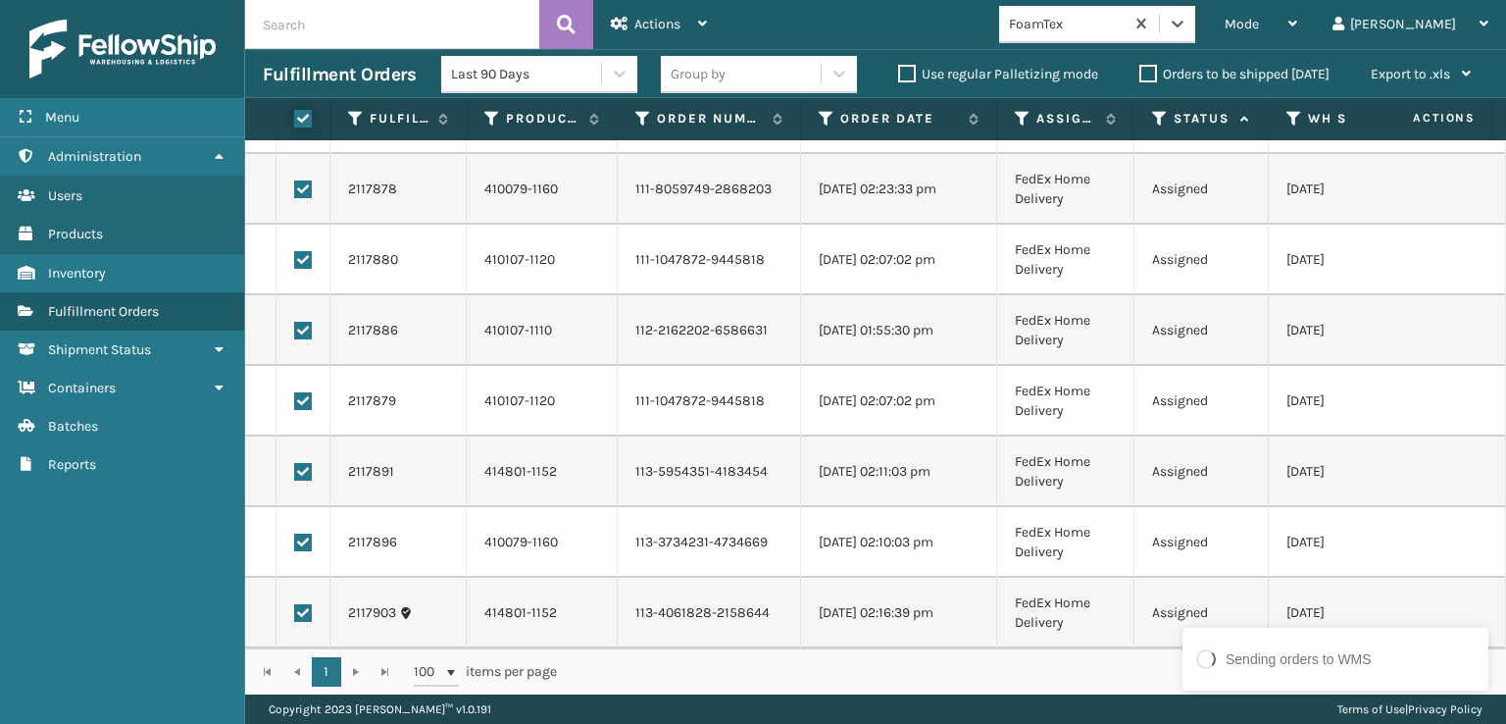
checkbox input "true"
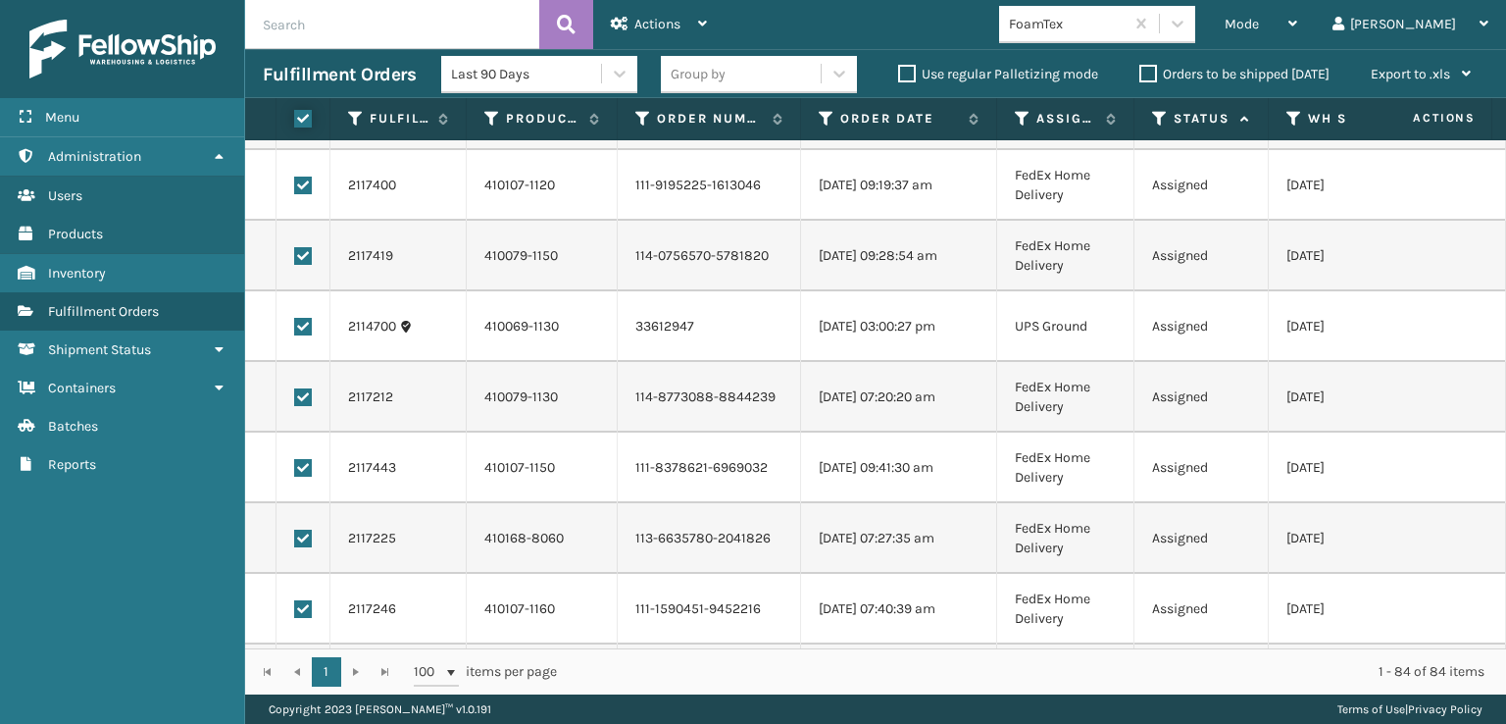
scroll to position [4358, 0]
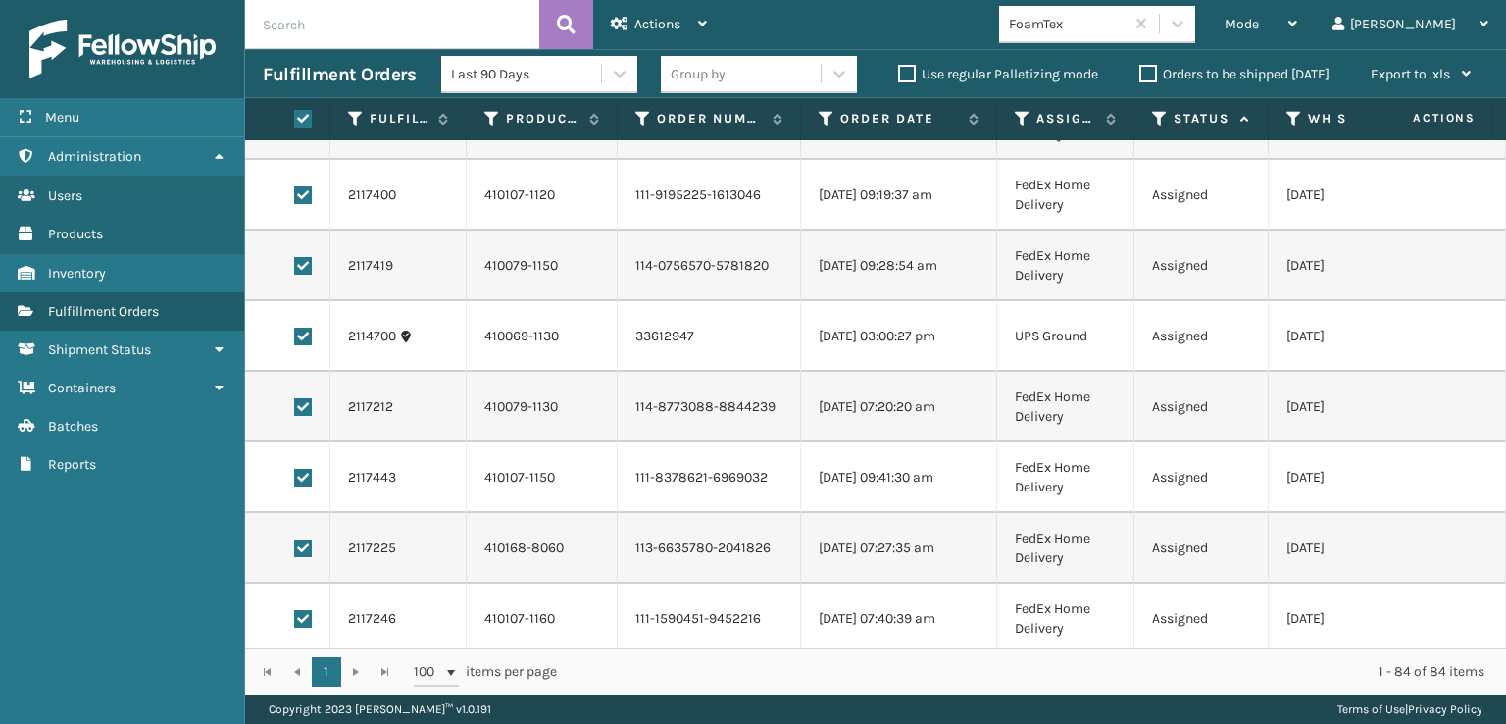
click at [310, 331] on label at bounding box center [303, 337] width 18 height 18
click at [295, 331] on input "checkbox" at bounding box center [294, 334] width 1 height 13
checkbox input "false"
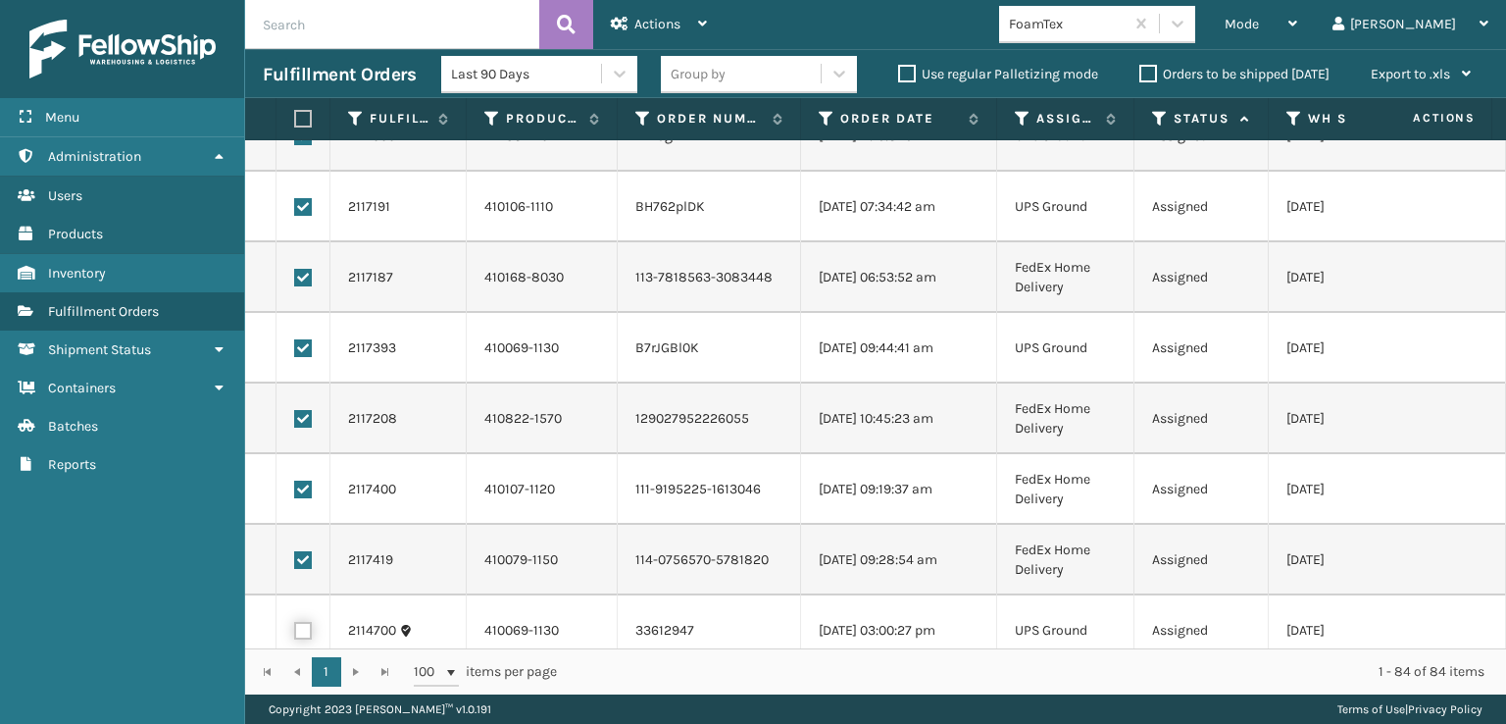
scroll to position [3966, 0]
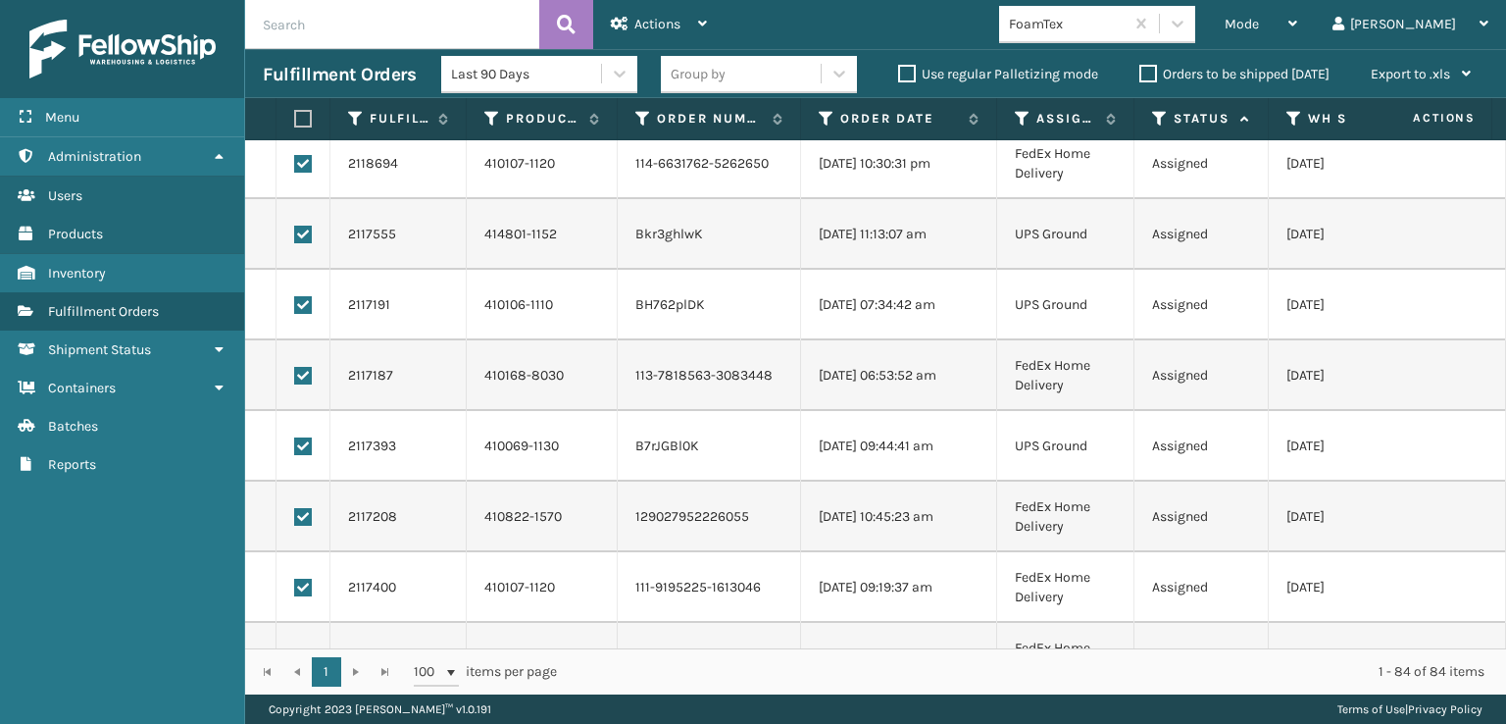
click at [298, 452] on label at bounding box center [303, 446] width 18 height 18
click at [295, 450] on input "checkbox" at bounding box center [294, 443] width 1 height 13
checkbox input "false"
click at [298, 303] on label at bounding box center [303, 305] width 18 height 18
click at [295, 303] on input "checkbox" at bounding box center [294, 302] width 1 height 13
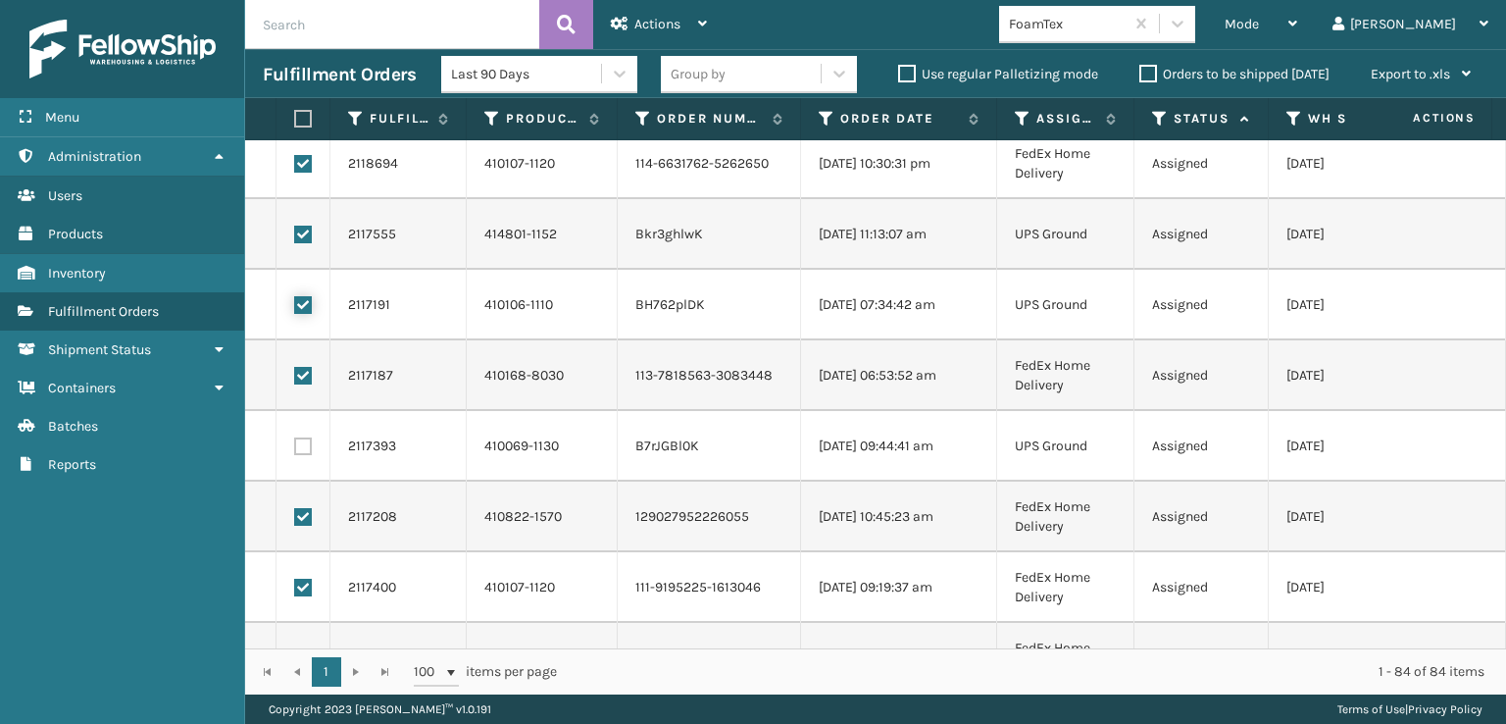
checkbox input "false"
click at [297, 238] on label at bounding box center [303, 235] width 18 height 18
click at [295, 238] on input "checkbox" at bounding box center [294, 232] width 1 height 13
checkbox input "false"
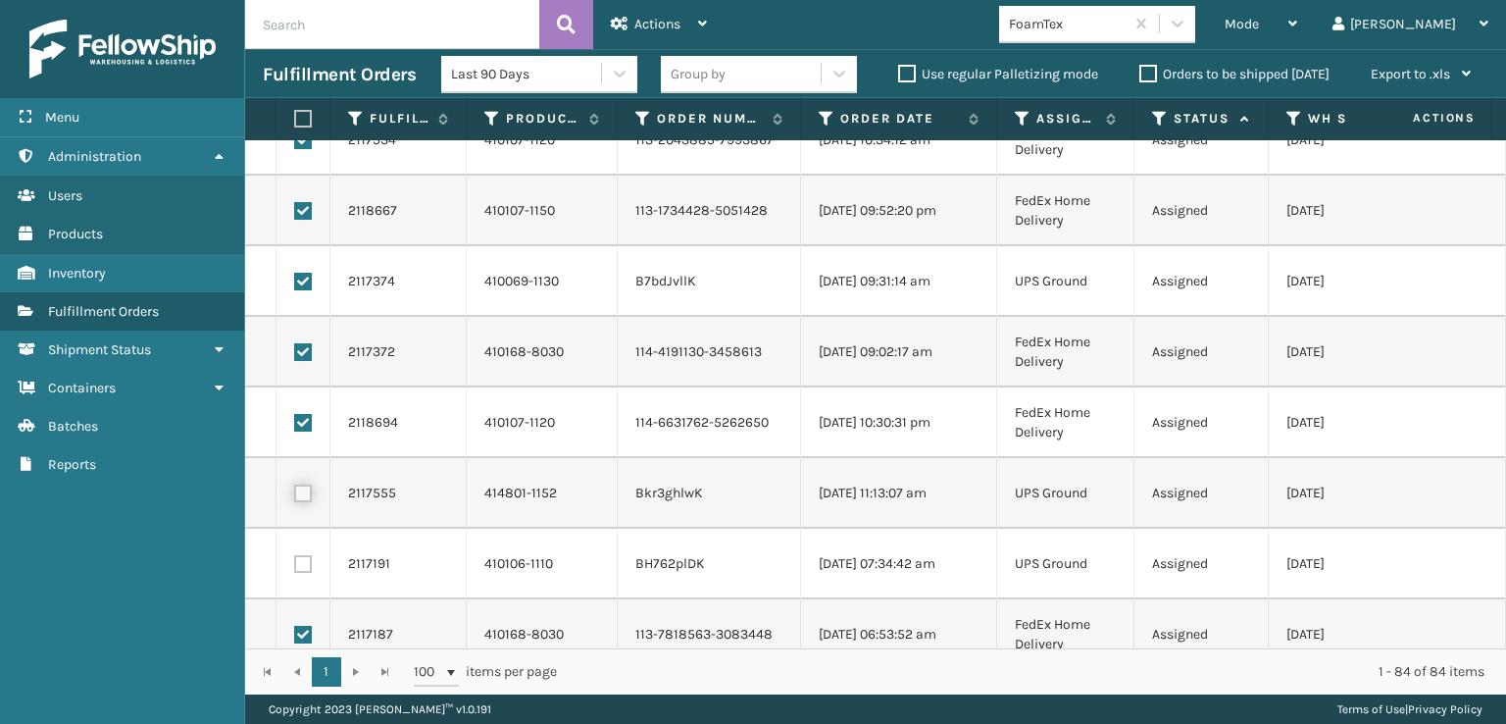
scroll to position [3672, 0]
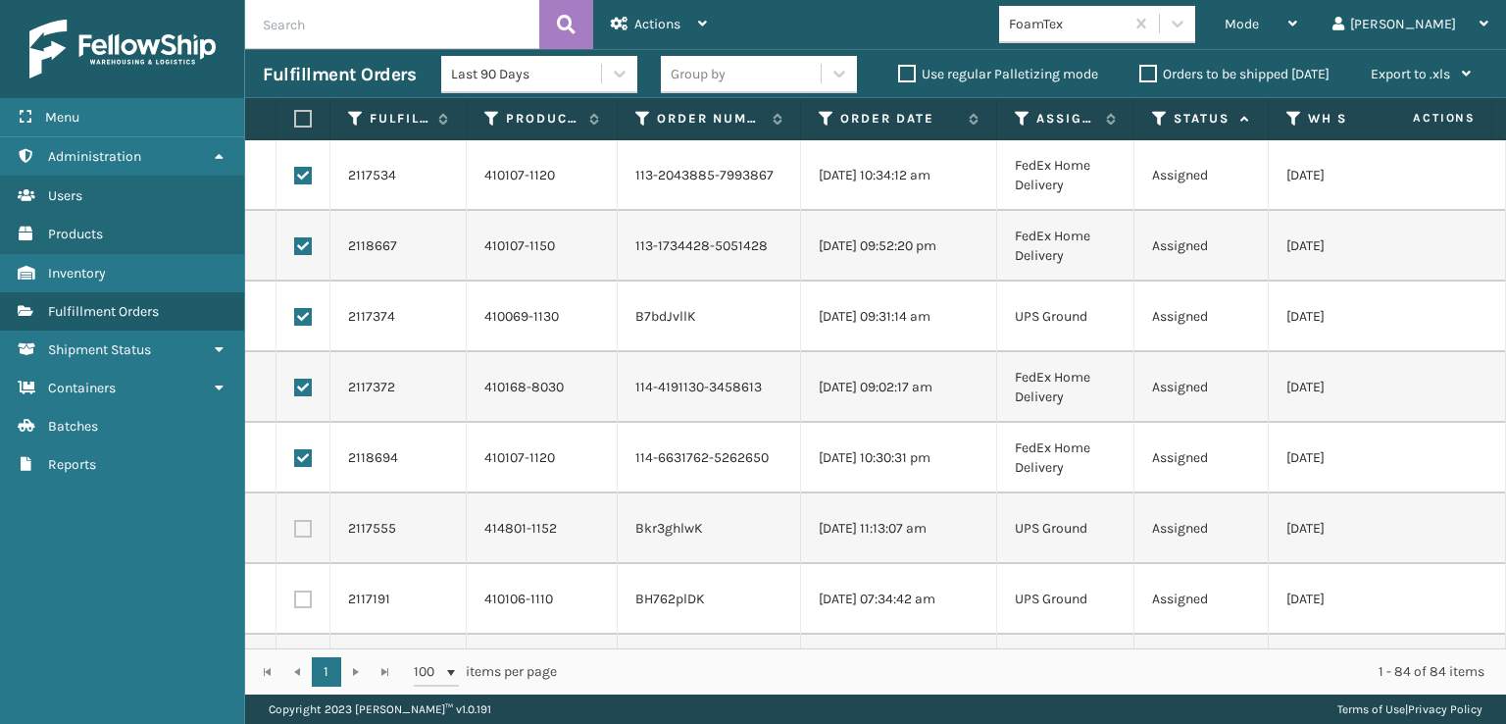
click at [311, 310] on label at bounding box center [303, 317] width 18 height 18
click at [295, 310] on input "checkbox" at bounding box center [294, 314] width 1 height 13
checkbox input "false"
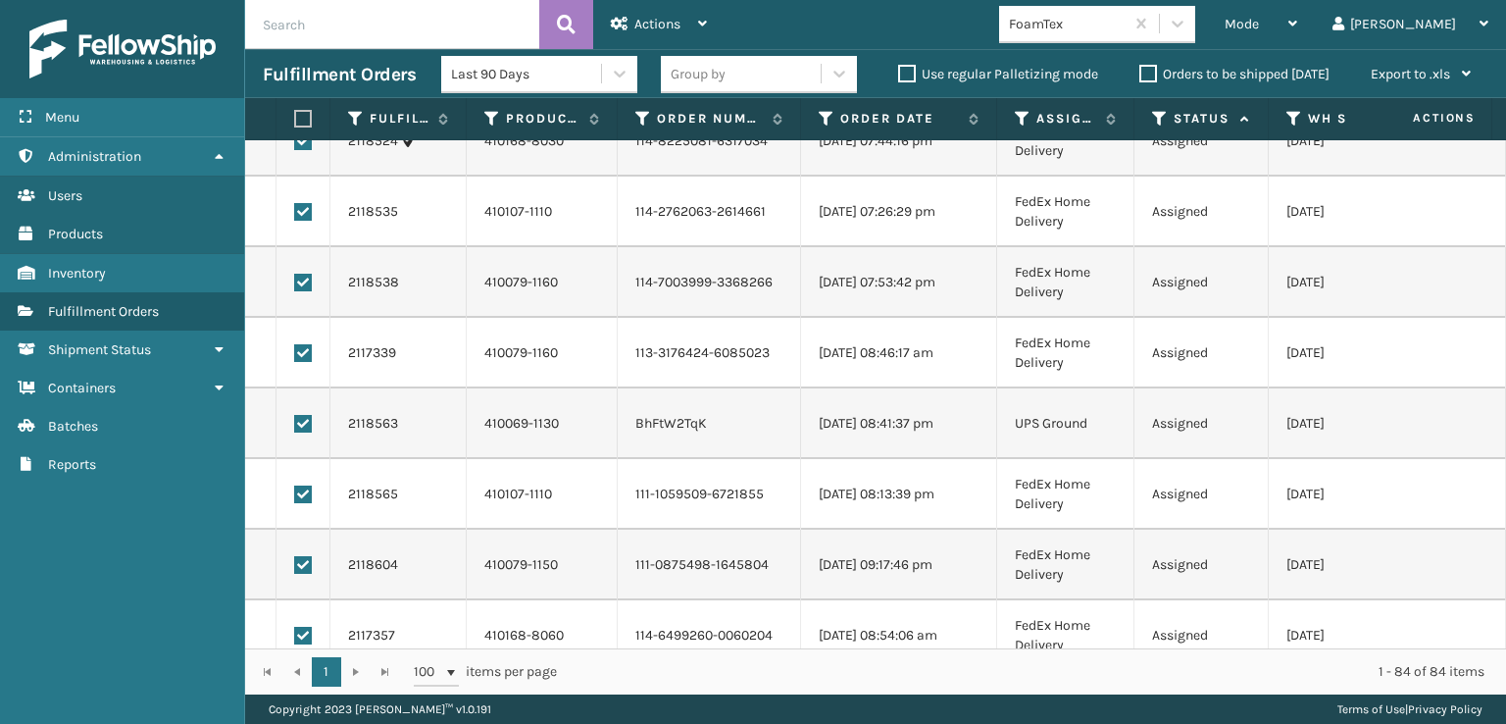
scroll to position [2495, 0]
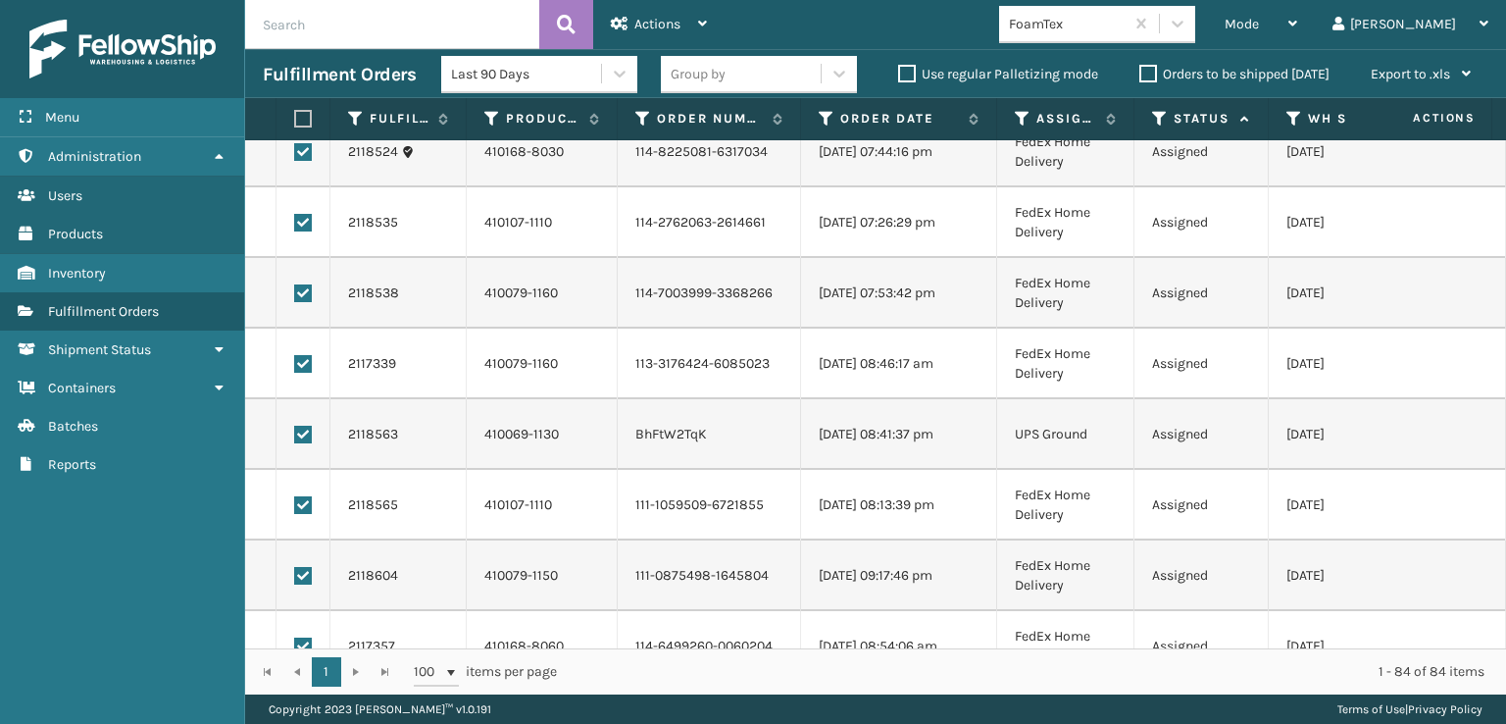
click at [309, 430] on label at bounding box center [303, 435] width 18 height 18
click at [295, 430] on input "checkbox" at bounding box center [294, 432] width 1 height 13
checkbox input "false"
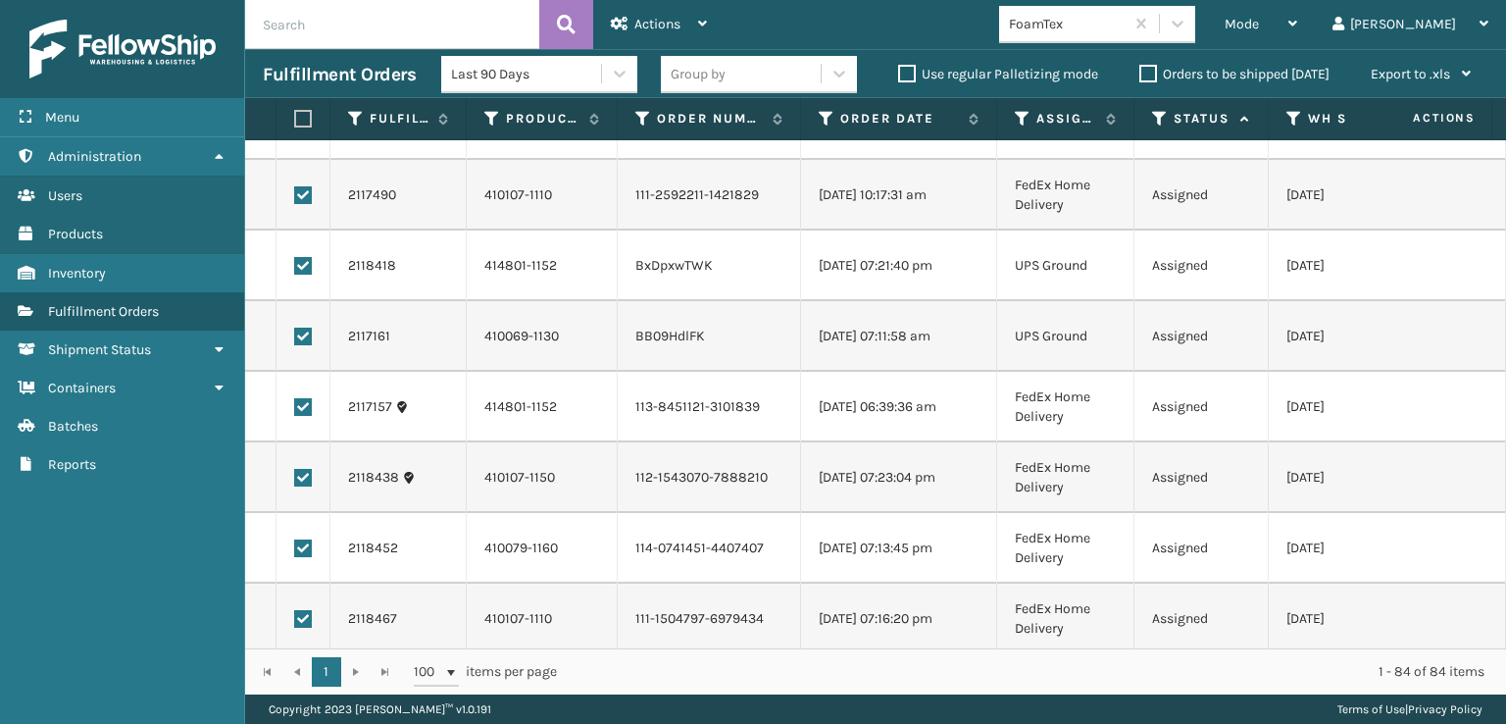
scroll to position [1710, 0]
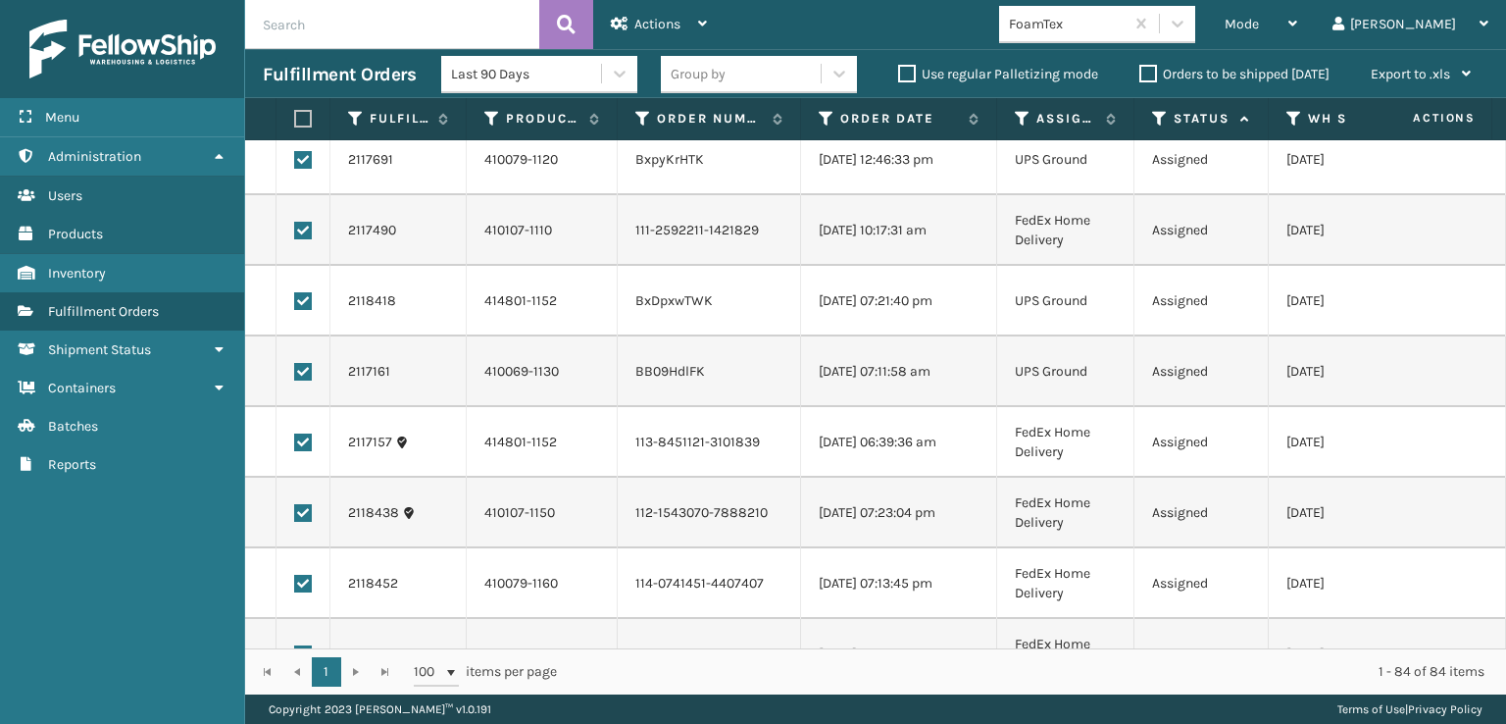
click at [298, 374] on label at bounding box center [303, 372] width 18 height 18
click at [295, 374] on input "checkbox" at bounding box center [294, 369] width 1 height 13
checkbox input "false"
click at [304, 303] on label at bounding box center [303, 301] width 18 height 18
click at [295, 303] on input "checkbox" at bounding box center [294, 298] width 1 height 13
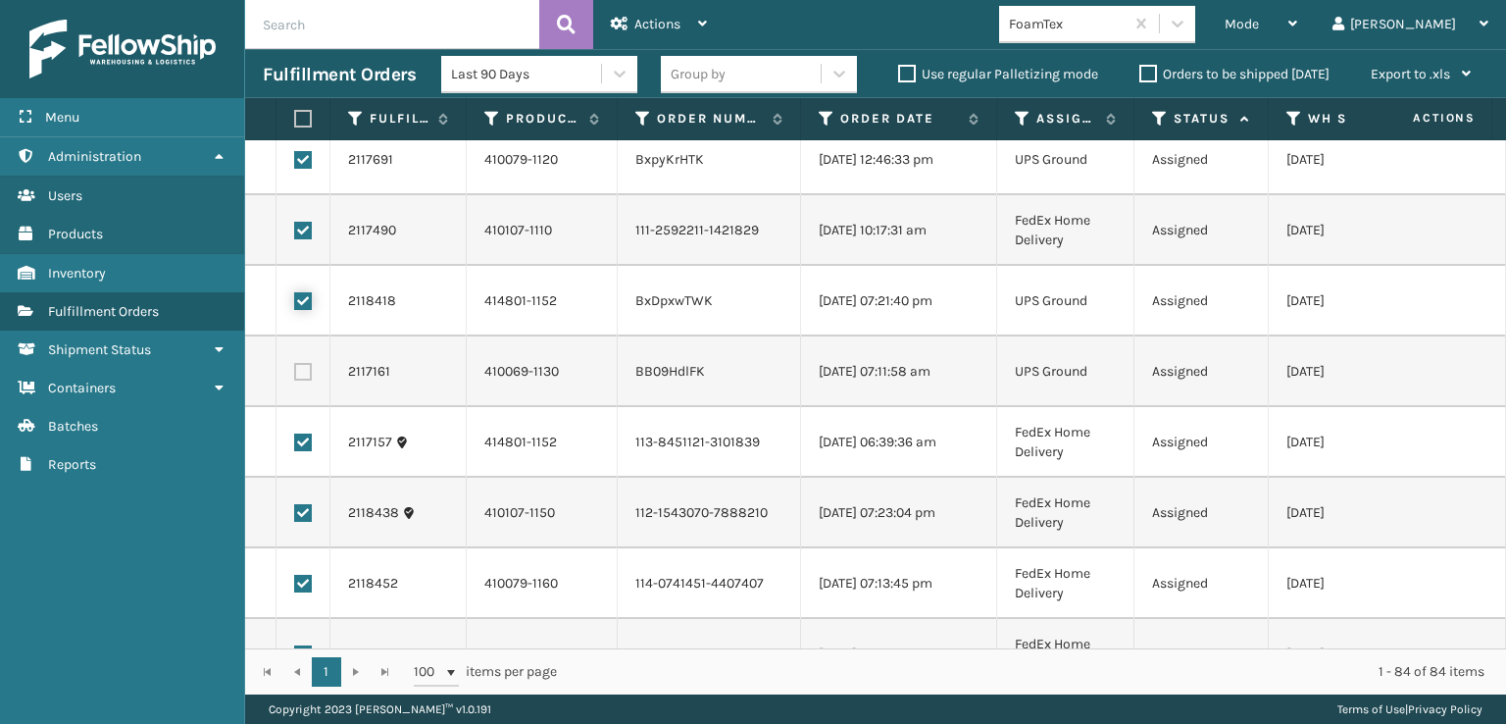
checkbox input "false"
click at [297, 155] on label at bounding box center [303, 160] width 18 height 18
click at [295, 155] on input "checkbox" at bounding box center [294, 157] width 1 height 13
checkbox input "false"
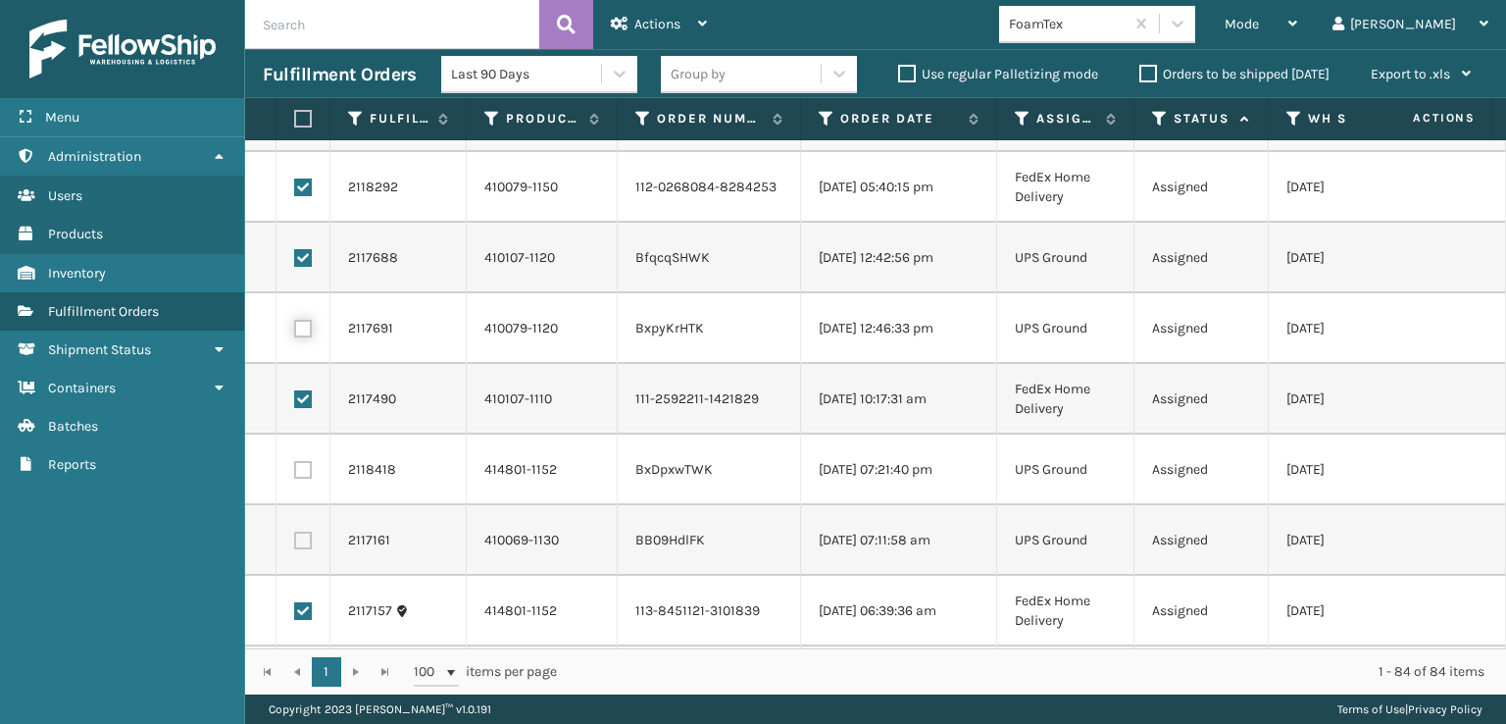
scroll to position [1514, 0]
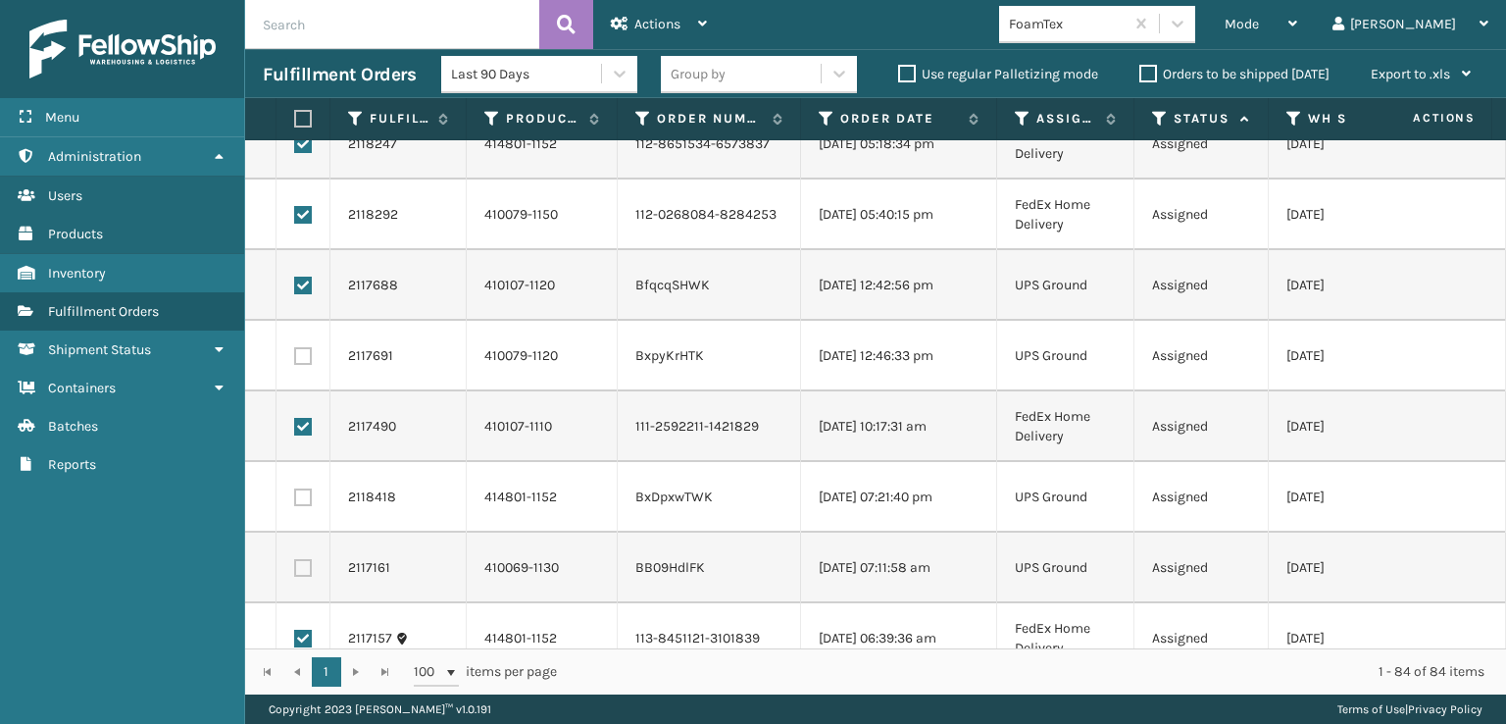
click at [295, 277] on label at bounding box center [303, 286] width 18 height 18
click at [295, 277] on input "checkbox" at bounding box center [294, 283] width 1 height 13
checkbox input "false"
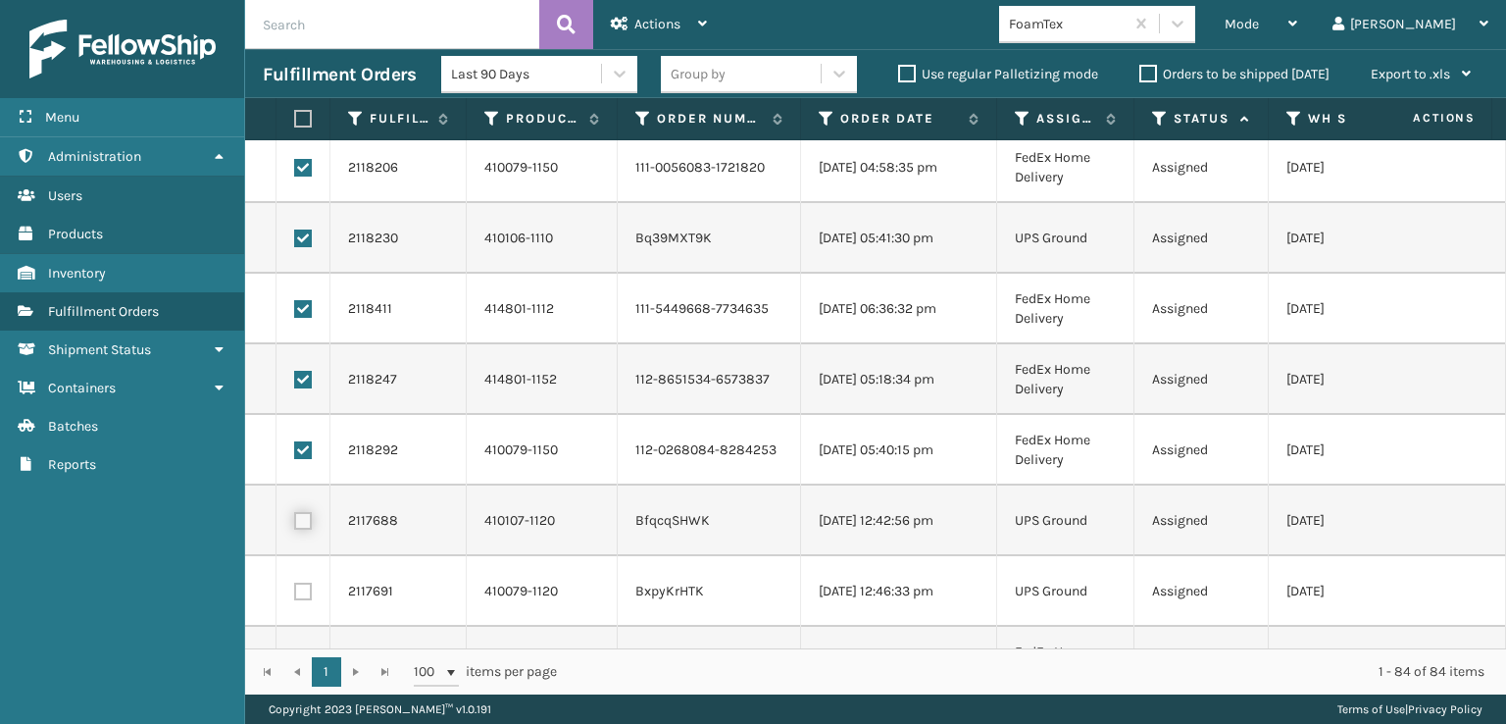
scroll to position [1220, 0]
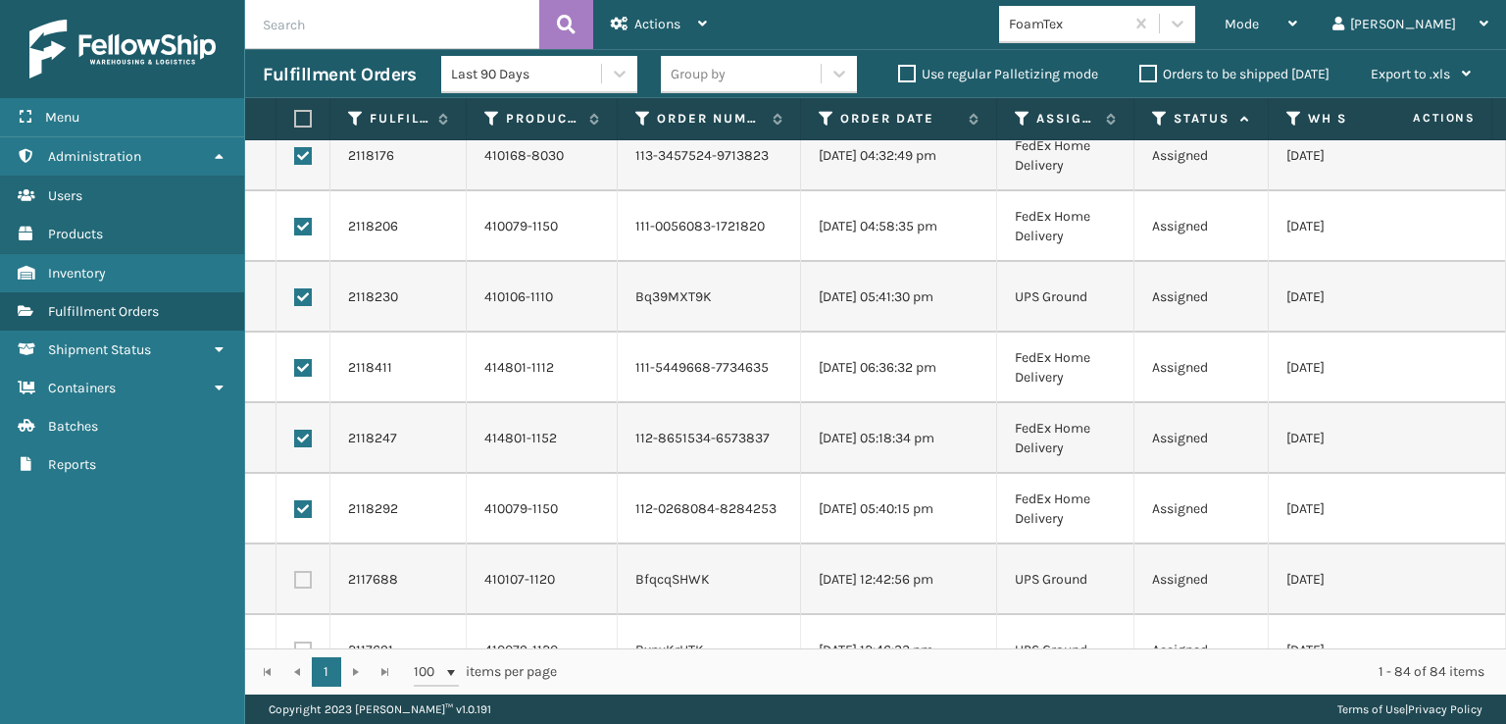
click at [311, 288] on label at bounding box center [303, 297] width 18 height 18
click at [295, 288] on input "checkbox" at bounding box center [294, 294] width 1 height 13
checkbox input "false"
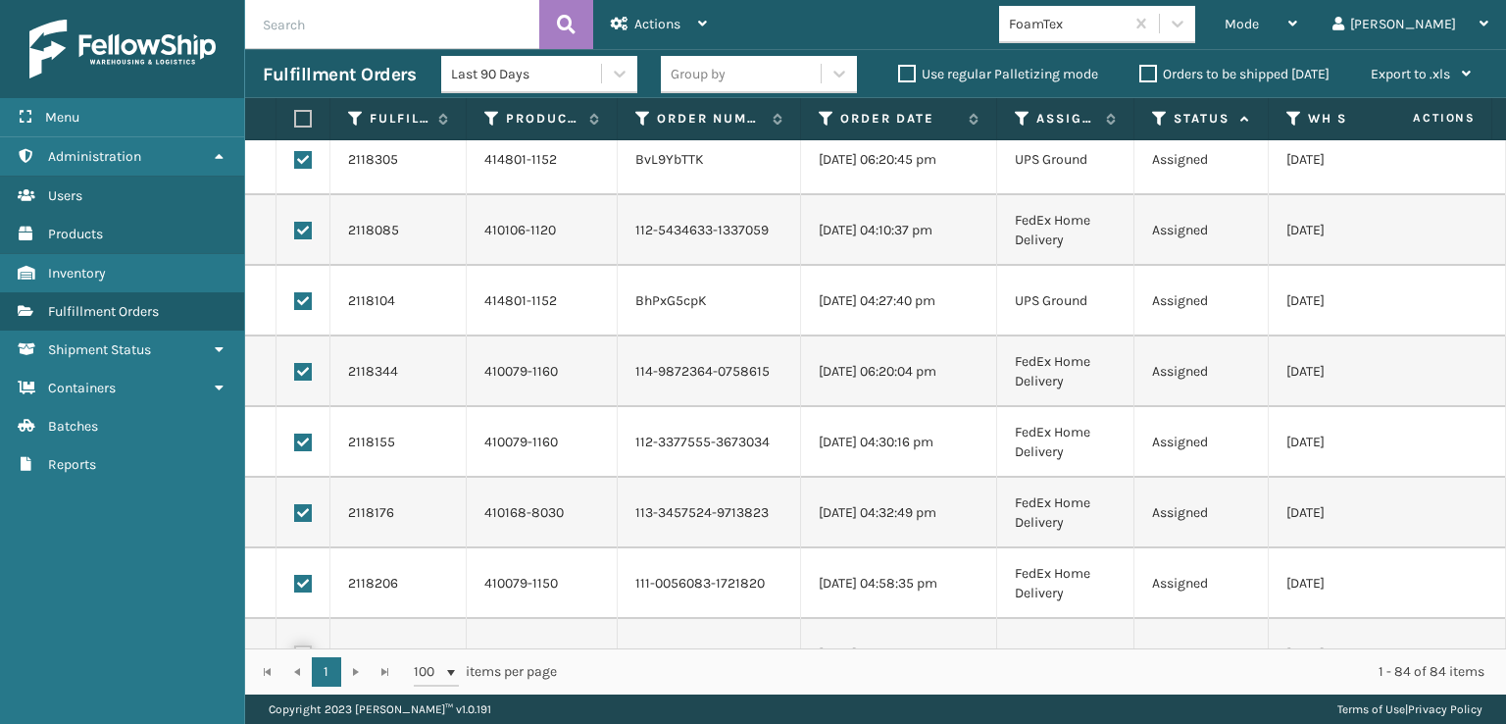
scroll to position [828, 0]
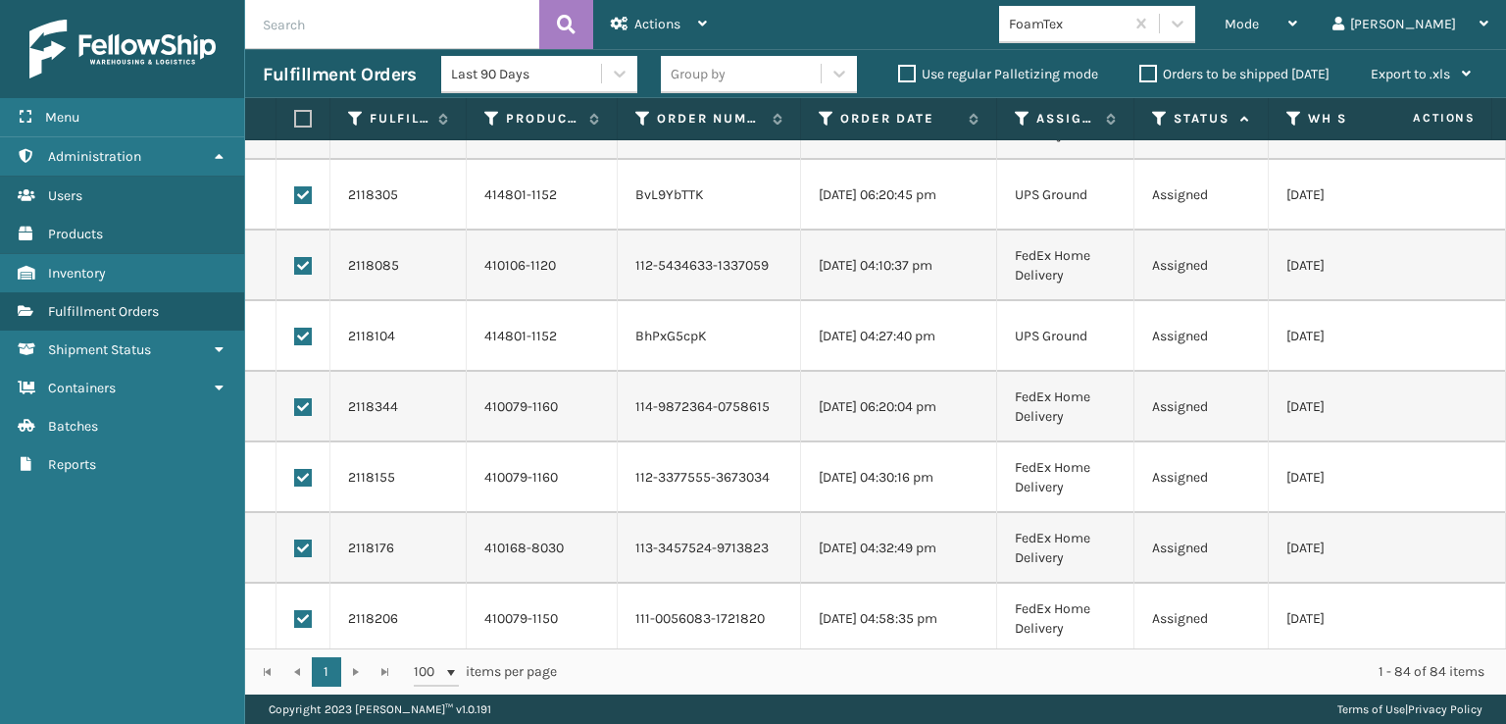
click at [309, 332] on label at bounding box center [303, 337] width 18 height 18
click at [295, 332] on input "checkbox" at bounding box center [294, 334] width 1 height 13
checkbox input "false"
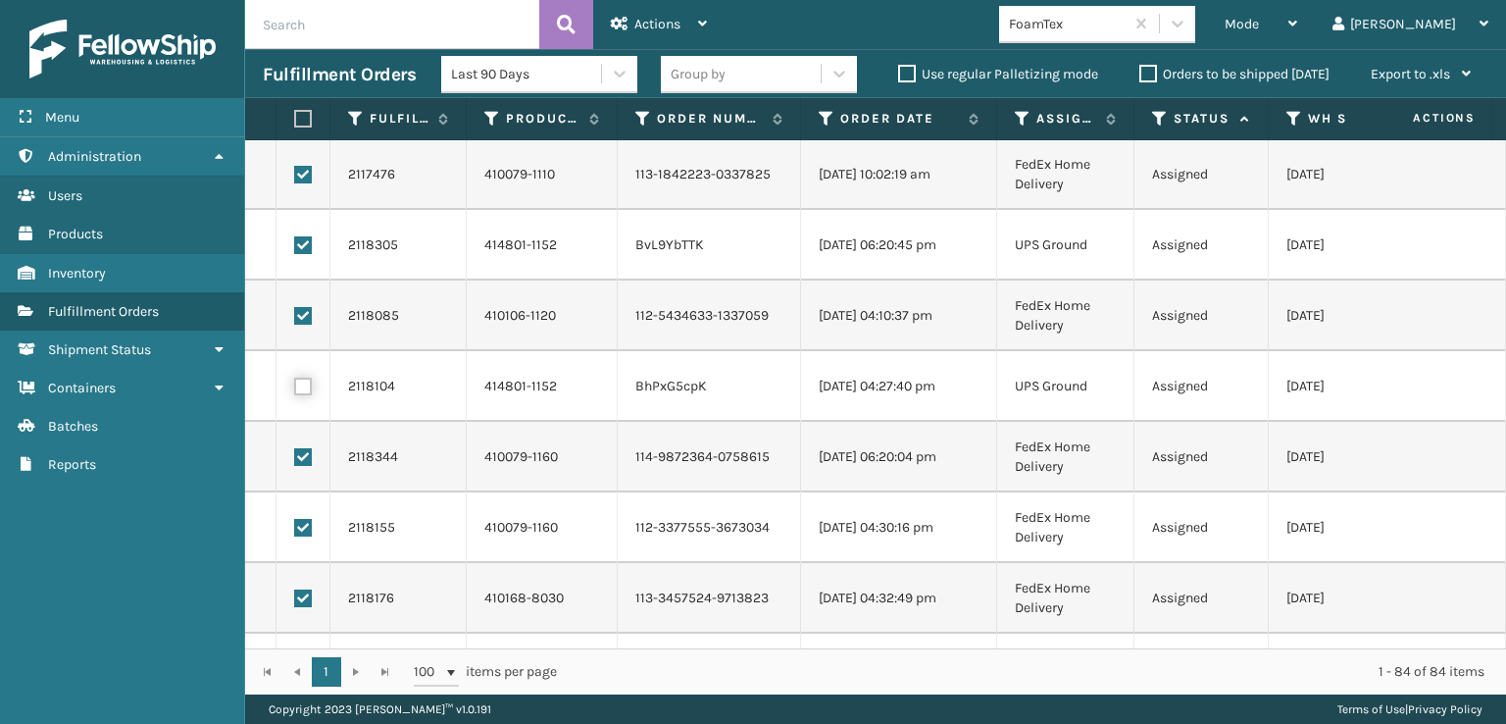
scroll to position [730, 0]
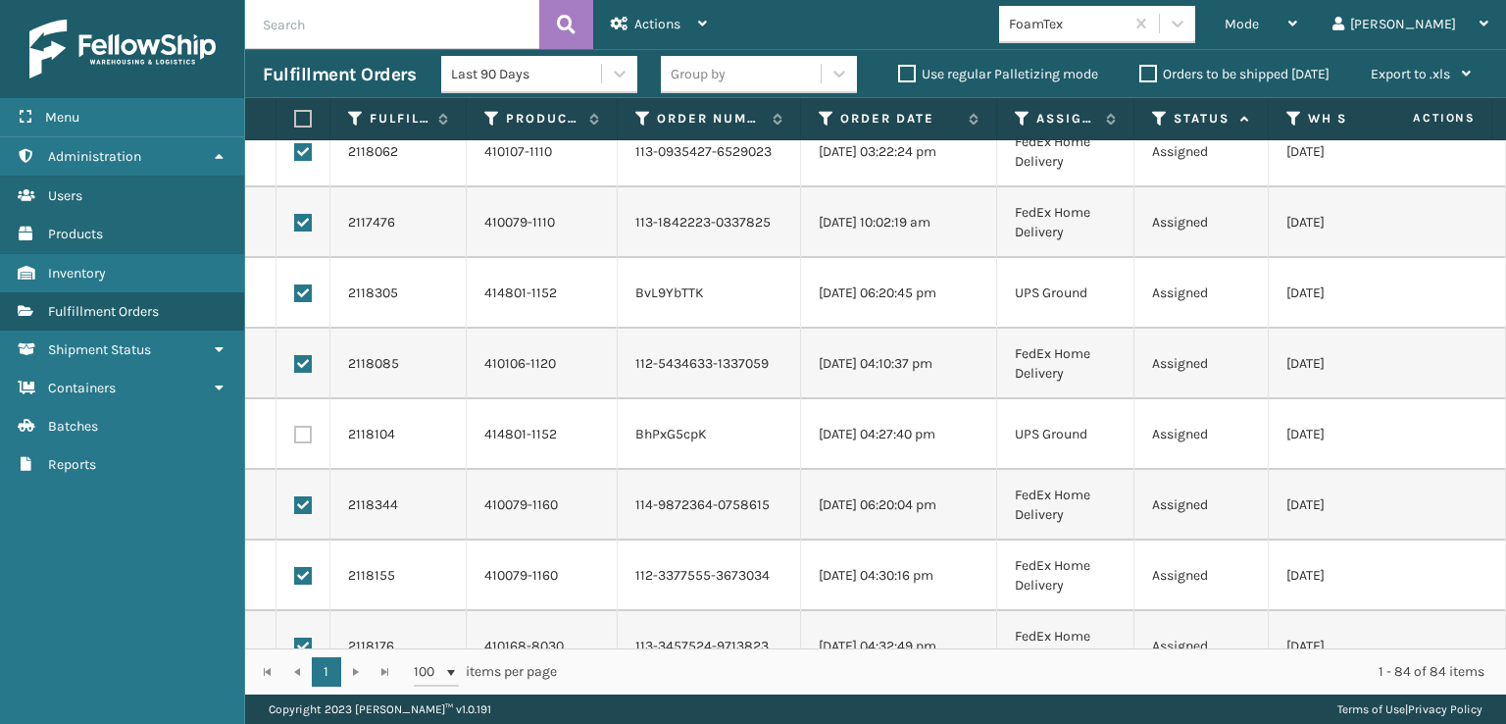
click at [301, 291] on label at bounding box center [303, 293] width 18 height 18
click at [295, 291] on input "checkbox" at bounding box center [294, 290] width 1 height 13
checkbox input "false"
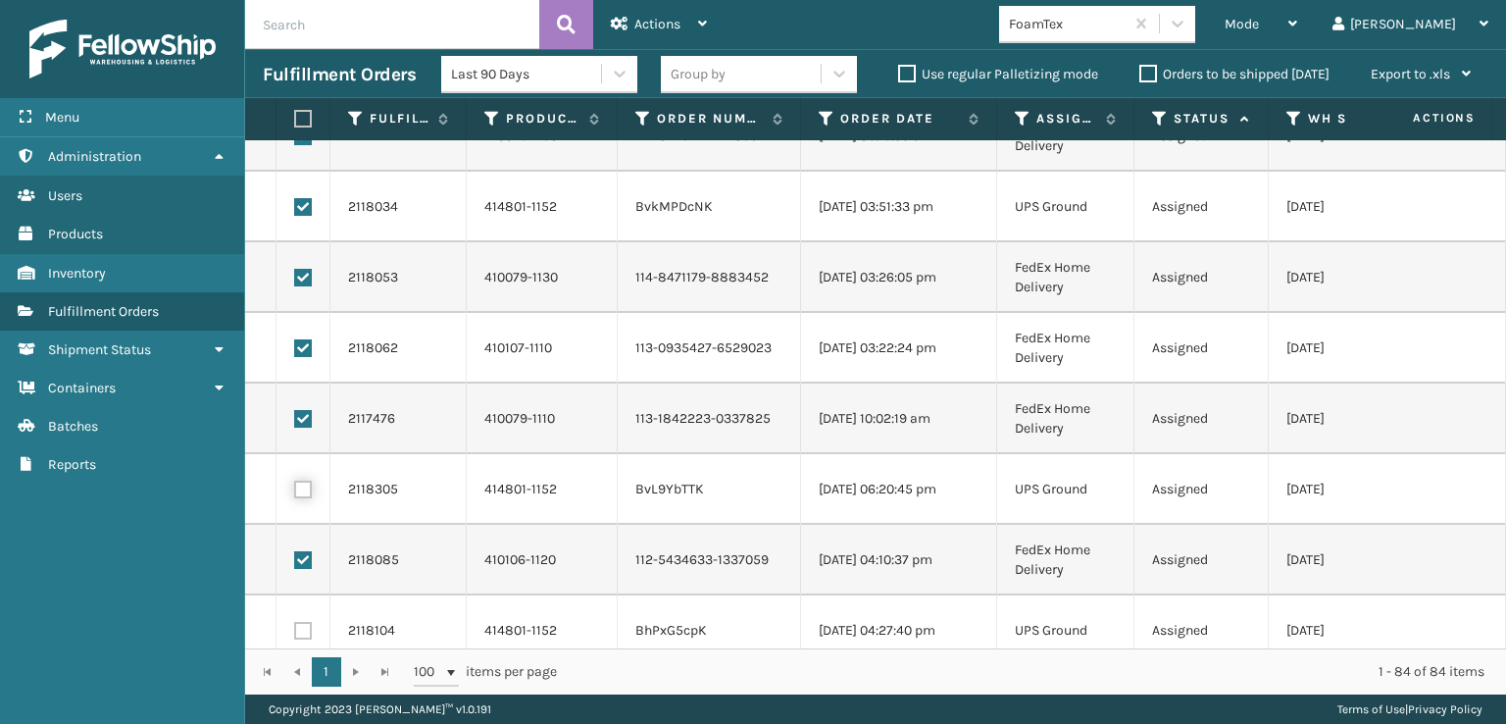
scroll to position [435, 0]
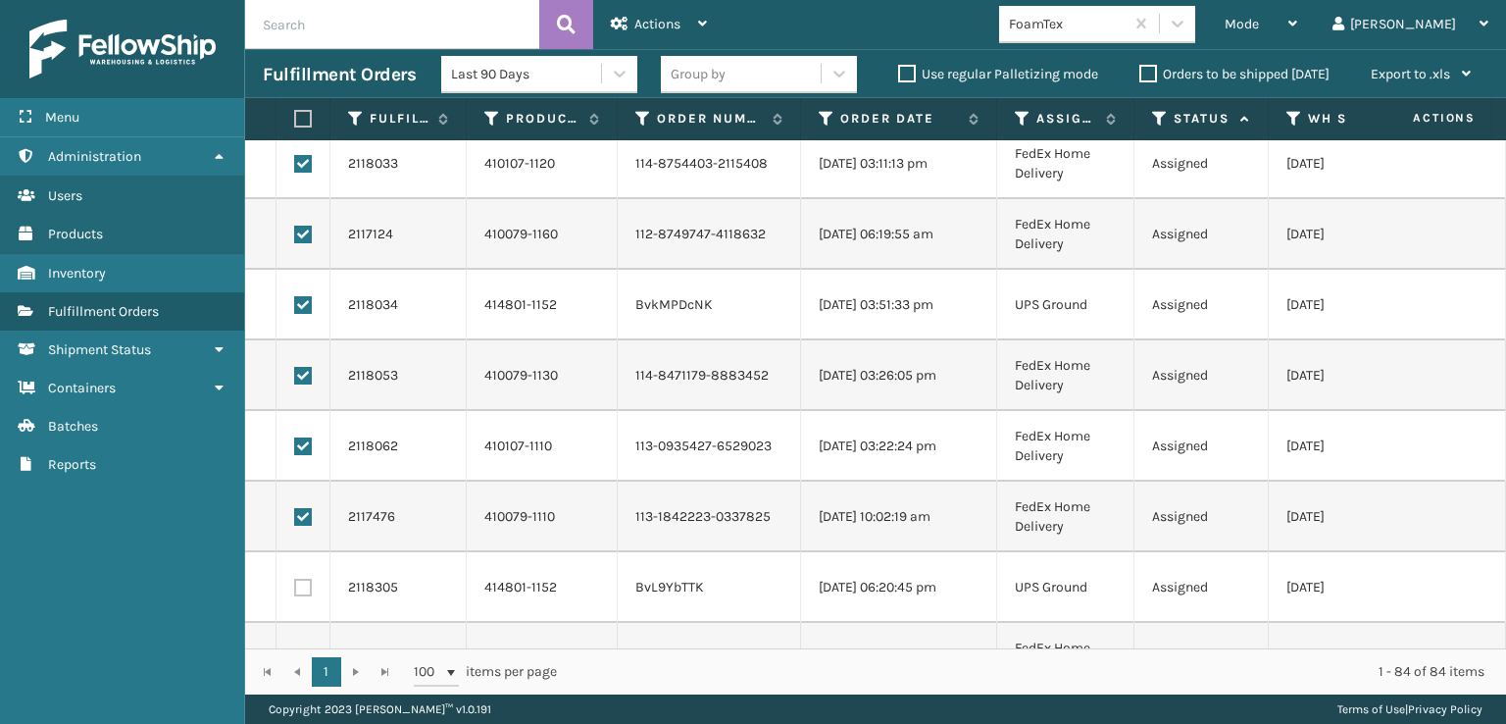
click at [302, 305] on label at bounding box center [303, 305] width 18 height 18
click at [295, 305] on input "checkbox" at bounding box center [294, 302] width 1 height 13
checkbox input "false"
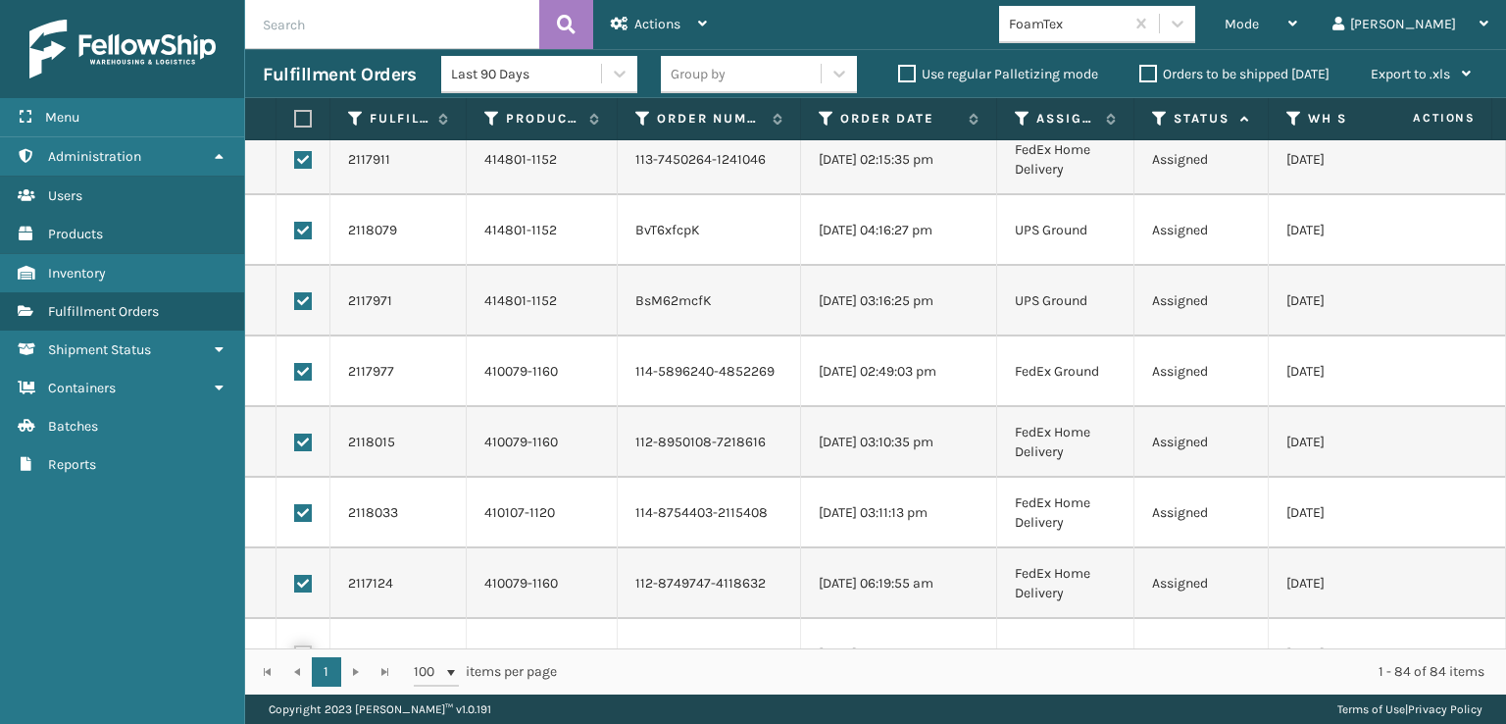
scroll to position [43, 0]
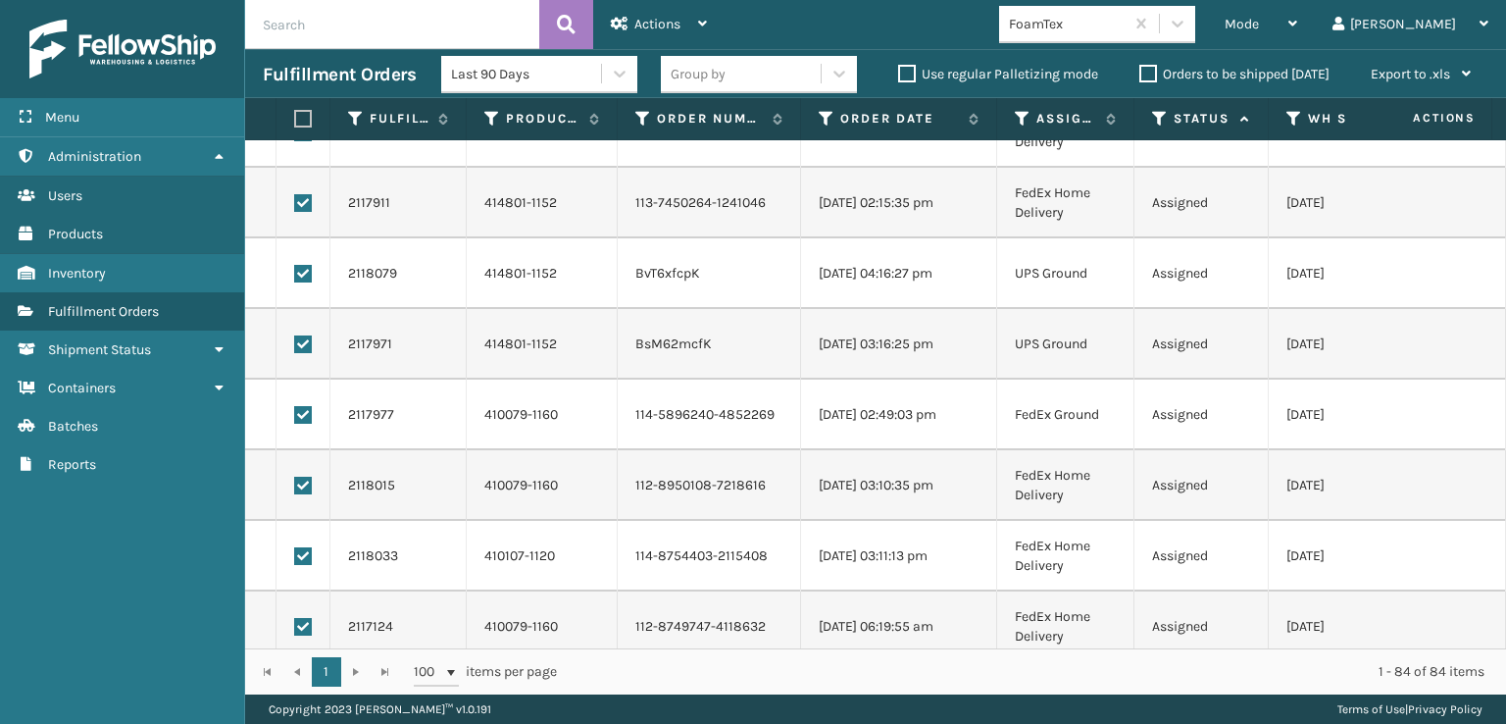
click at [306, 346] on label at bounding box center [303, 344] width 18 height 18
click at [295, 346] on input "checkbox" at bounding box center [294, 341] width 1 height 13
checkbox input "false"
click at [302, 275] on label at bounding box center [303, 274] width 18 height 18
click at [295, 275] on input "checkbox" at bounding box center [294, 271] width 1 height 13
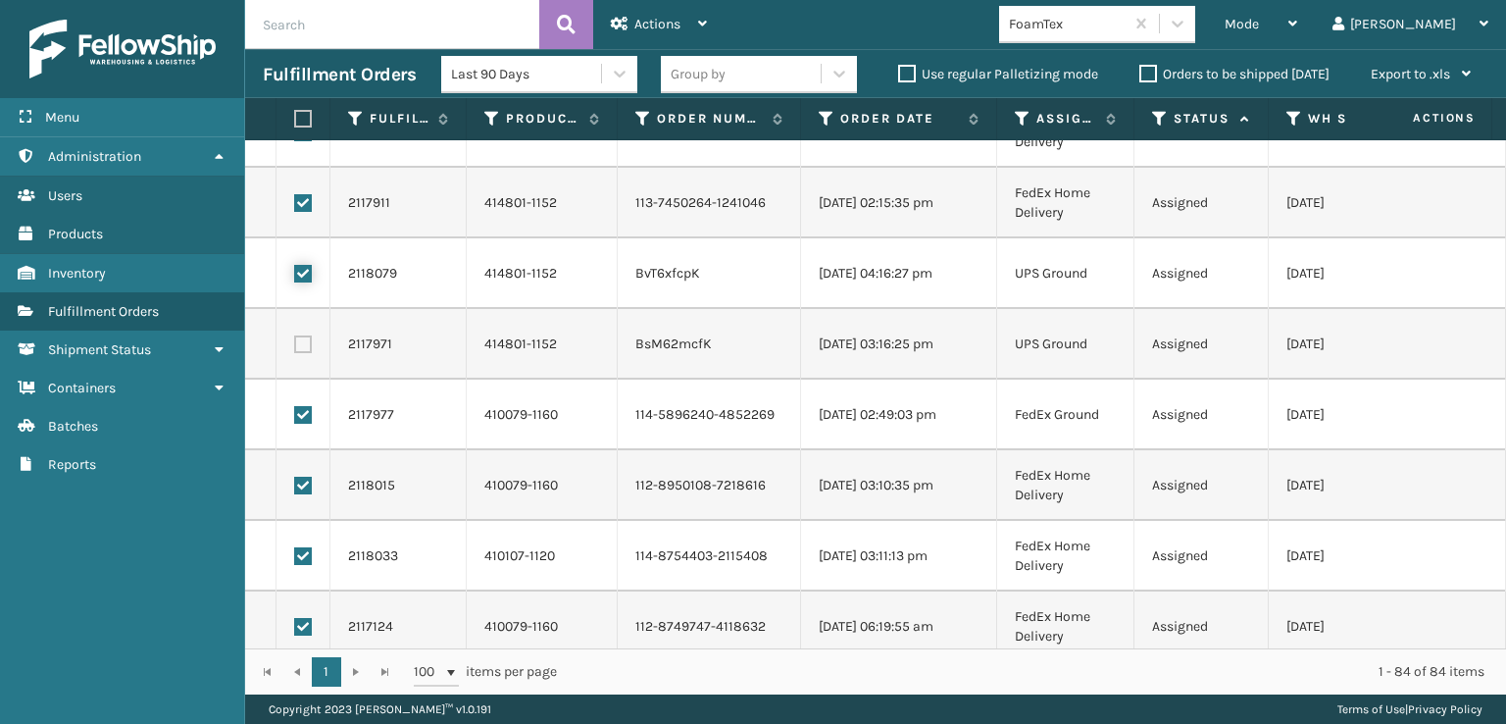
checkbox input "false"
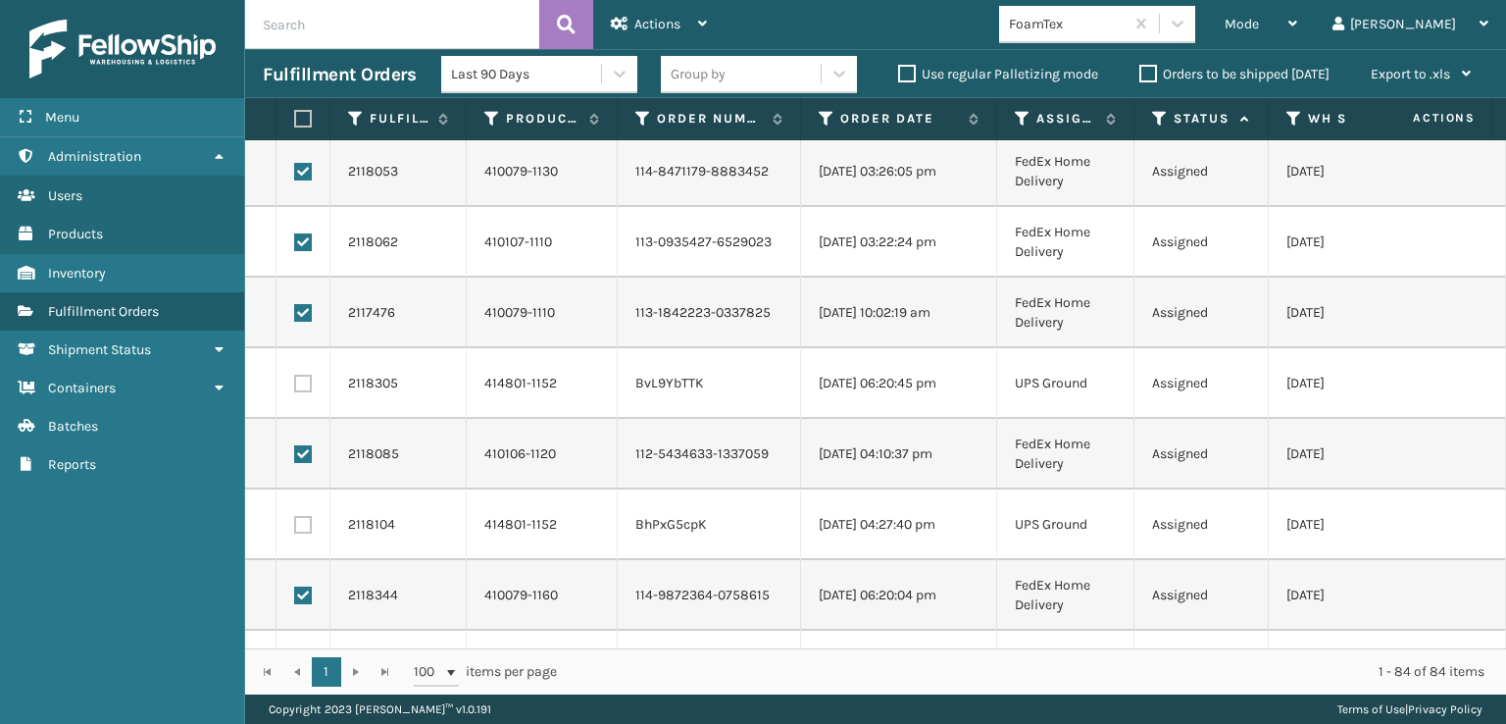
scroll to position [785, 0]
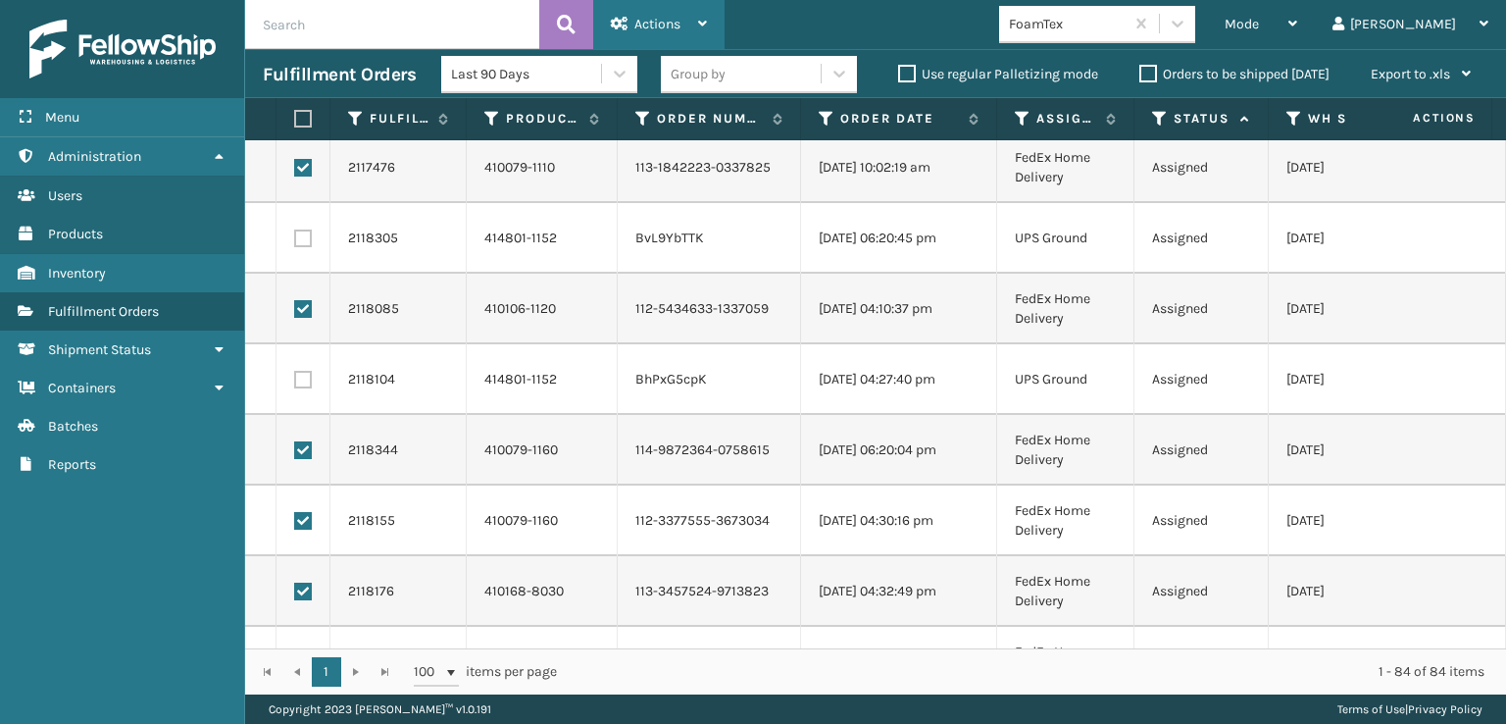
click at [681, 37] on div "Actions" at bounding box center [659, 24] width 96 height 49
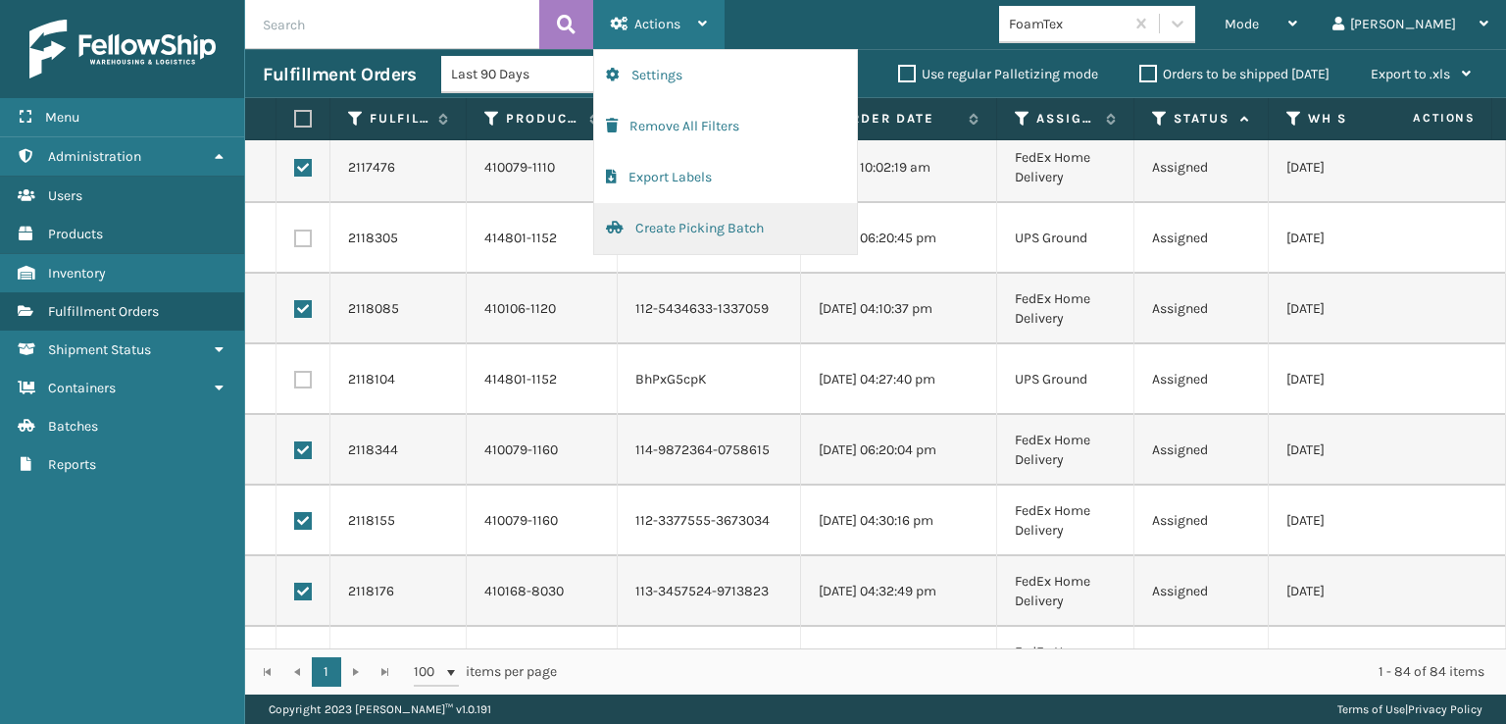
click at [753, 236] on button "Create Picking Batch" at bounding box center [725, 228] width 263 height 51
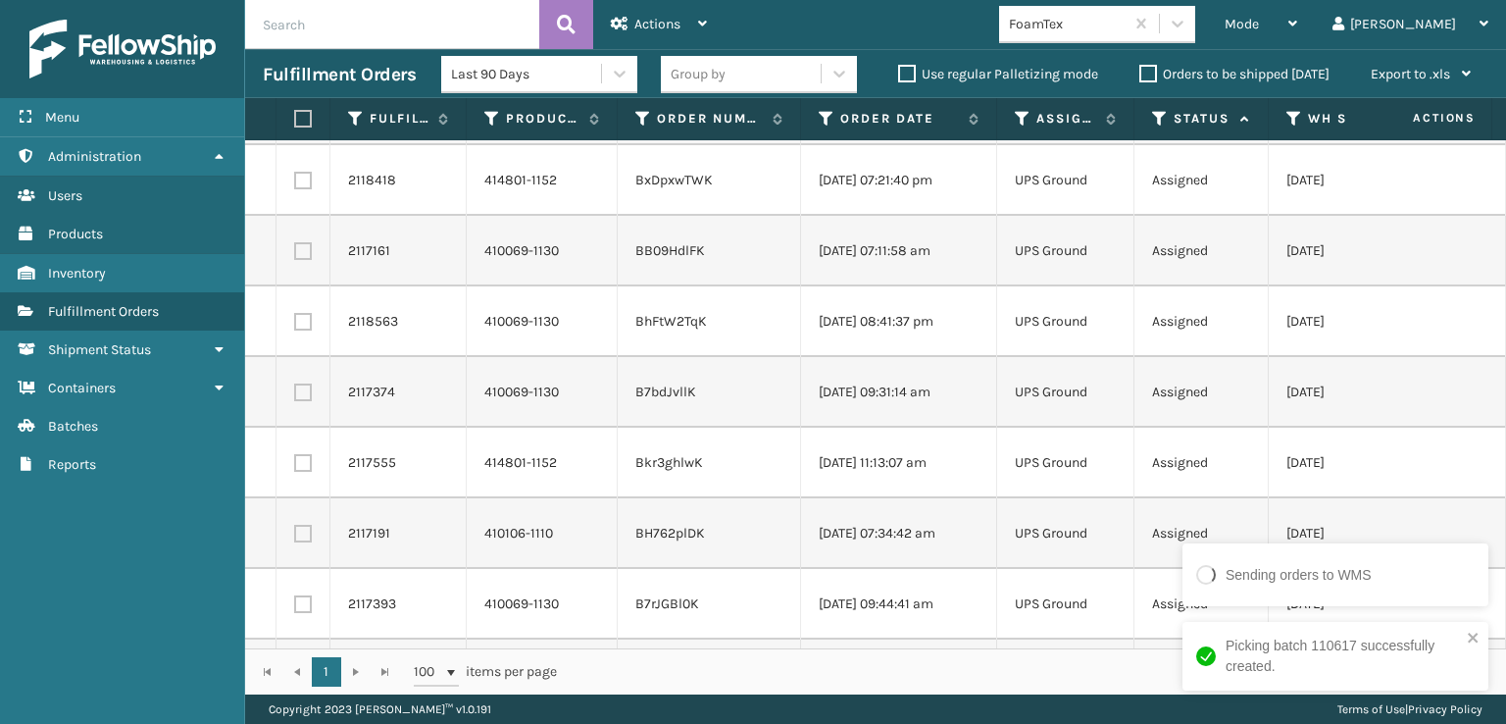
scroll to position [635, 0]
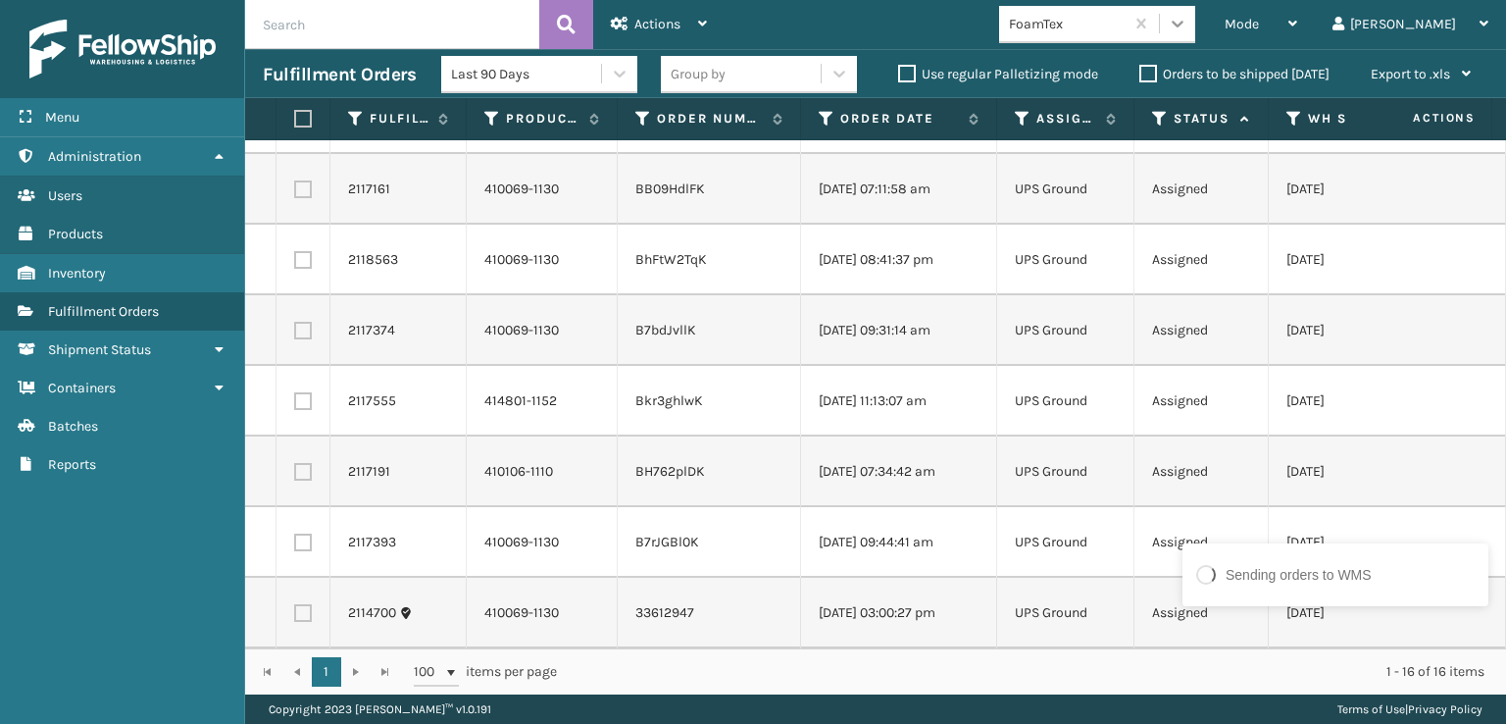
click at [1195, 28] on div at bounding box center [1177, 23] width 35 height 35
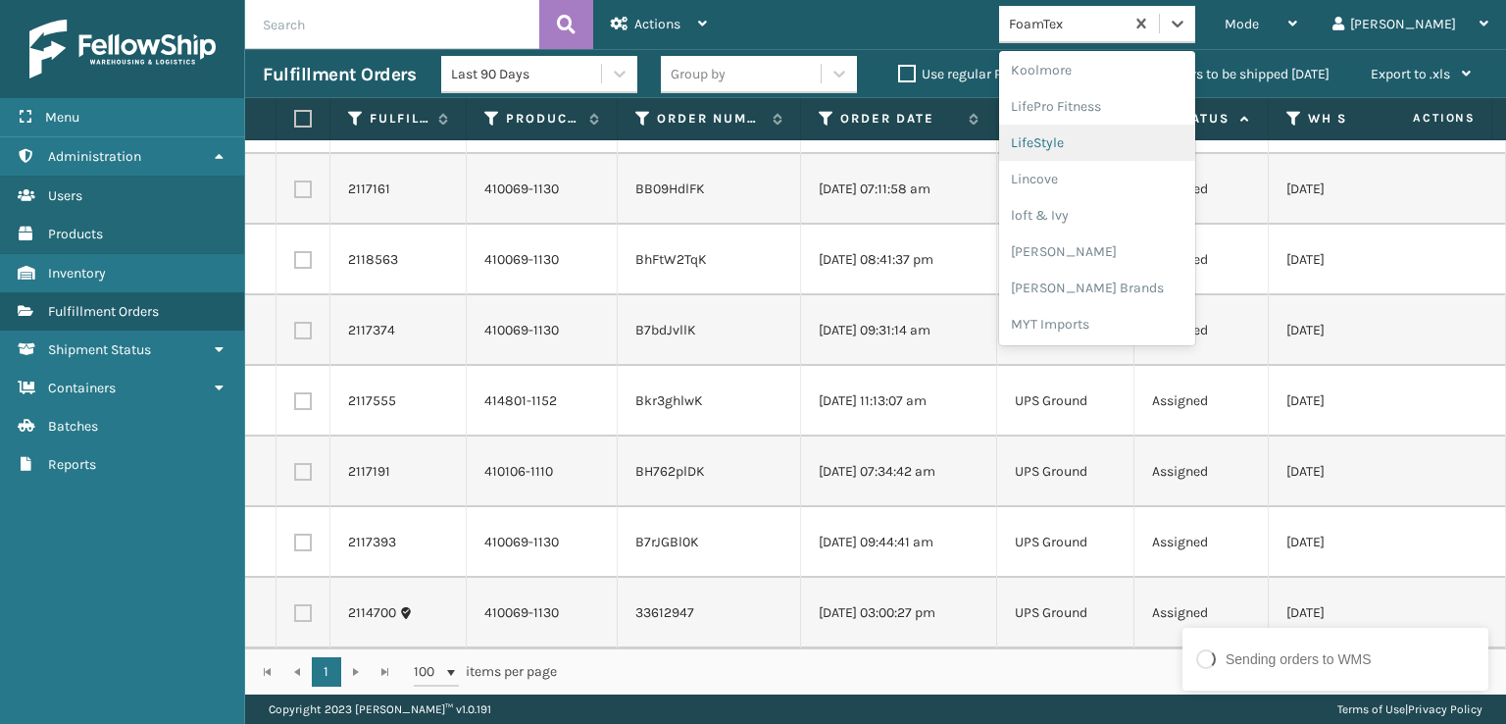
scroll to position [718, 0]
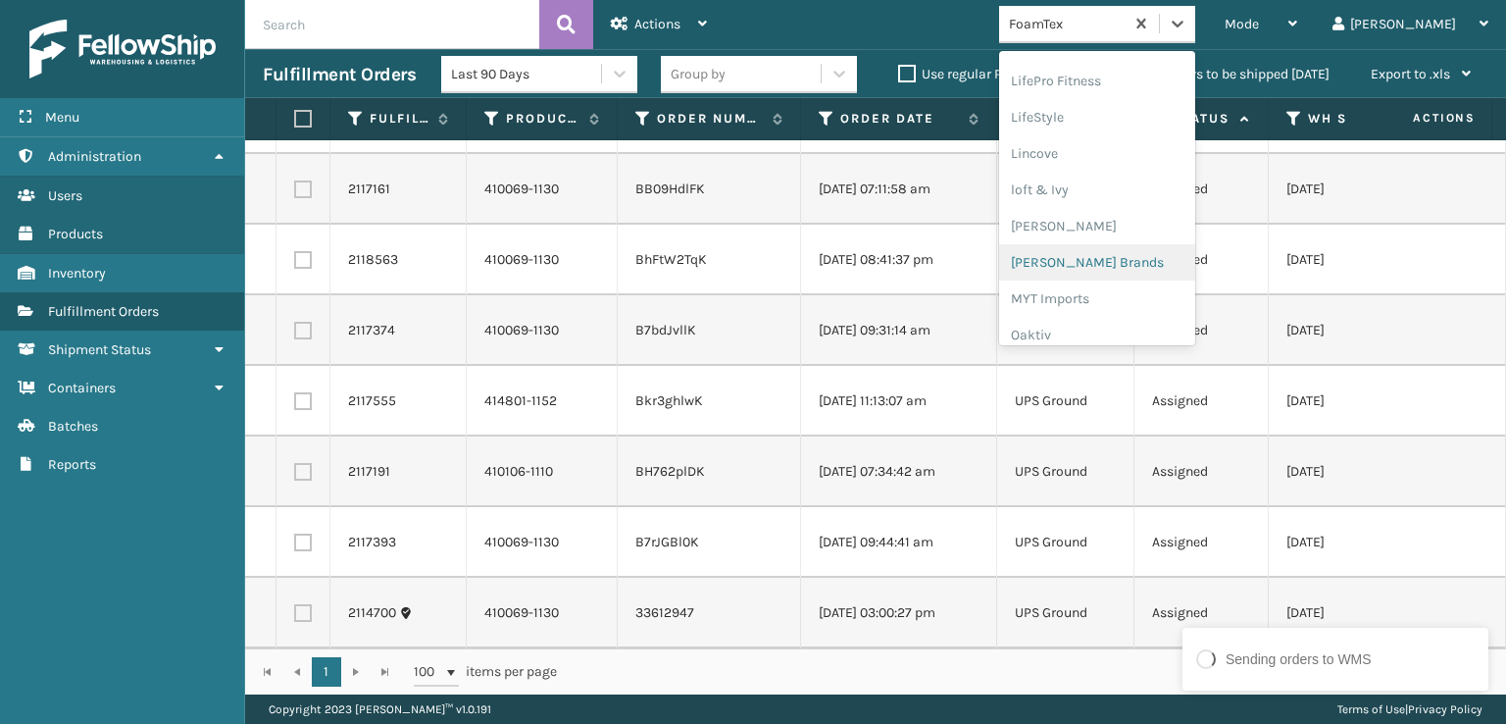
click at [1157, 263] on div "[PERSON_NAME] Brands" at bounding box center [1097, 262] width 196 height 36
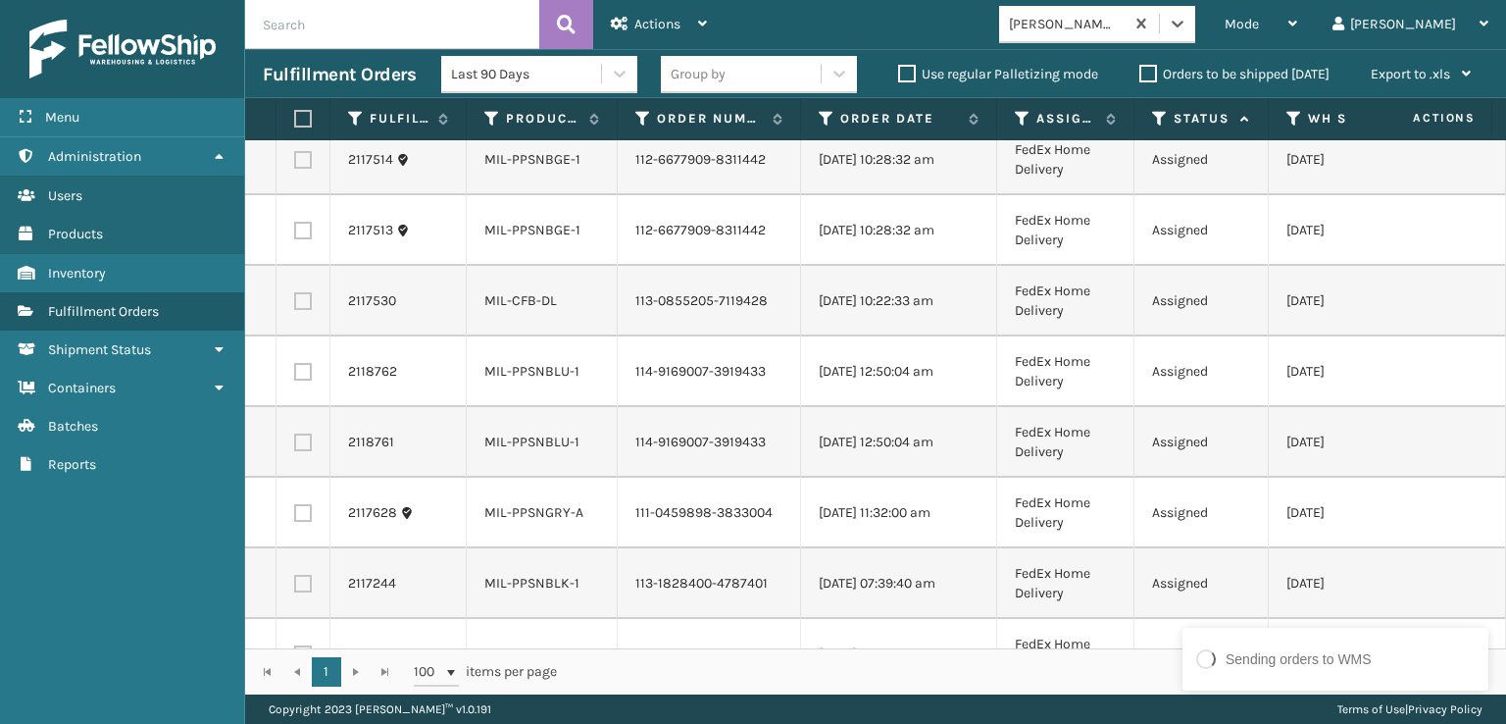
scroll to position [635, 0]
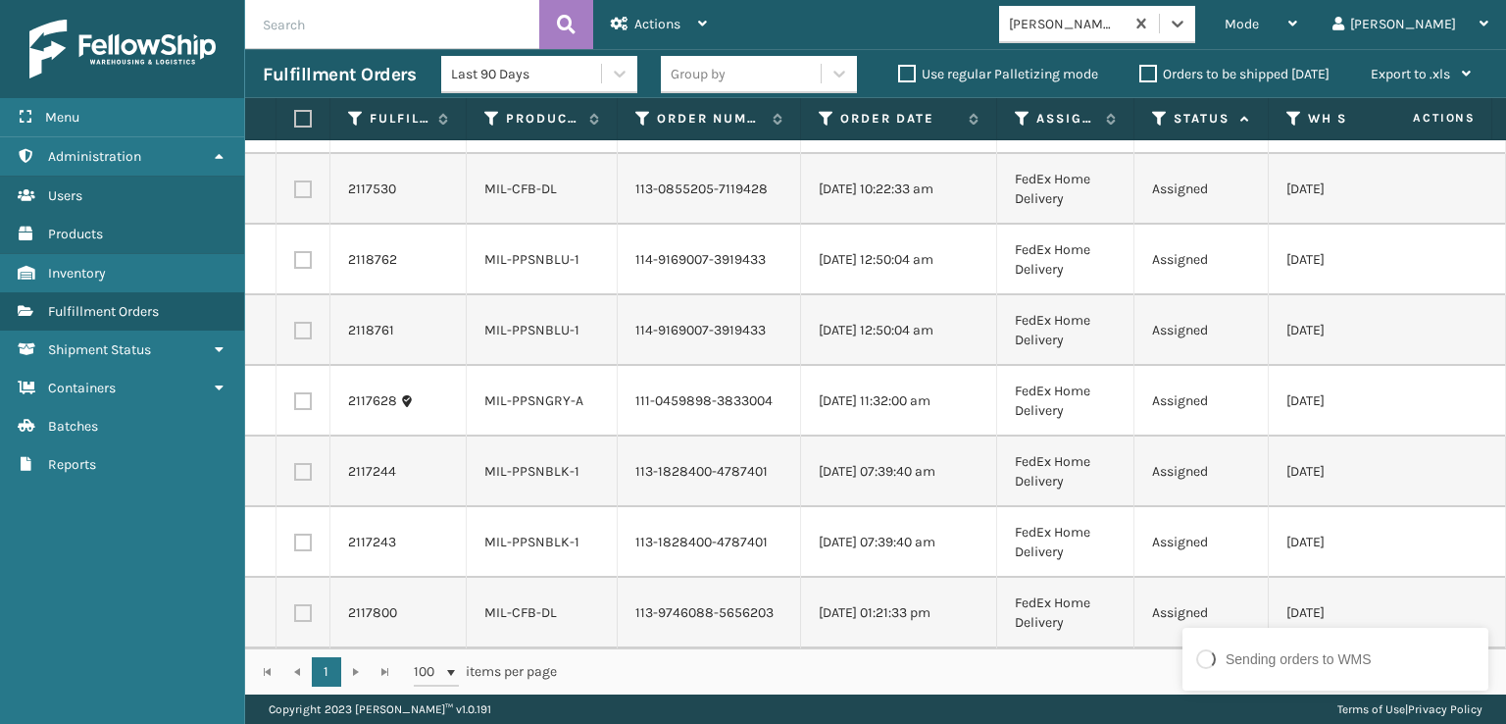
click at [306, 110] on label at bounding box center [300, 119] width 12 height 18
click at [295, 113] on input "checkbox" at bounding box center [294, 119] width 1 height 13
checkbox input "true"
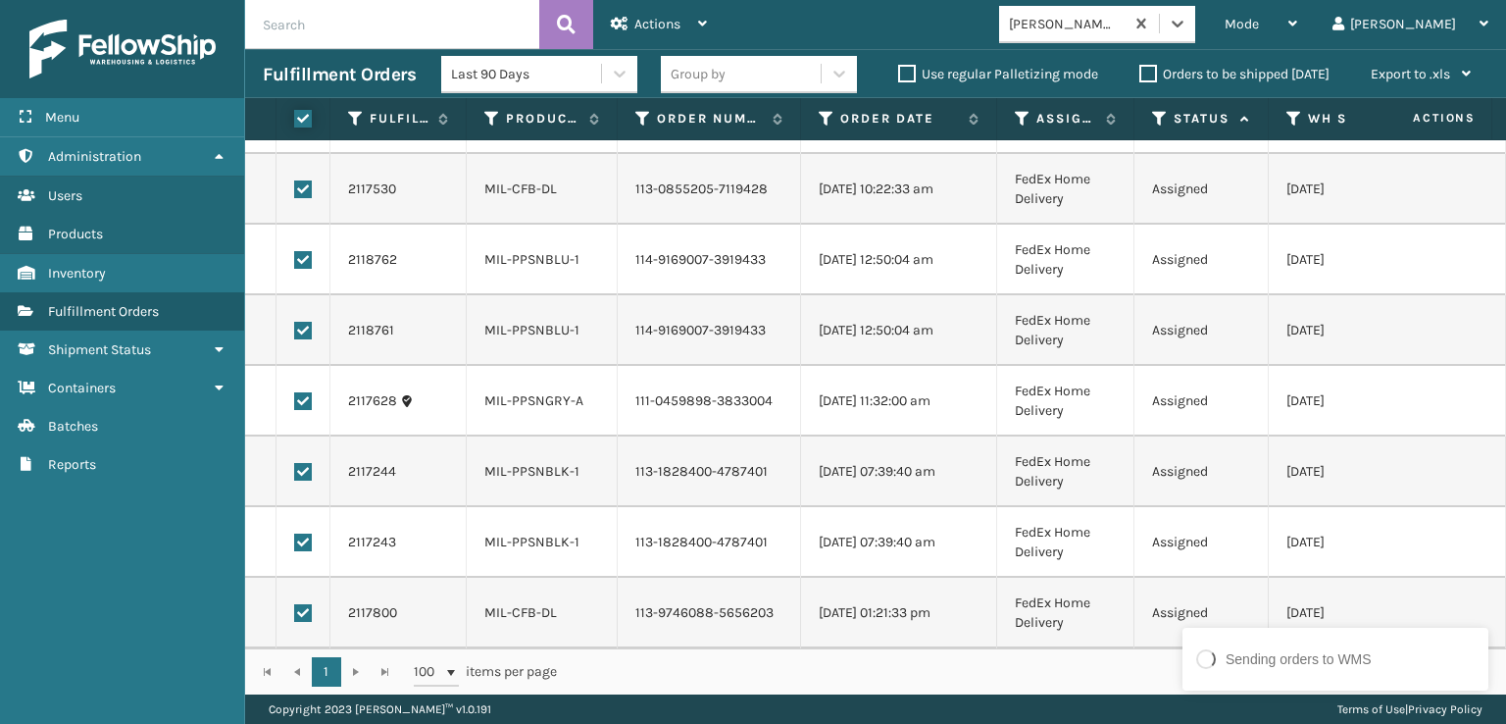
checkbox input "true"
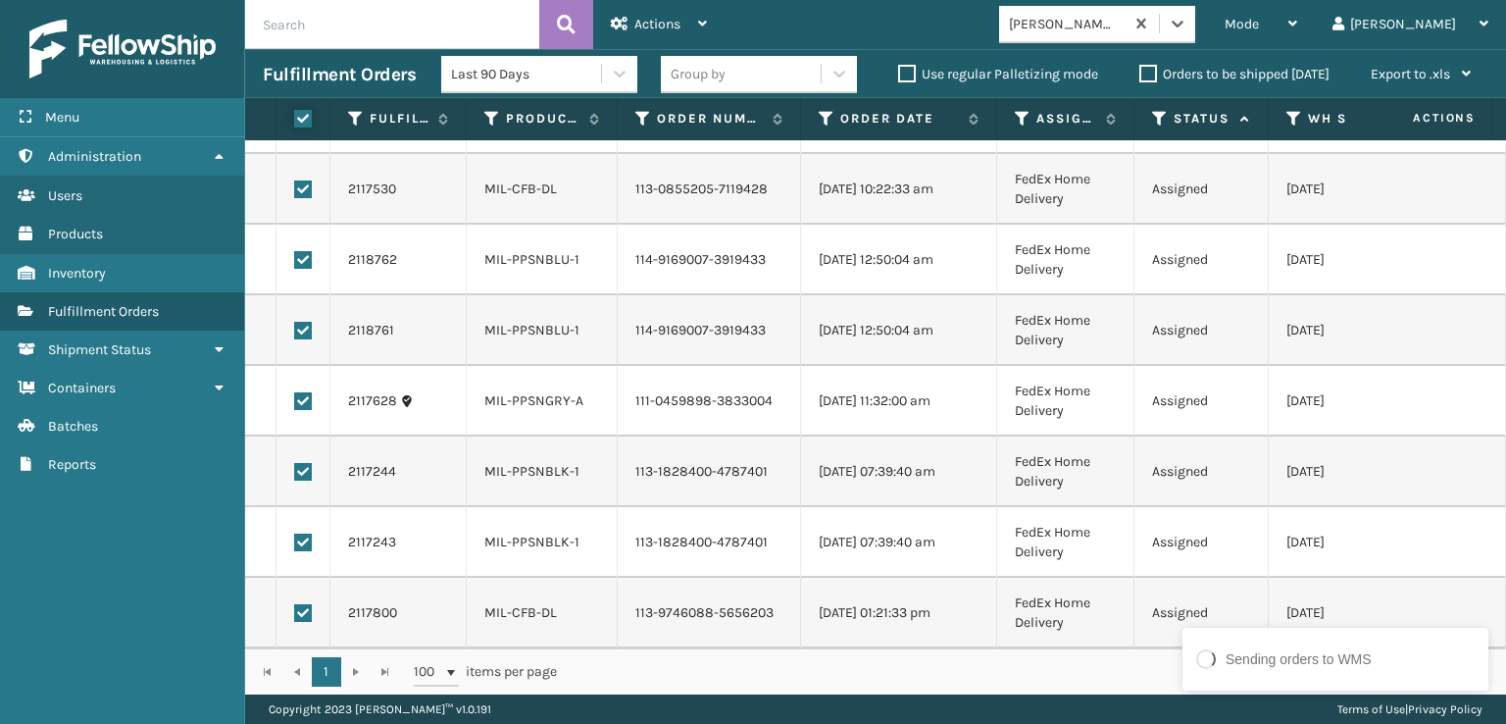
checkbox input "true"
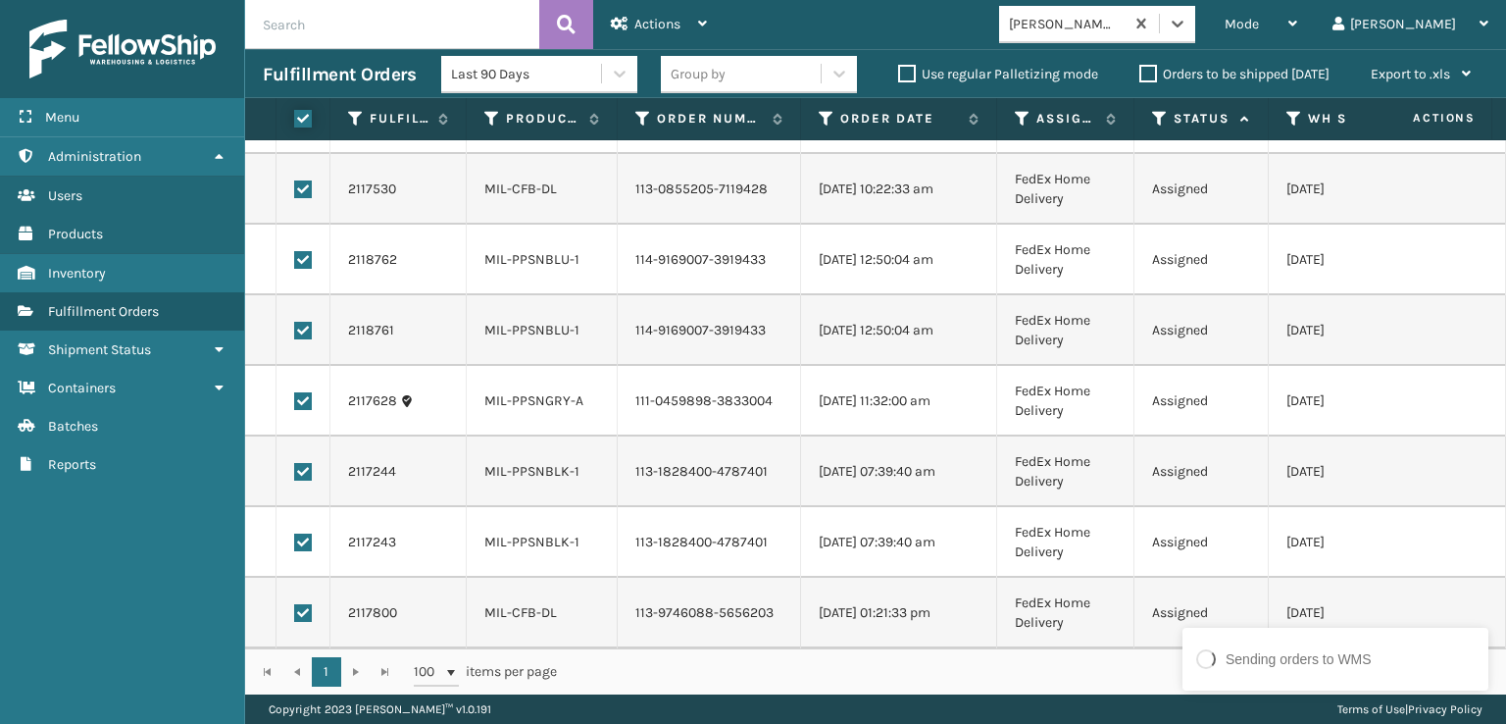
checkbox input "true"
click at [663, 32] on div "Actions" at bounding box center [659, 24] width 96 height 49
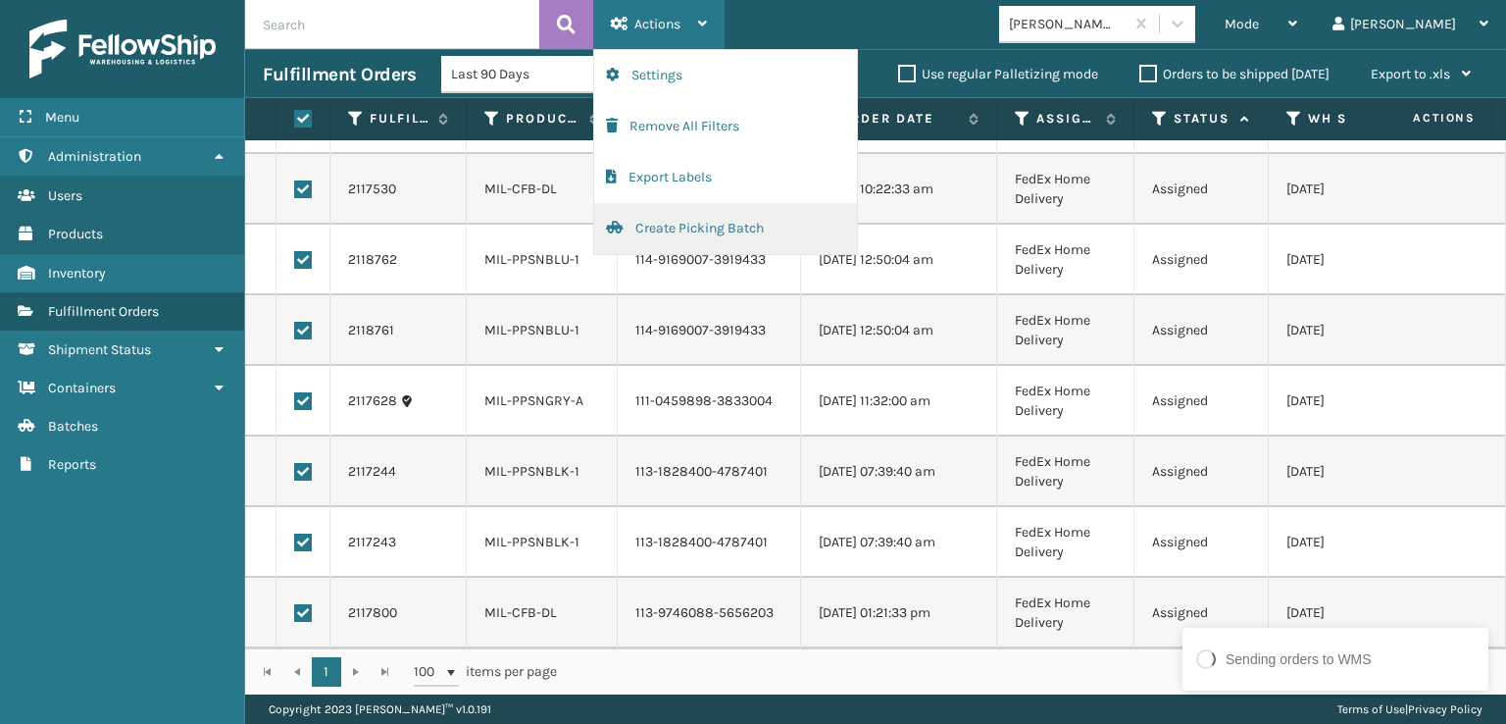
click at [693, 225] on button "Create Picking Batch" at bounding box center [725, 228] width 263 height 51
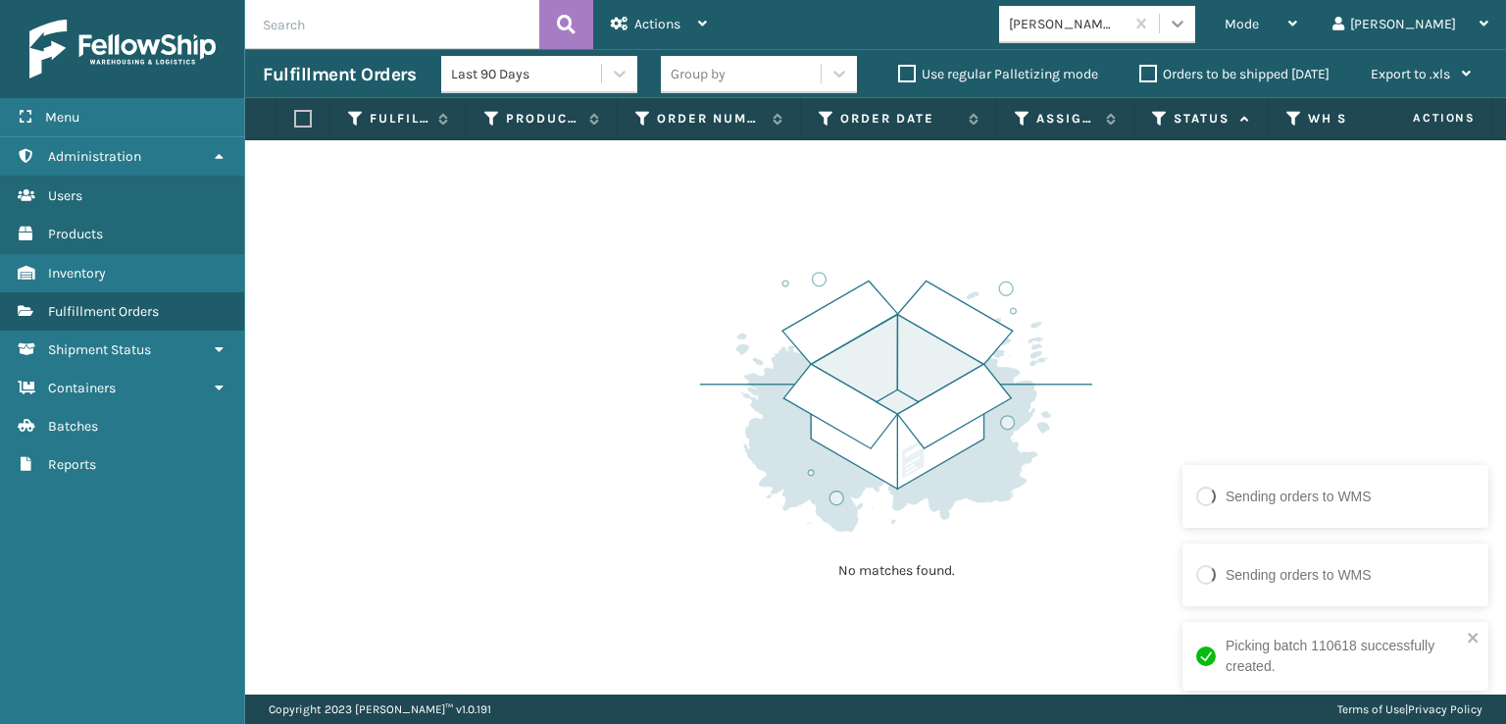
click at [1188, 27] on icon at bounding box center [1178, 24] width 20 height 20
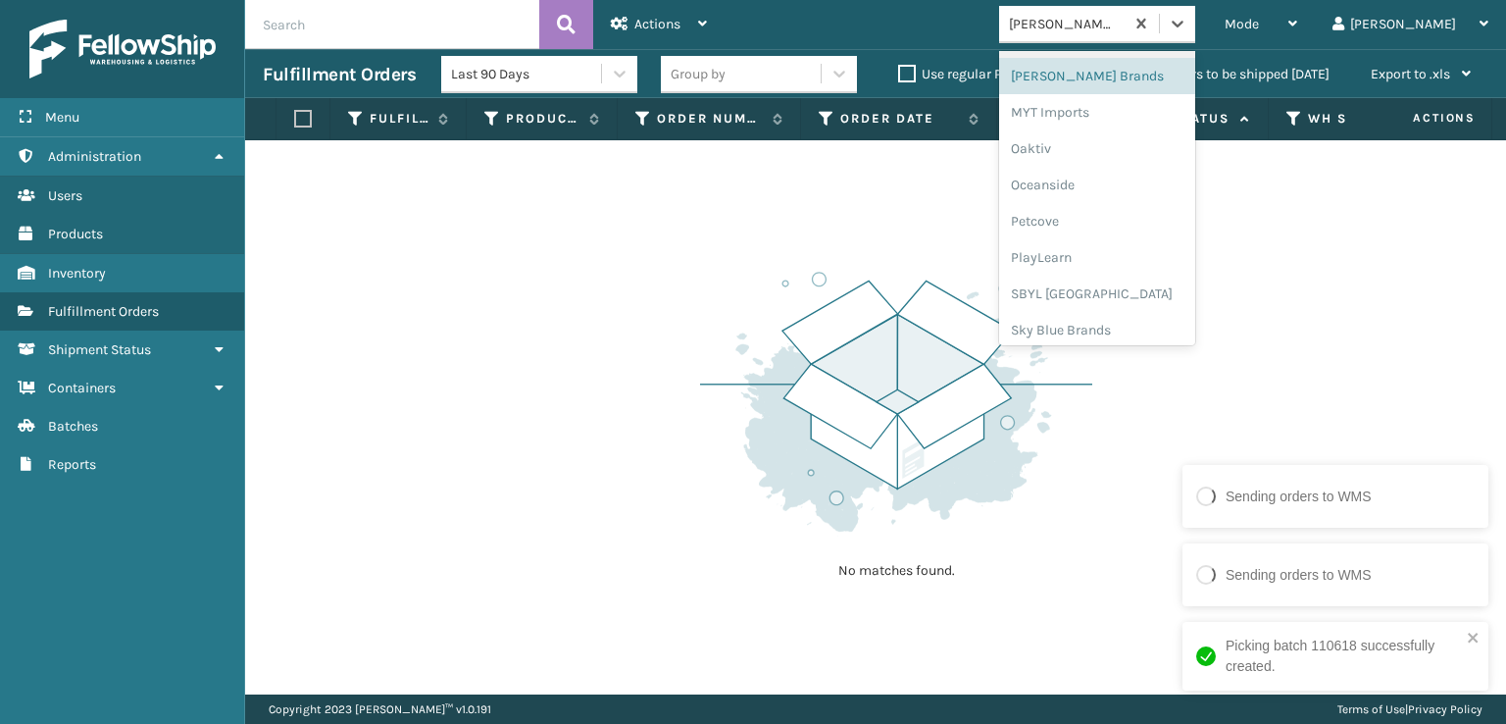
scroll to position [914, 0]
click at [1150, 290] on div "SBYL [GEOGRAPHIC_DATA]" at bounding box center [1097, 284] width 196 height 36
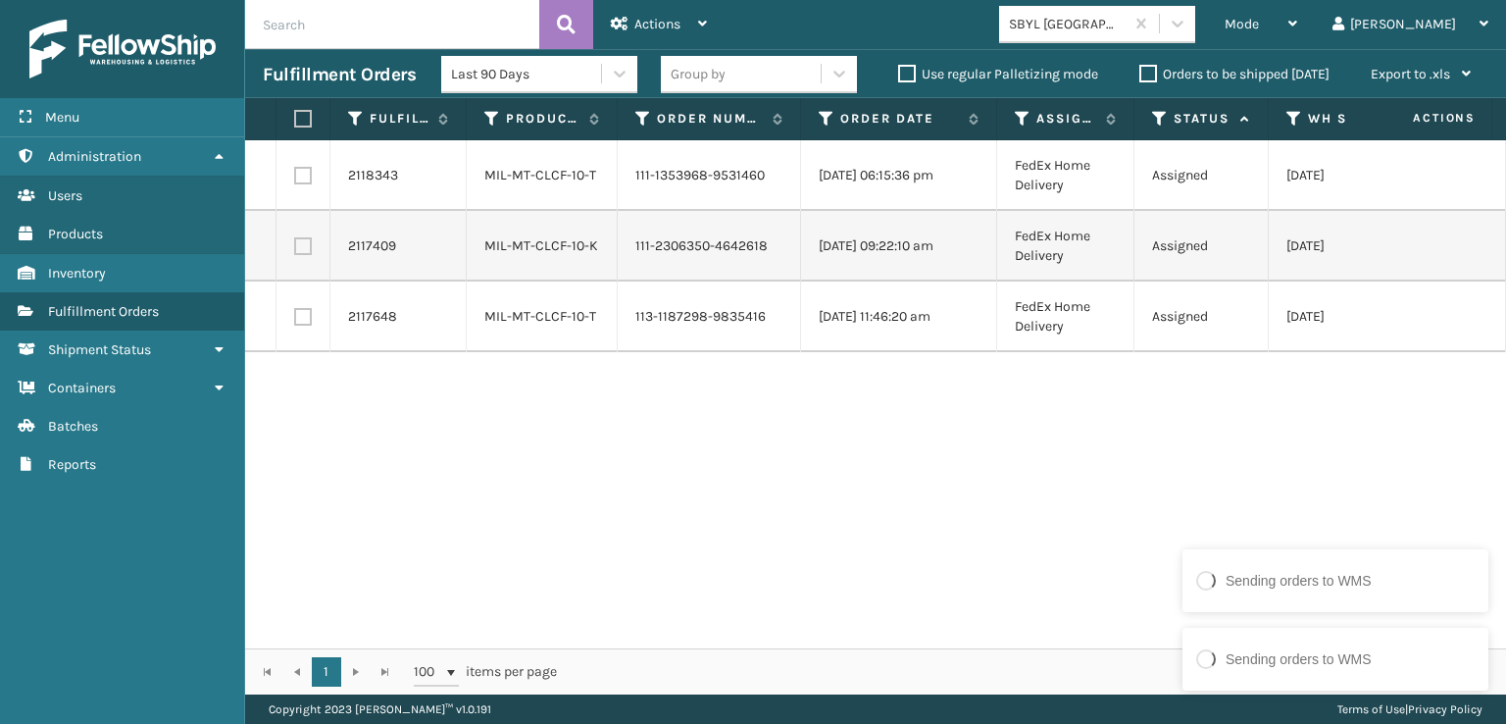
click at [303, 113] on label at bounding box center [300, 119] width 12 height 18
click at [295, 113] on input "checkbox" at bounding box center [294, 119] width 1 height 13
checkbox input "true"
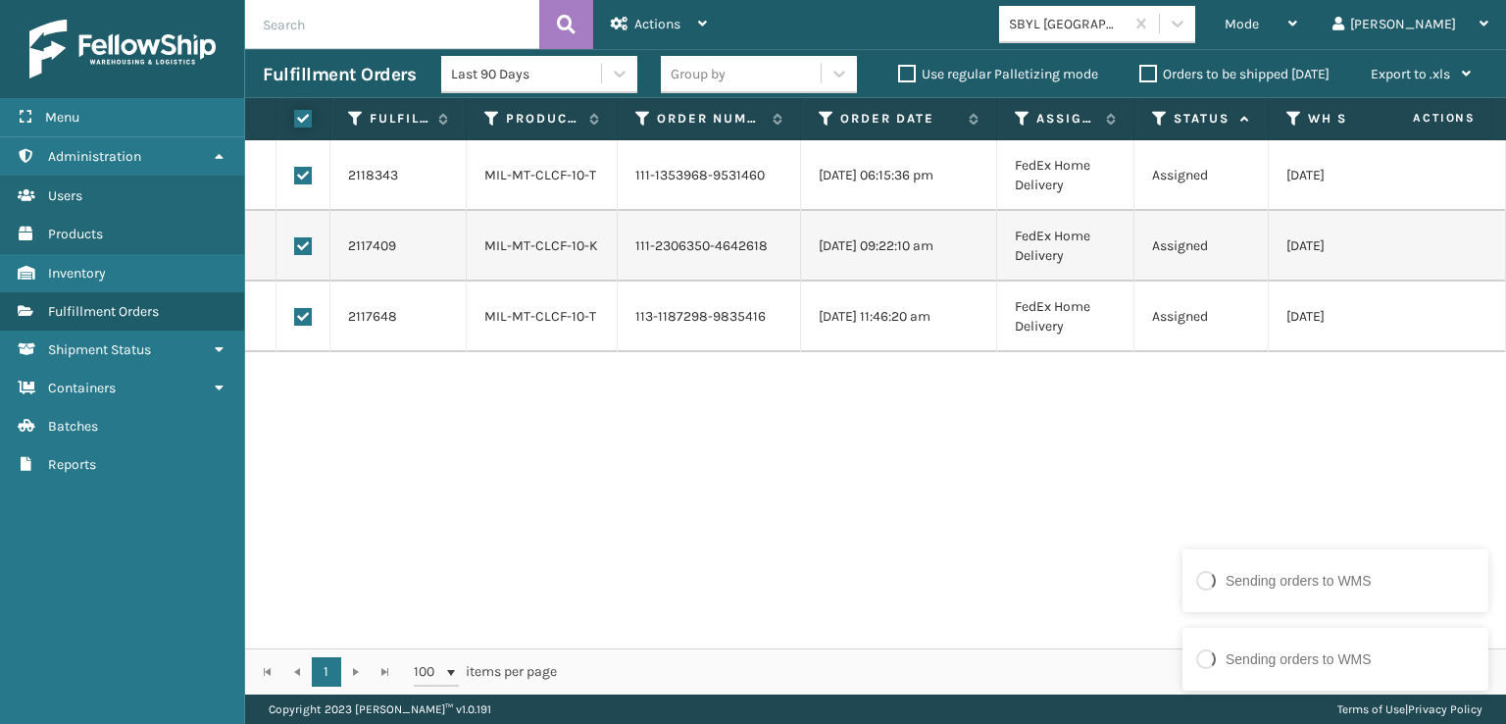
checkbox input "true"
click at [698, 28] on icon at bounding box center [702, 24] width 9 height 14
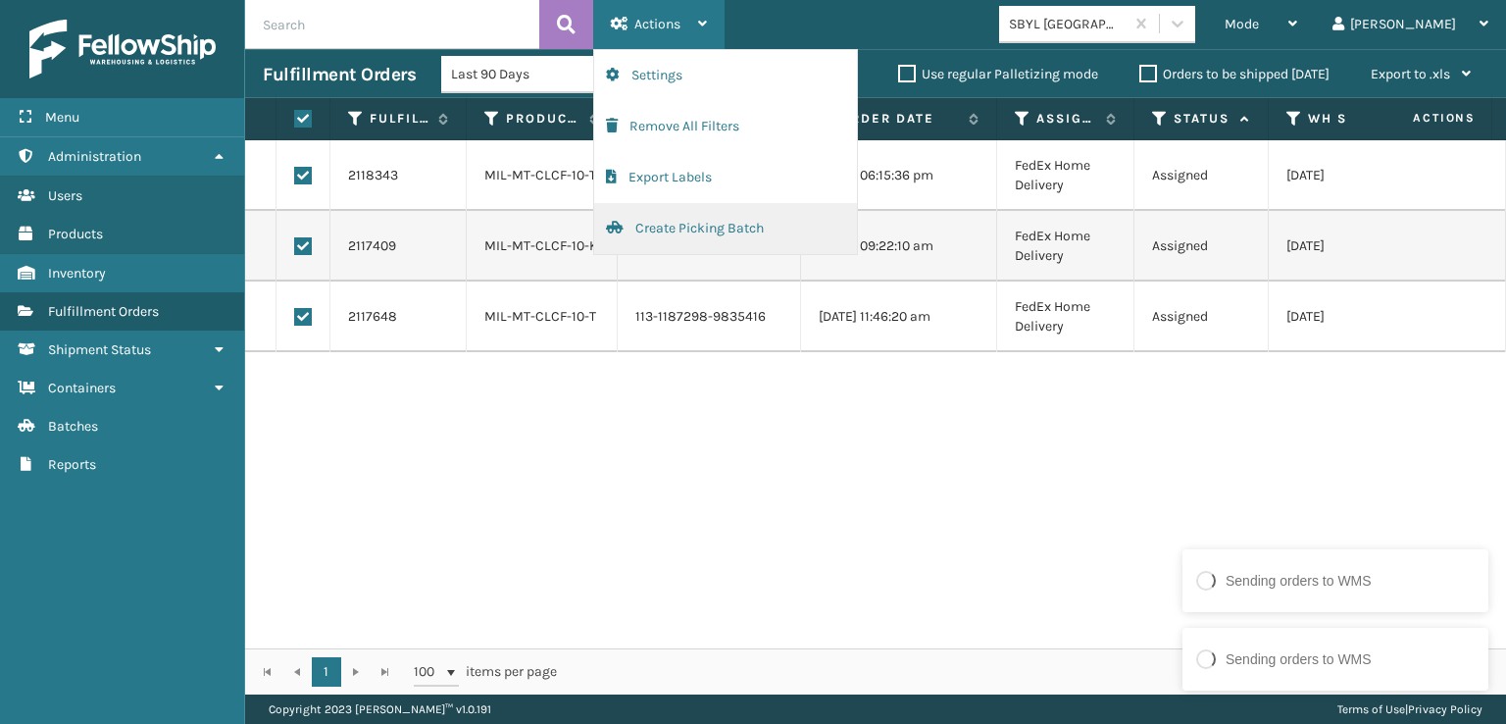
click at [730, 231] on button "Create Picking Batch" at bounding box center [725, 228] width 263 height 51
